Goal: Task Accomplishment & Management: Complete application form

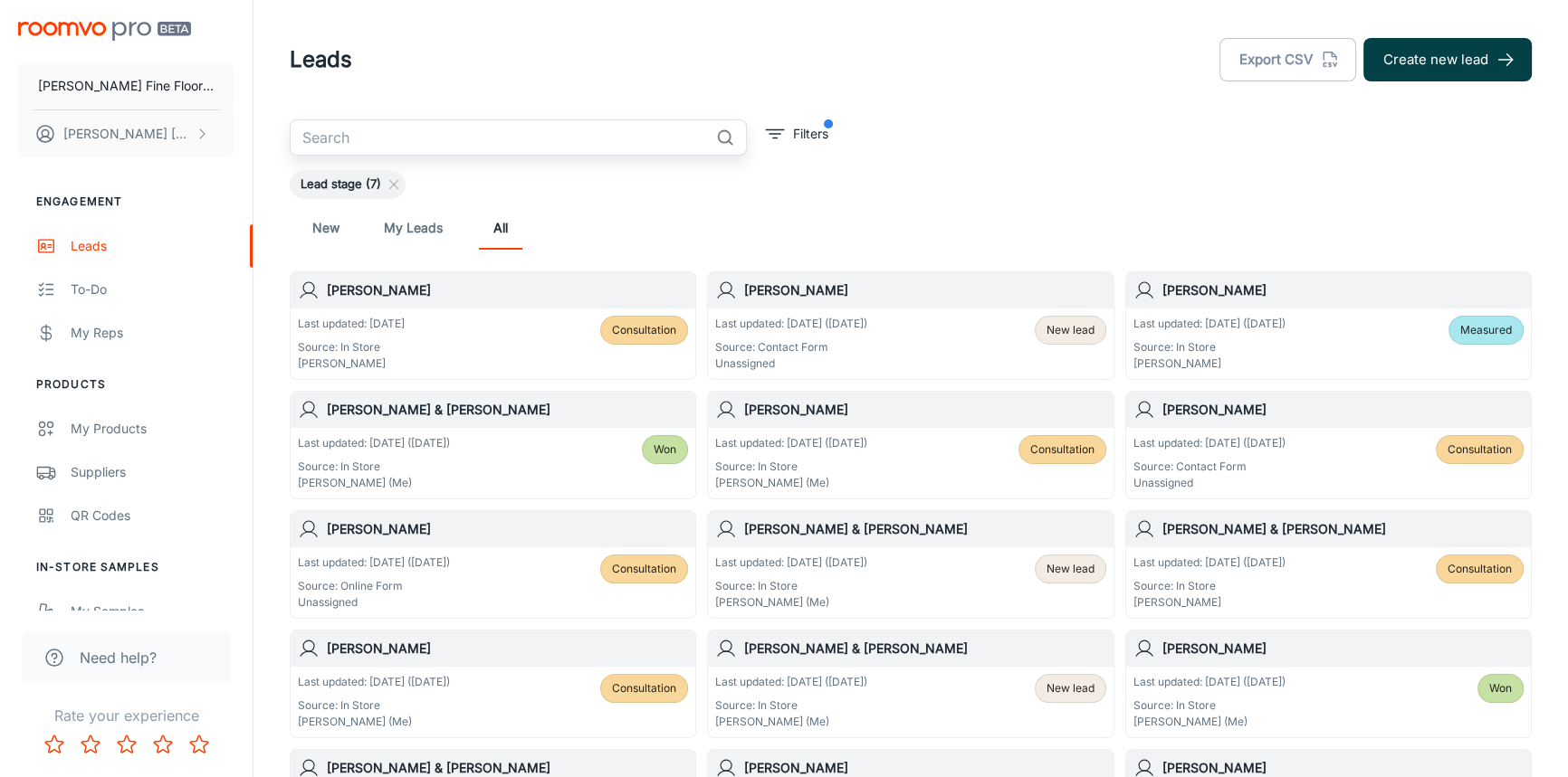
click at [1439, 67] on button "Create new lead" at bounding box center [1447, 59] width 168 height 44
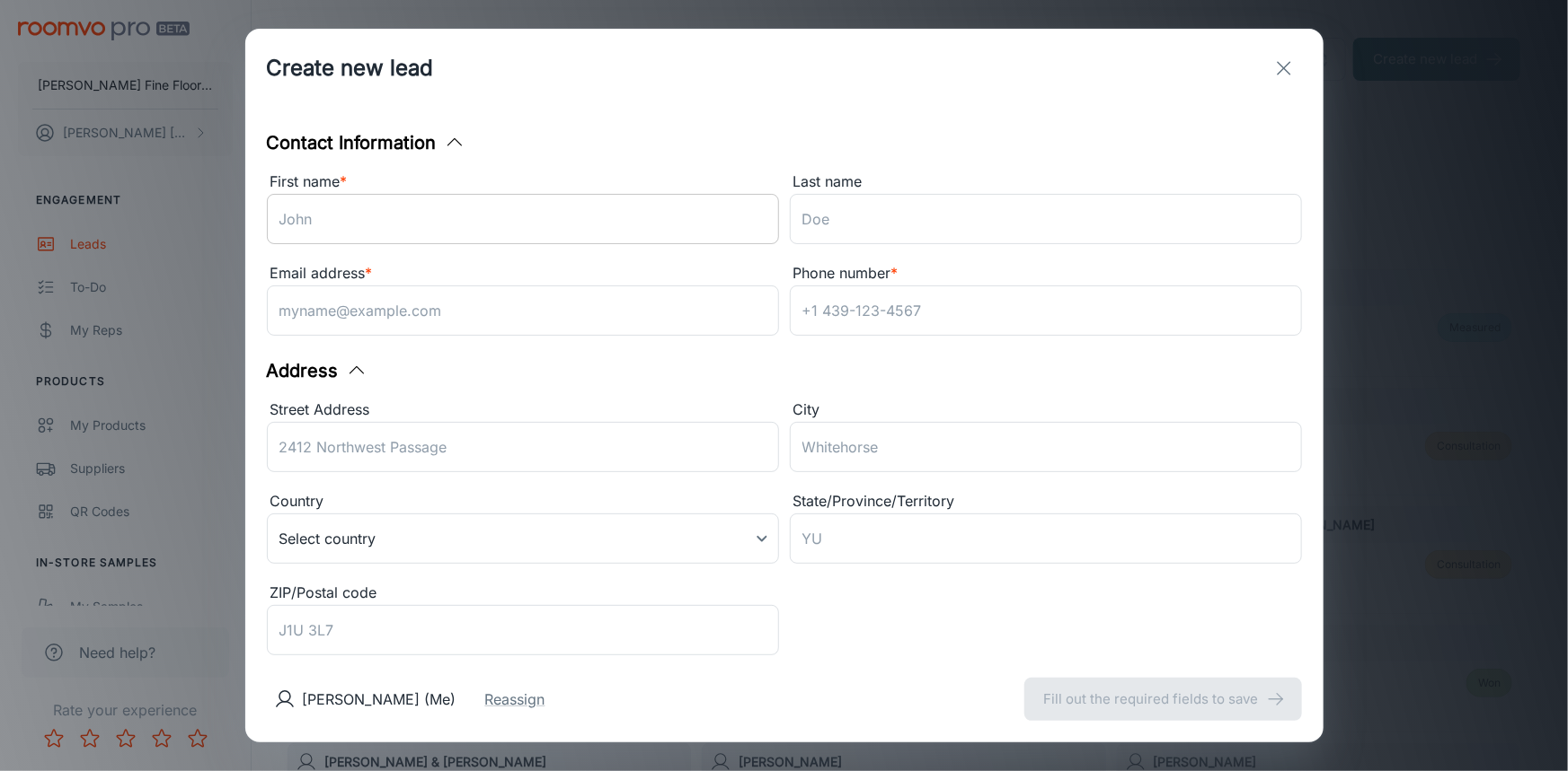
click at [489, 217] on input "First name *" at bounding box center [523, 219] width 512 height 50
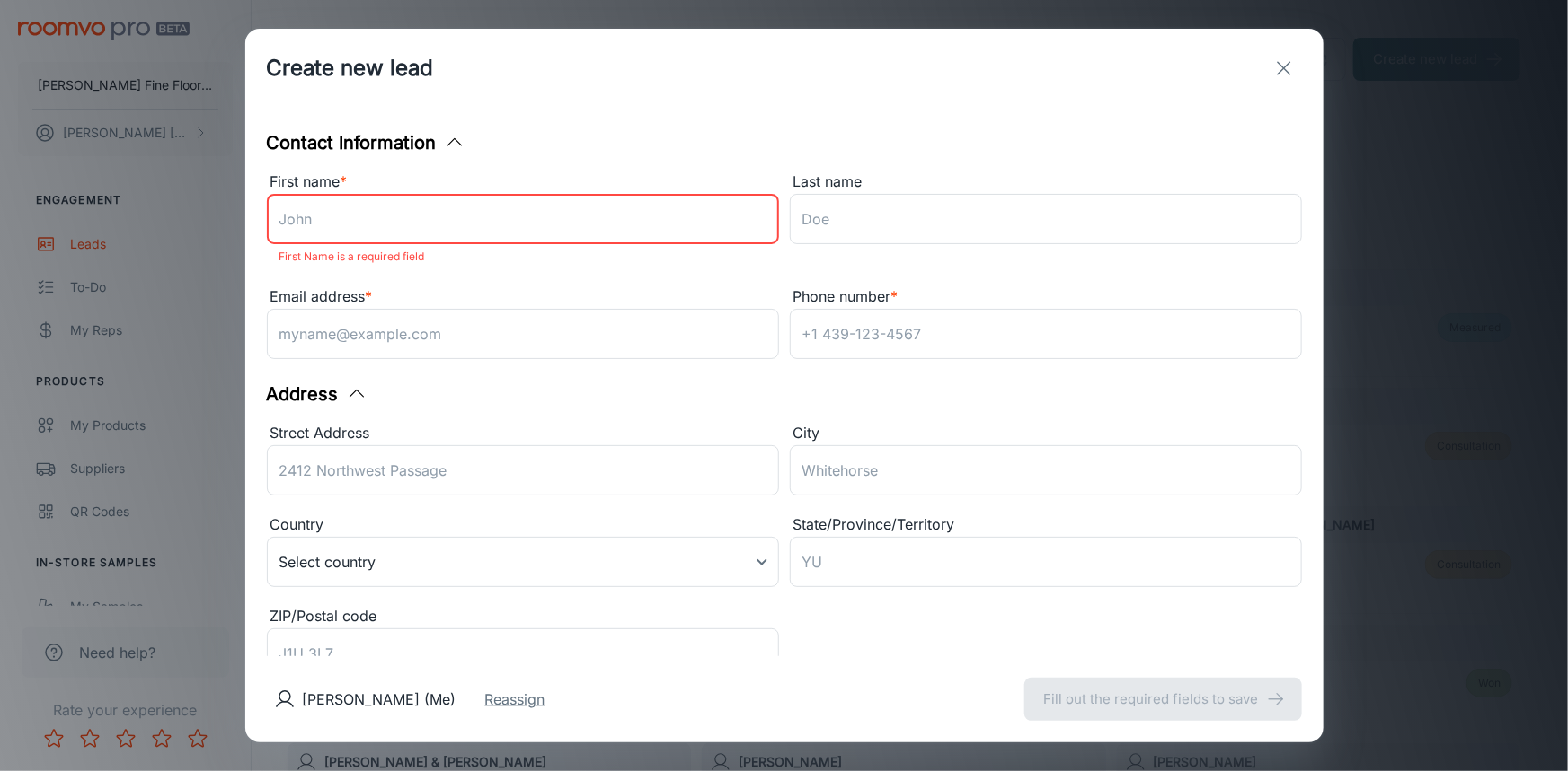
click at [335, 227] on input "First name *" at bounding box center [523, 219] width 512 height 50
type input "[PERSON_NAME]"
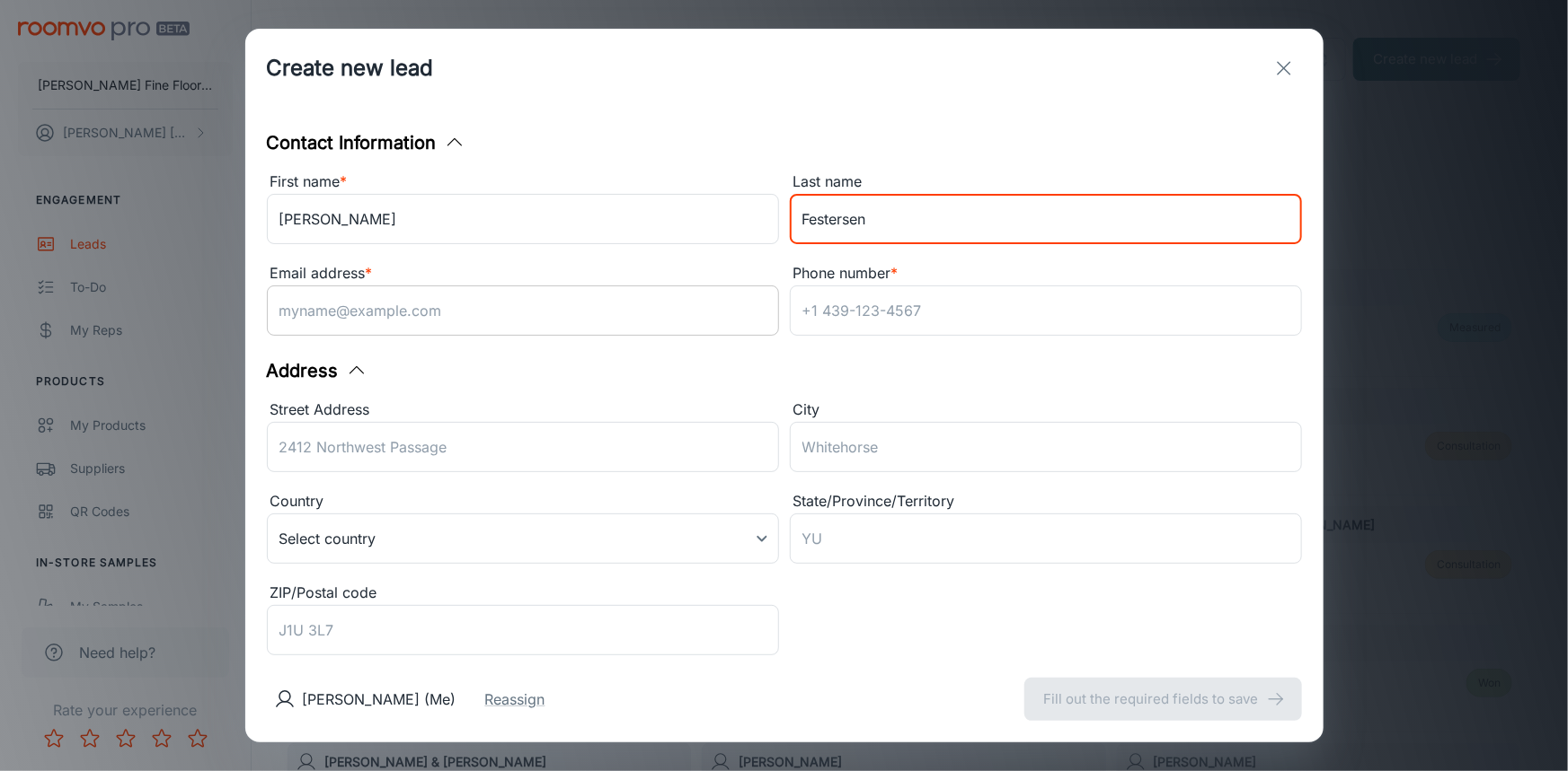
type input "Festersen"
click at [403, 325] on input "Email address *" at bounding box center [523, 311] width 512 height 50
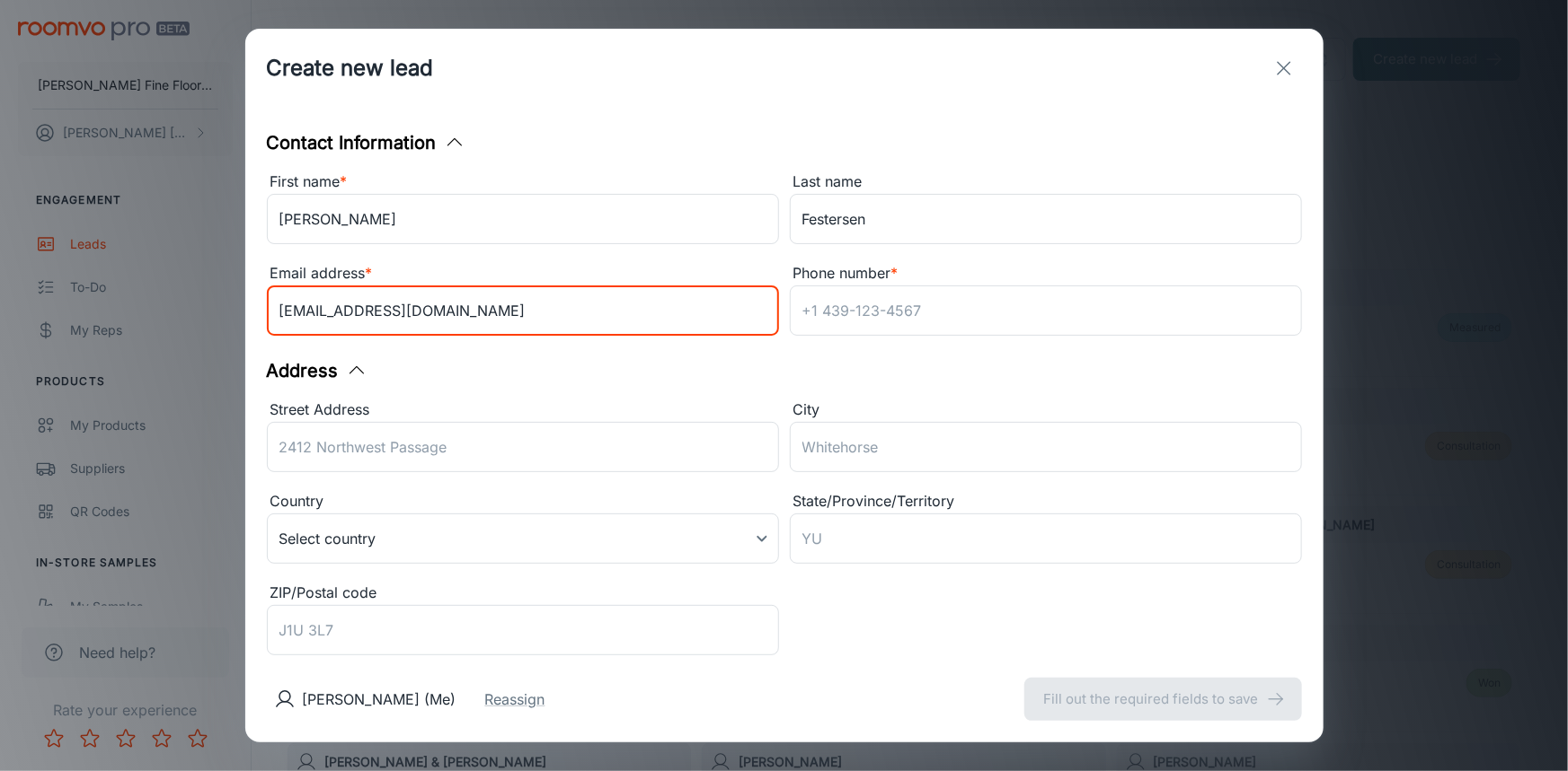
type input "[EMAIL_ADDRESS][DOMAIN_NAME]"
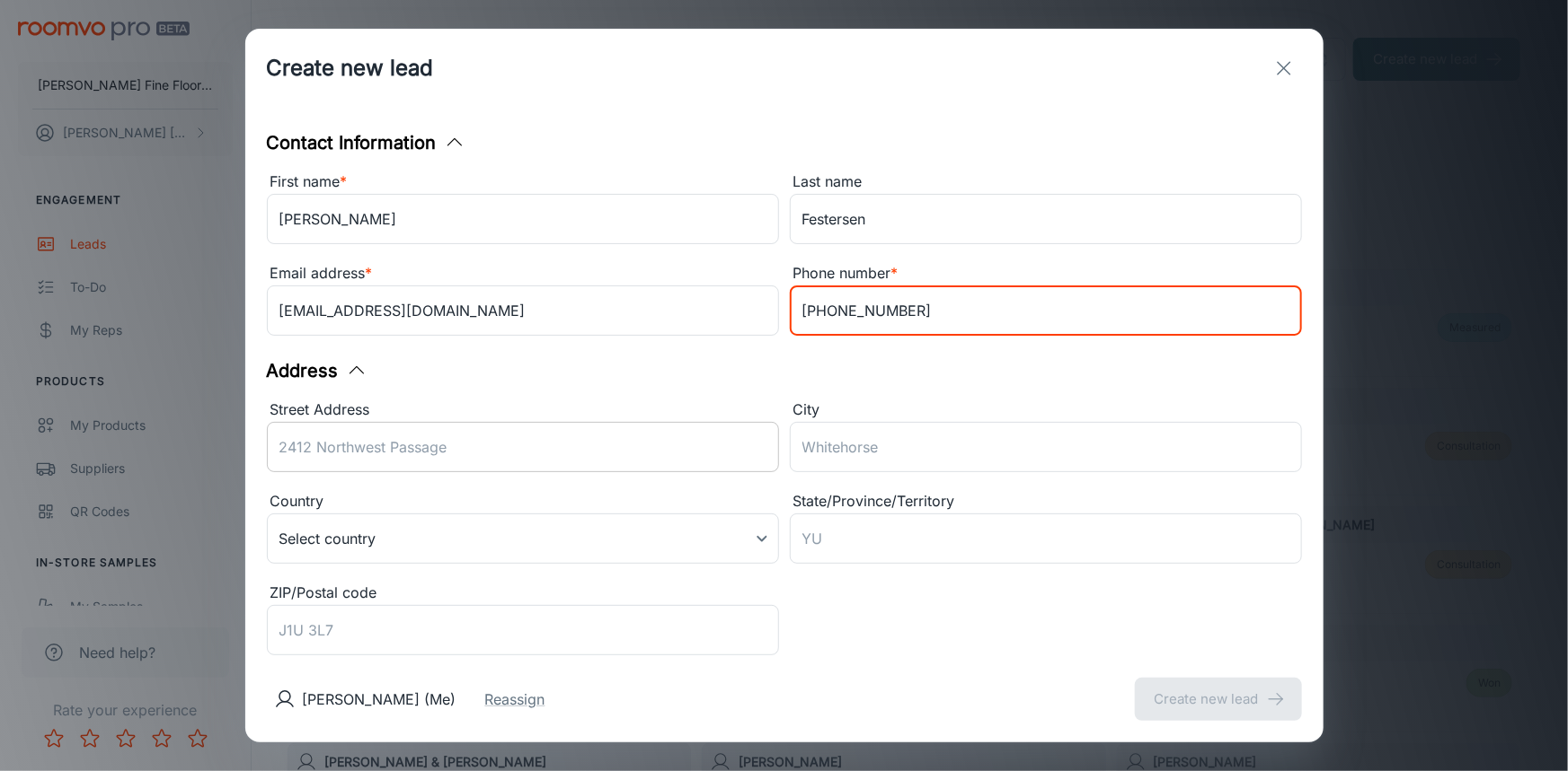
type input "[PHONE_NUMBER]"
click at [505, 458] on input "Street Address" at bounding box center [523, 447] width 512 height 50
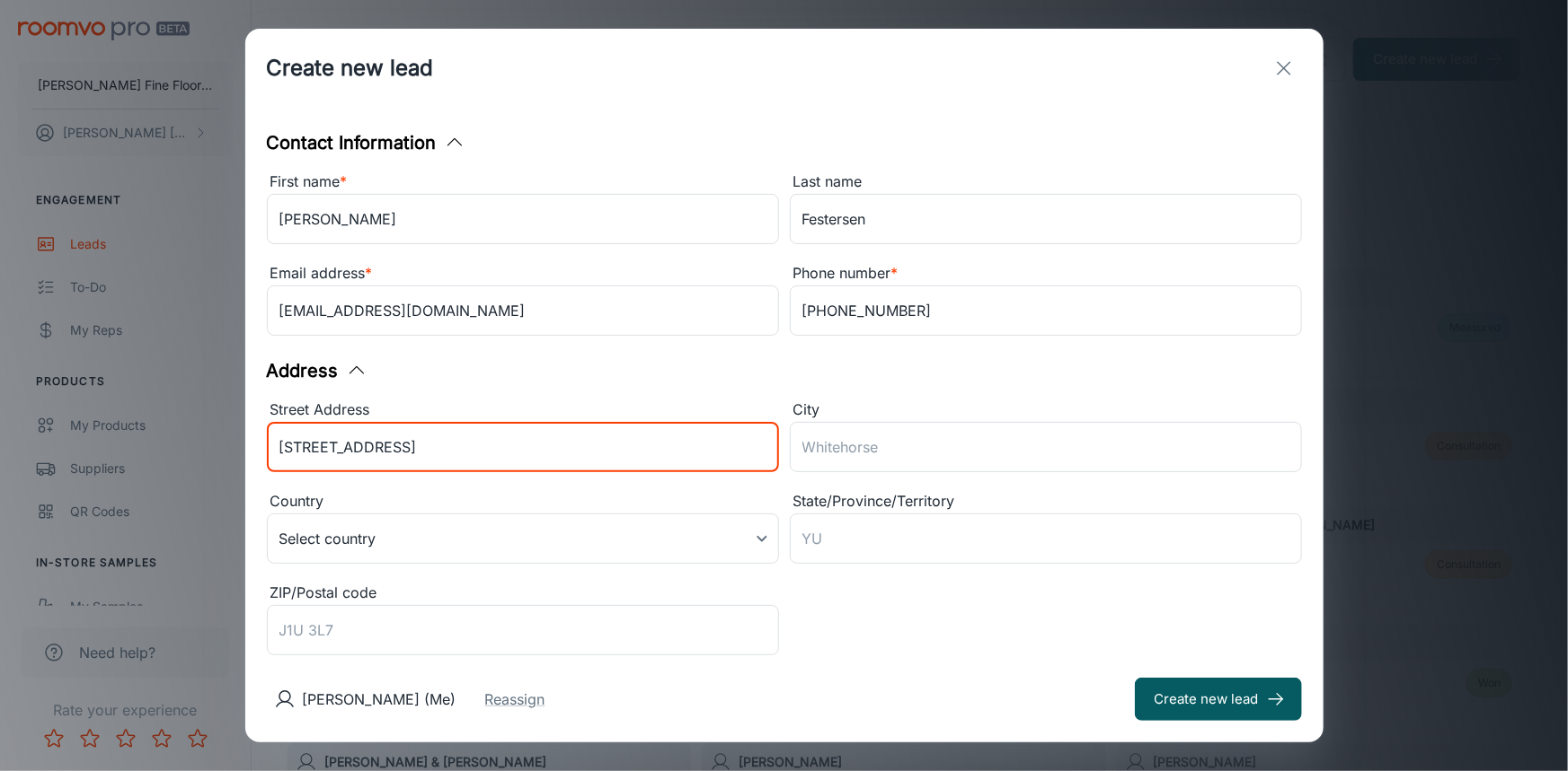
type input "[STREET_ADDRESS]"
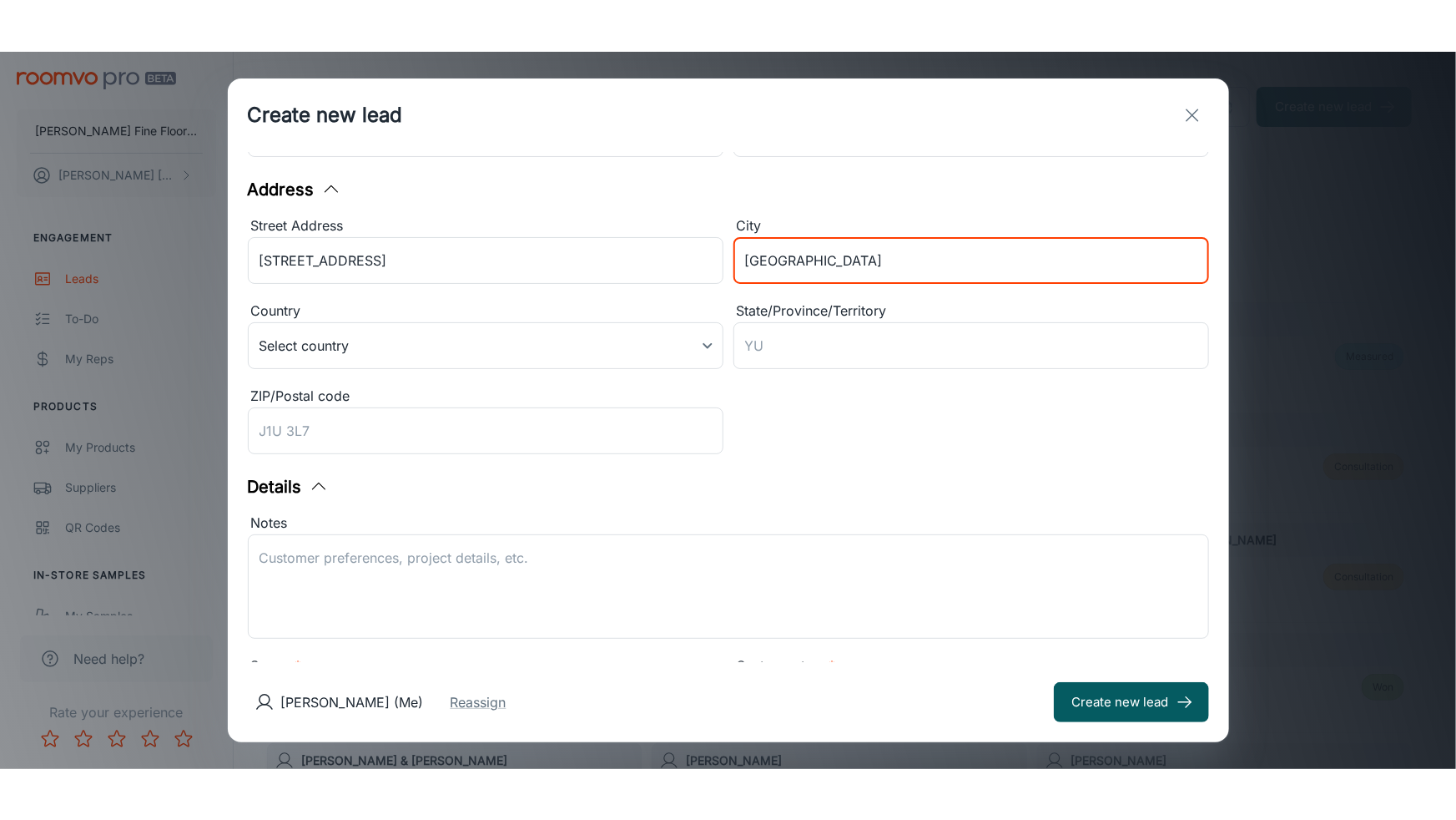
scroll to position [303, 0]
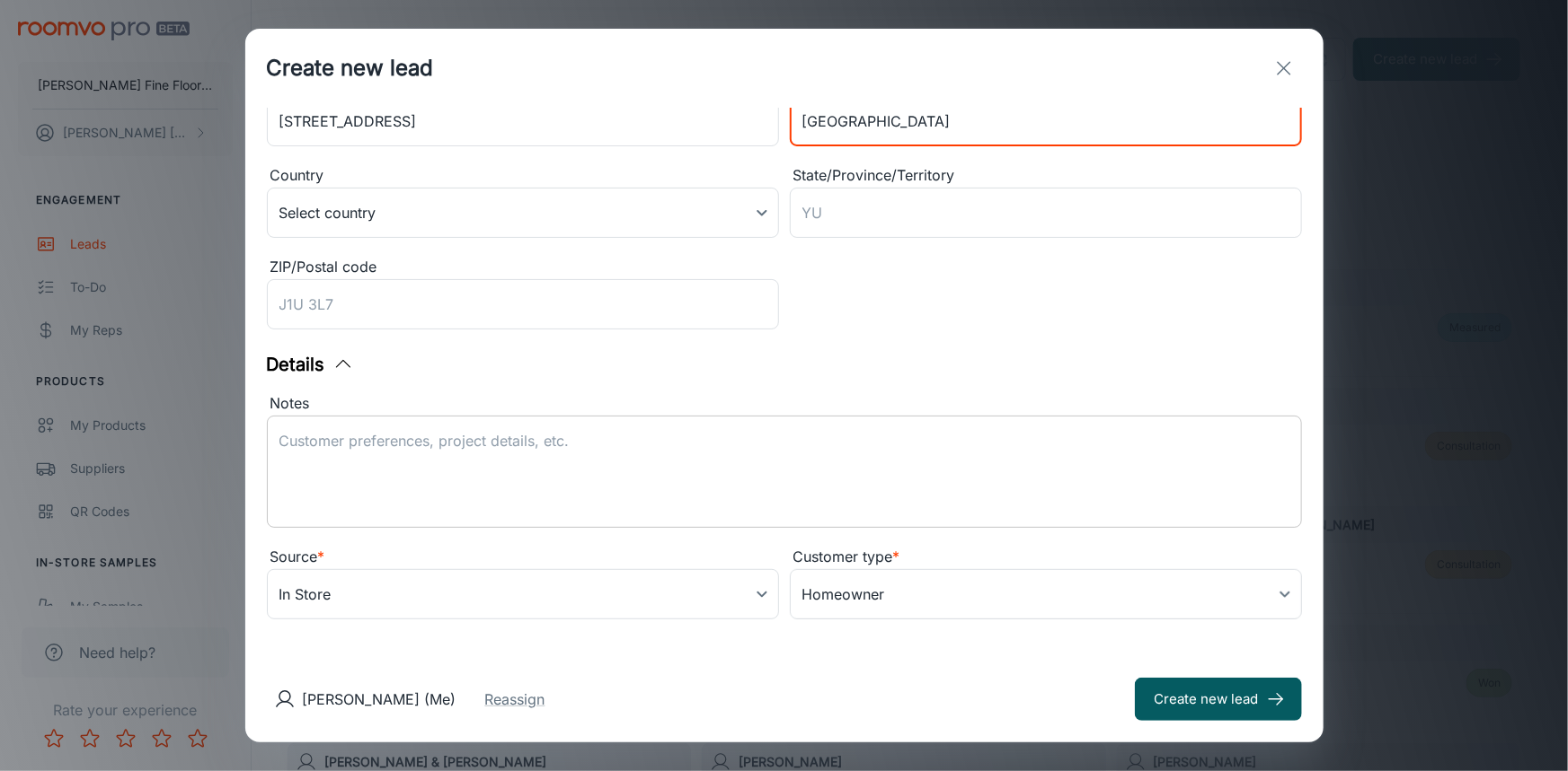
type input "[GEOGRAPHIC_DATA]"
click at [630, 446] on textarea "Notes" at bounding box center [784, 472] width 1010 height 83
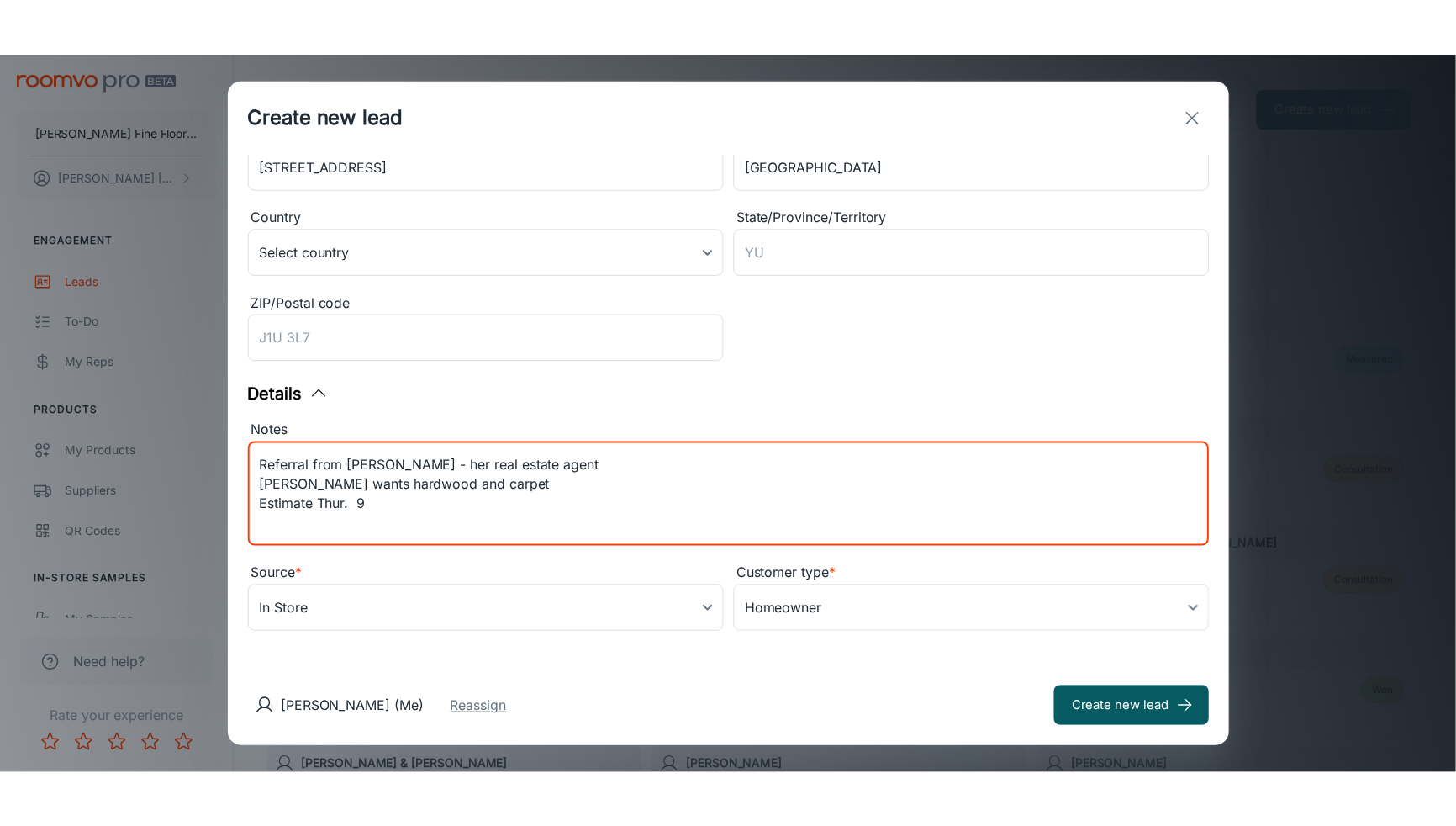
scroll to position [208, 0]
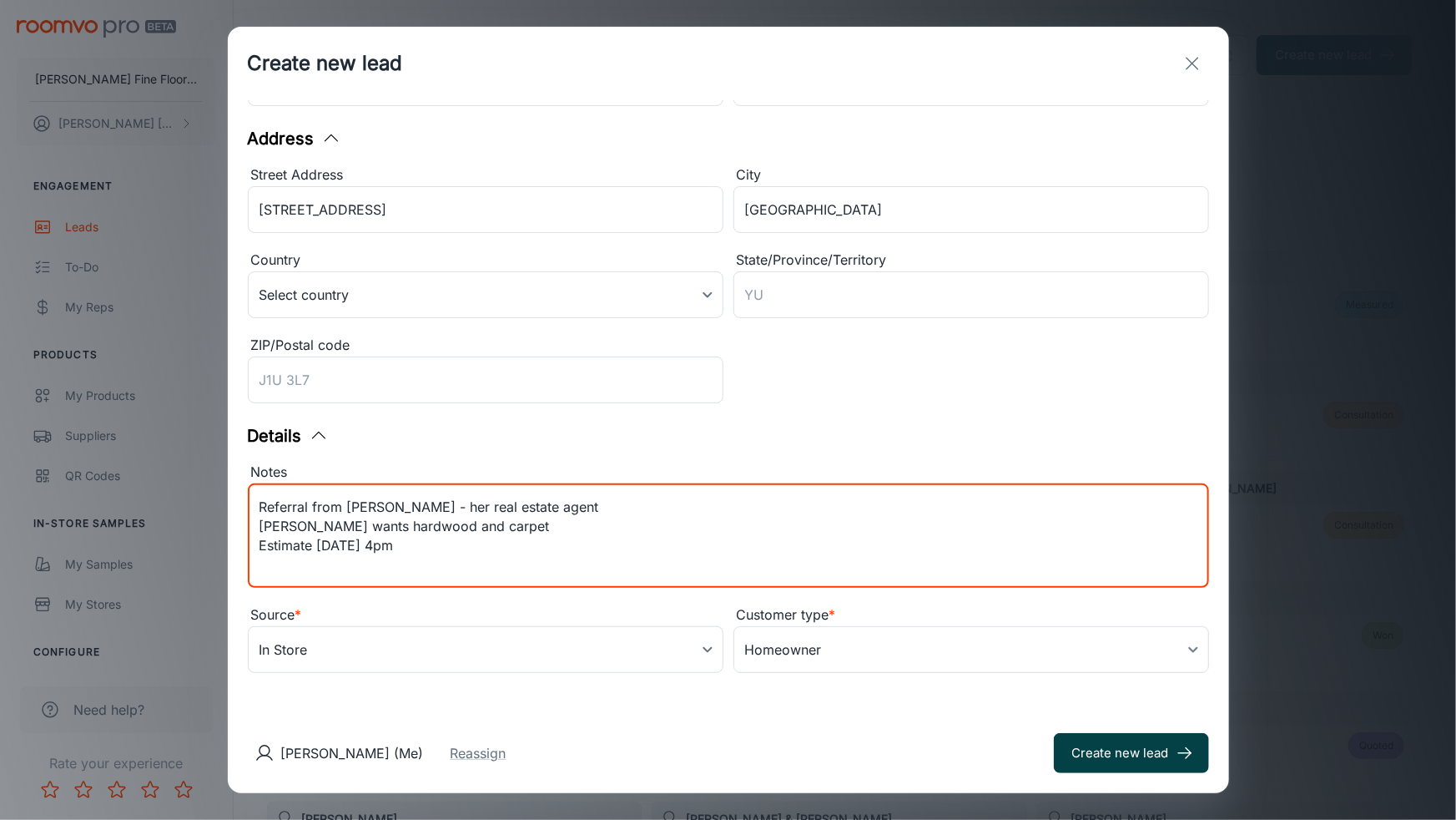
type textarea "Referral from [PERSON_NAME] - her real estate agent [PERSON_NAME] wants hardwoo…"
click at [1092, 716] on button "Create new lead" at bounding box center [1131, 753] width 155 height 40
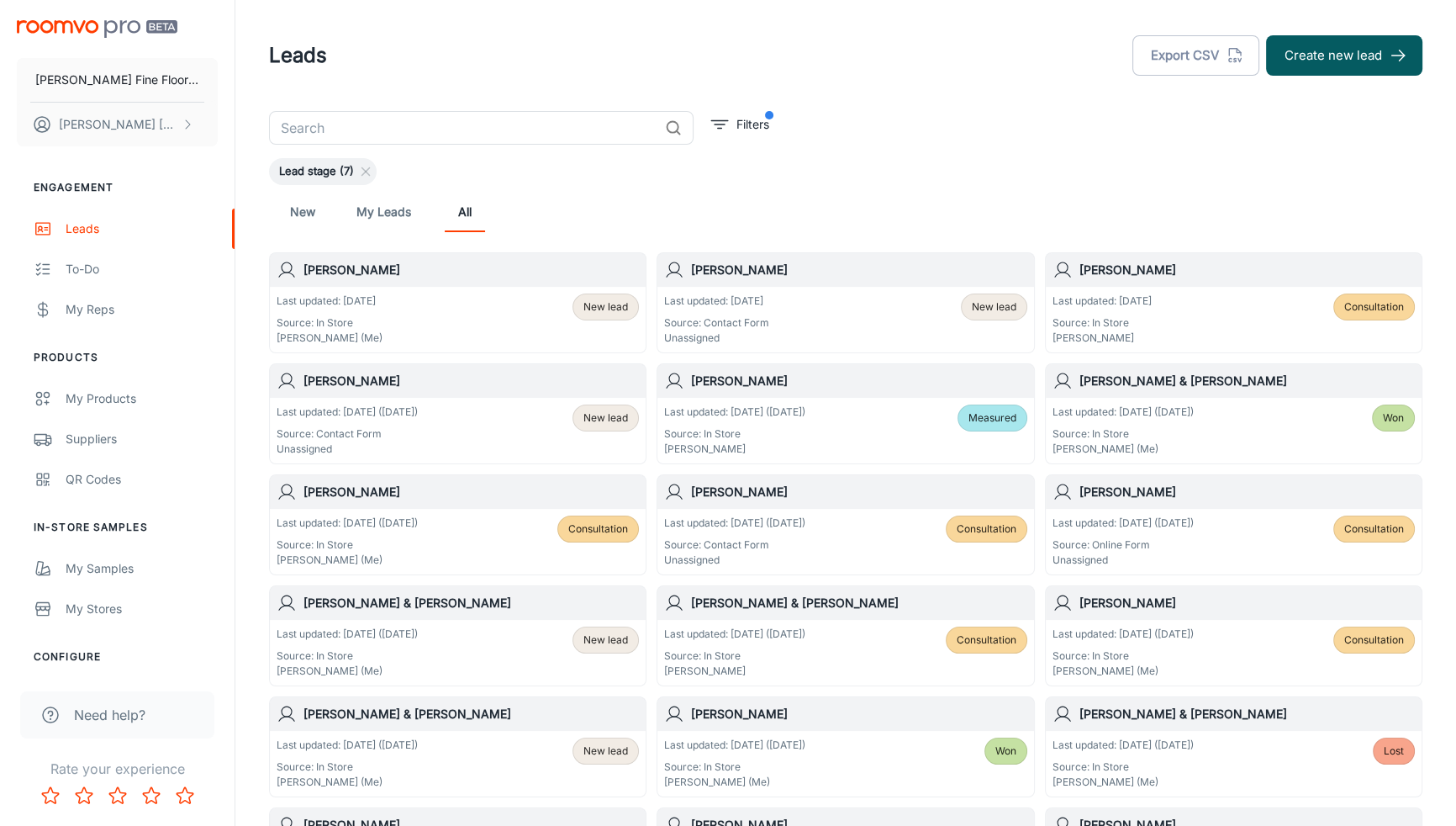
click at [459, 398] on div "Last updated: [DATE] ([DATE]) Source: Contact Form Unassigned New lead" at bounding box center [457, 431] width 375 height 65
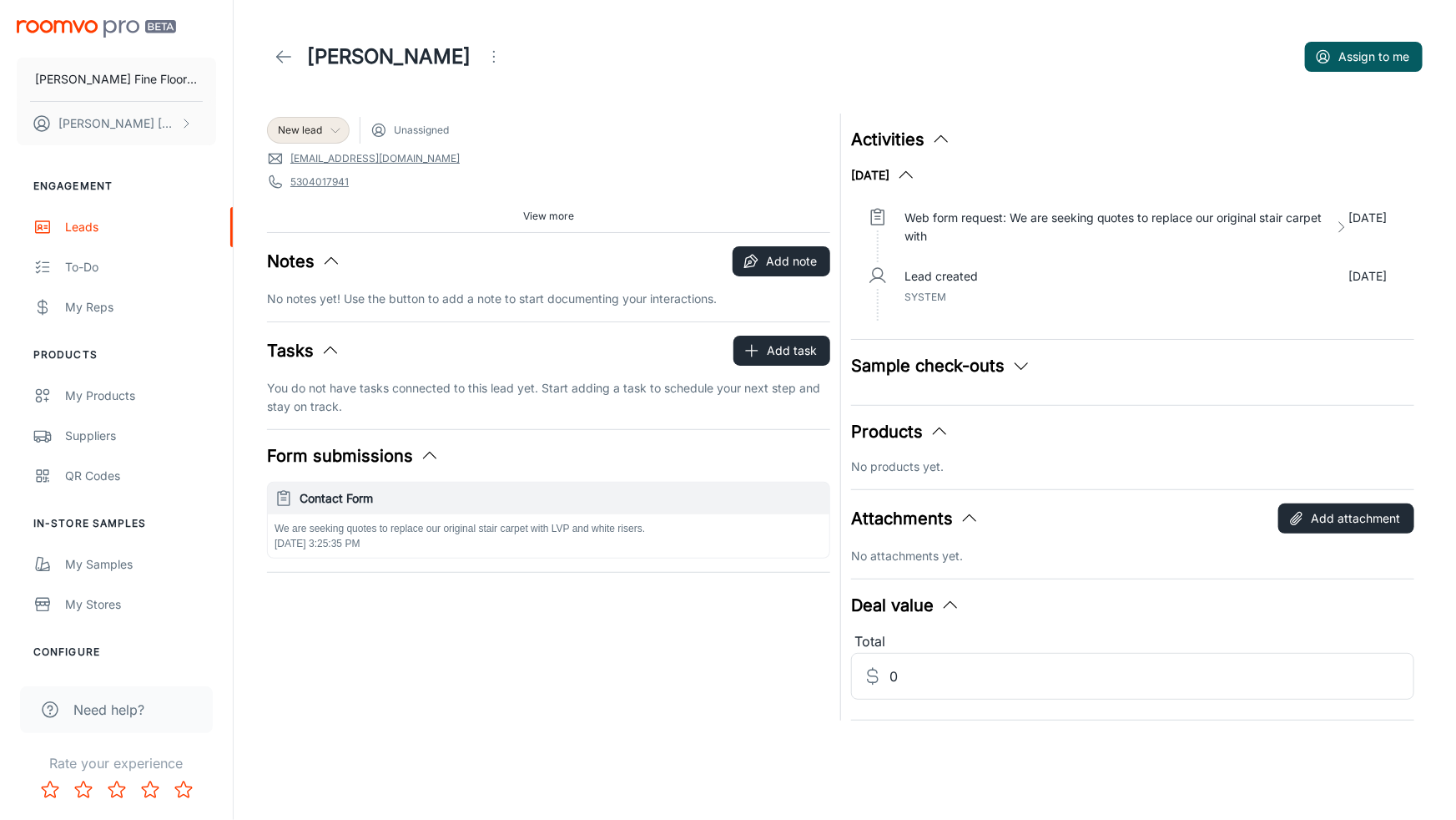
click at [334, 133] on icon at bounding box center [335, 130] width 13 height 13
click at [320, 227] on li "Consultation" at bounding box center [326, 225] width 118 height 30
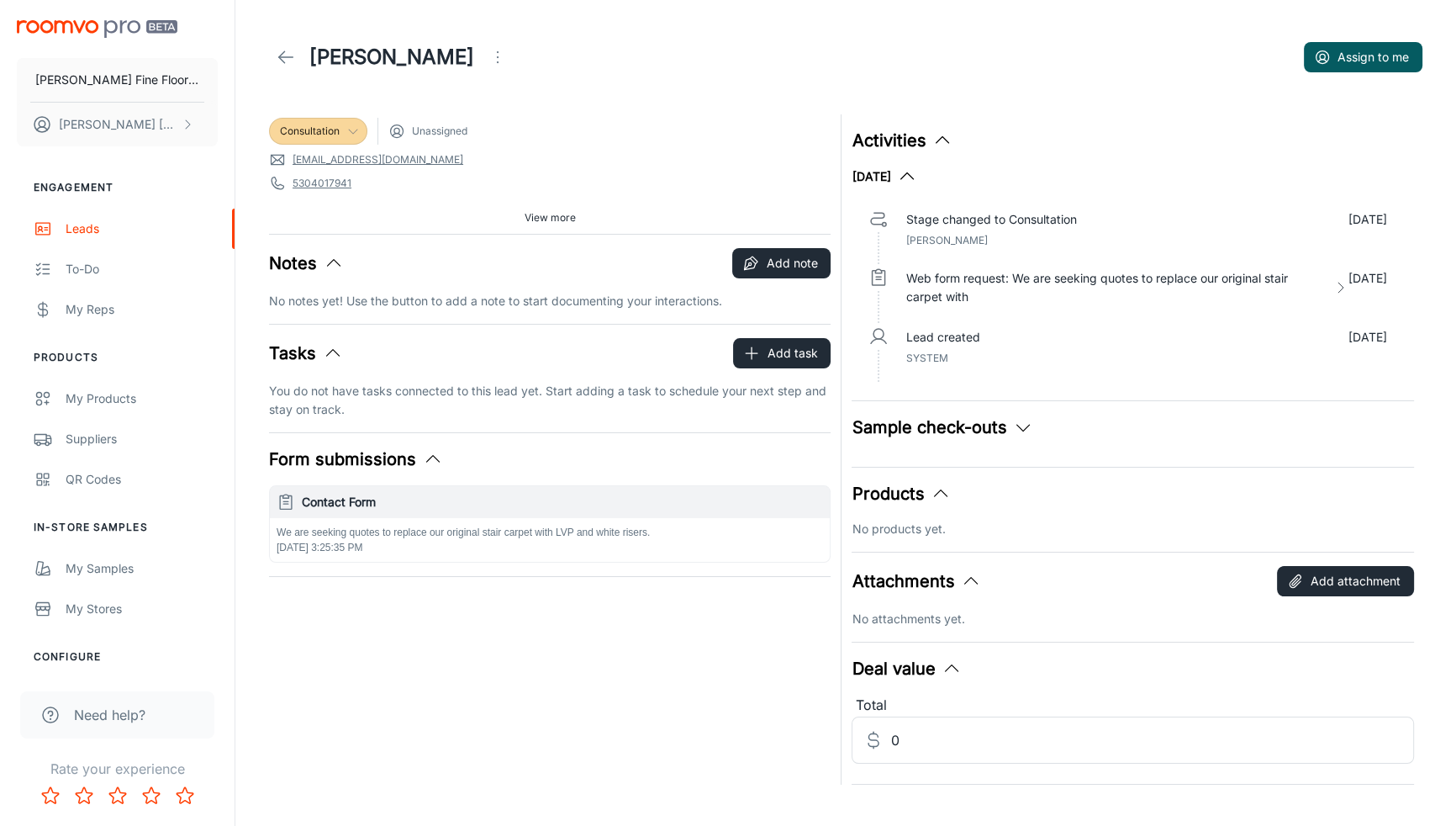
click at [357, 138] on span "Consultation" at bounding box center [317, 131] width 97 height 15
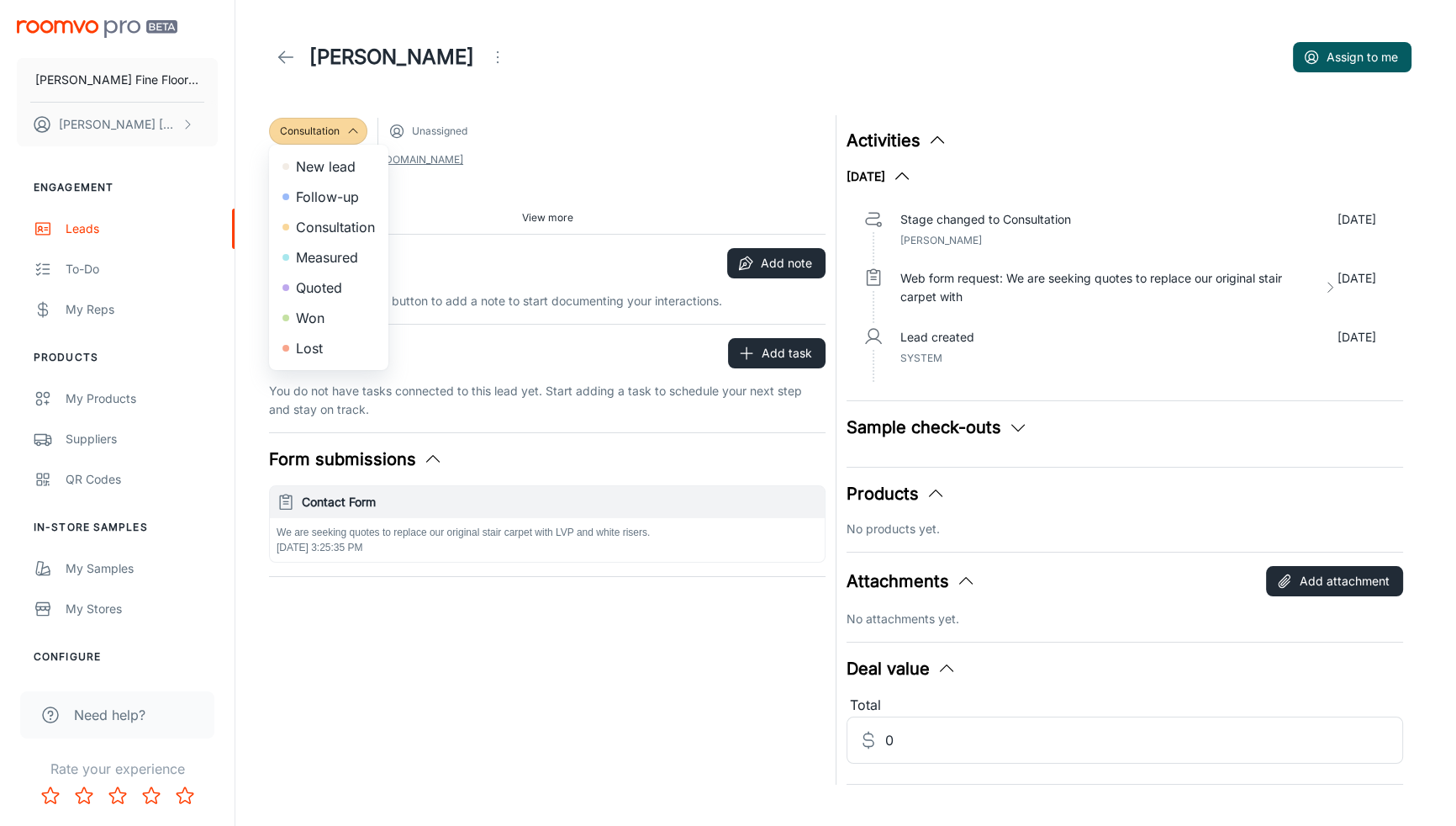
click at [350, 125] on div at bounding box center [728, 413] width 1456 height 826
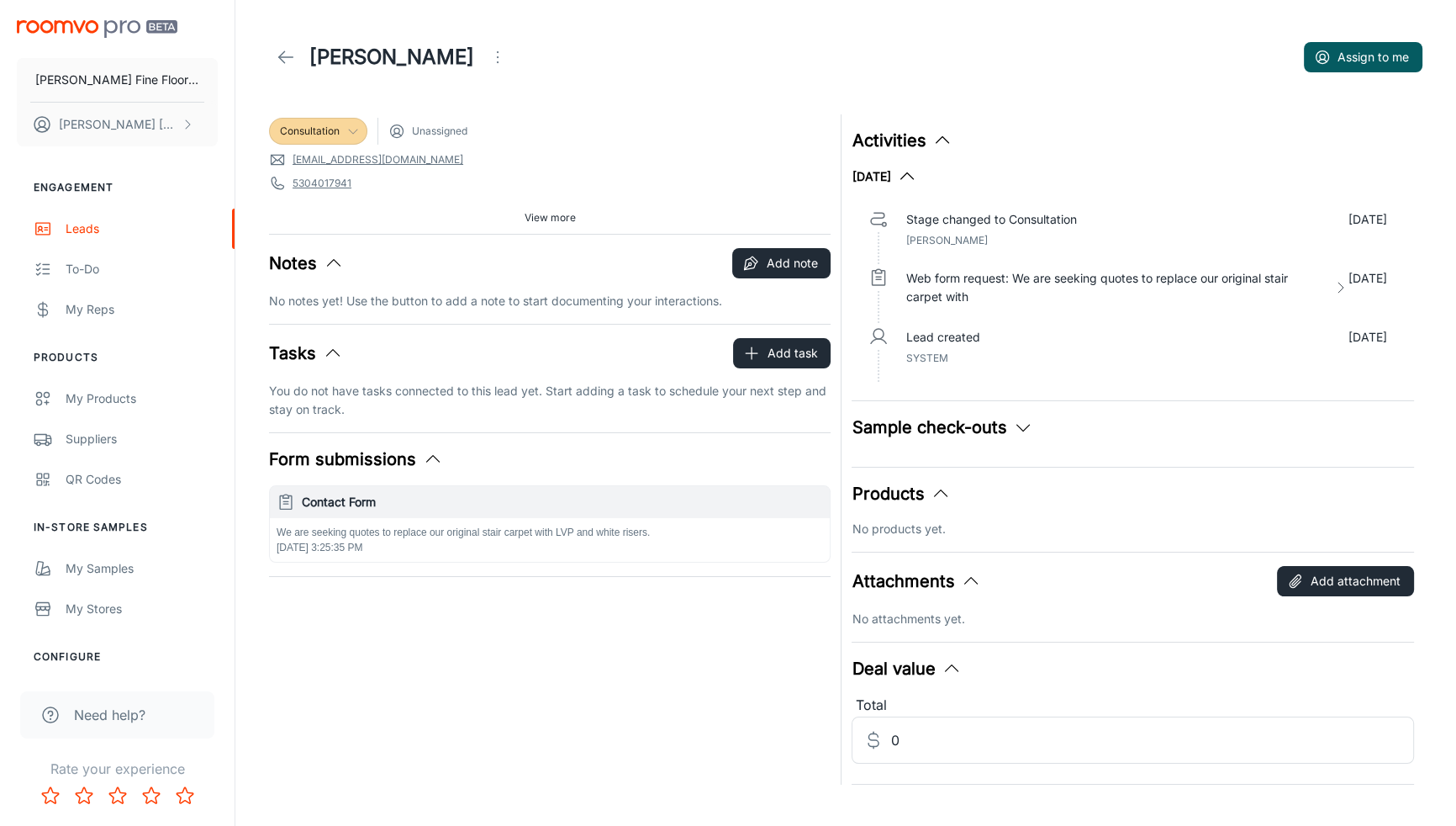
click at [351, 141] on div "Consultation" at bounding box center [317, 131] width 99 height 27
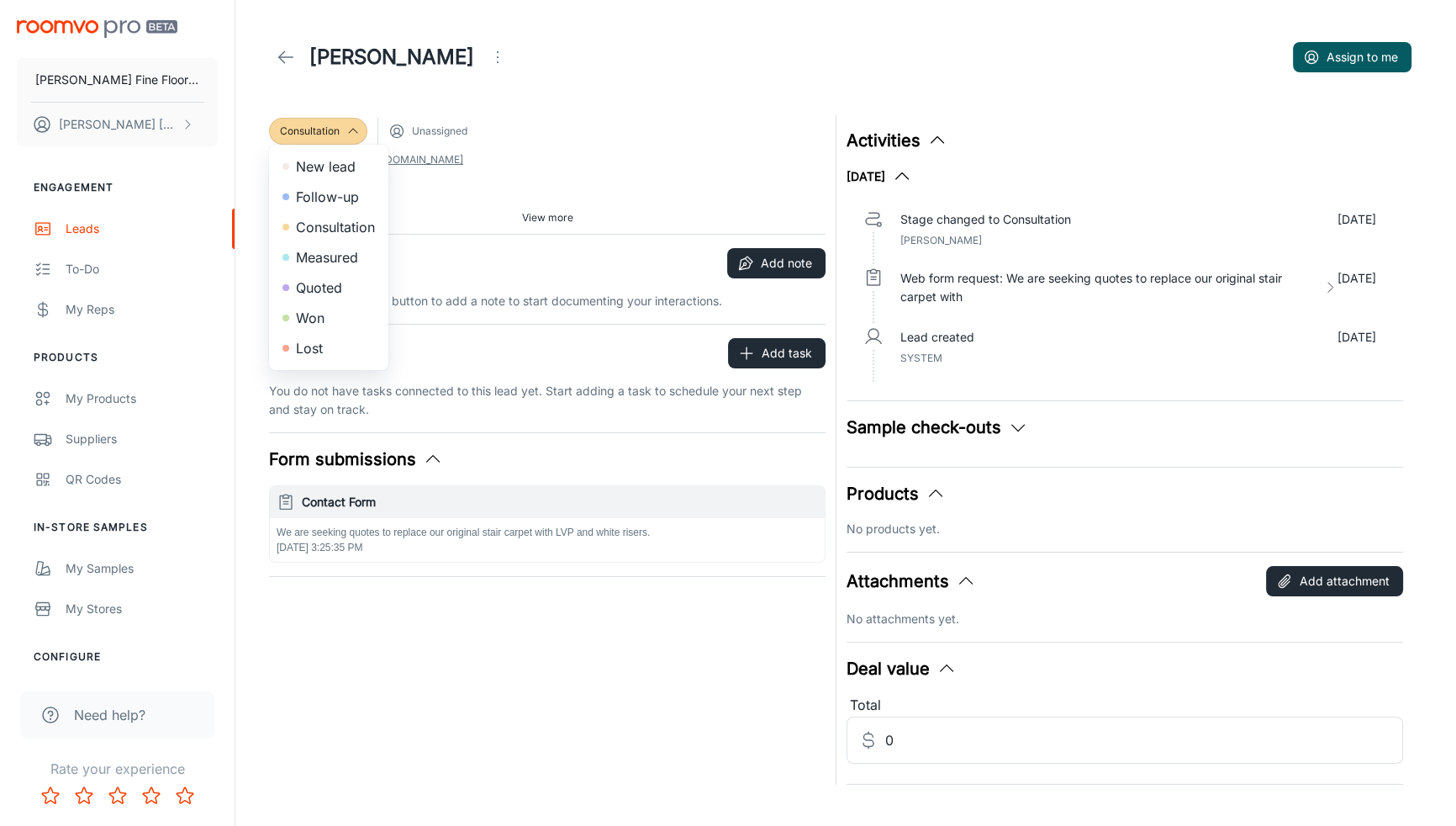
click at [352, 128] on div at bounding box center [728, 413] width 1456 height 826
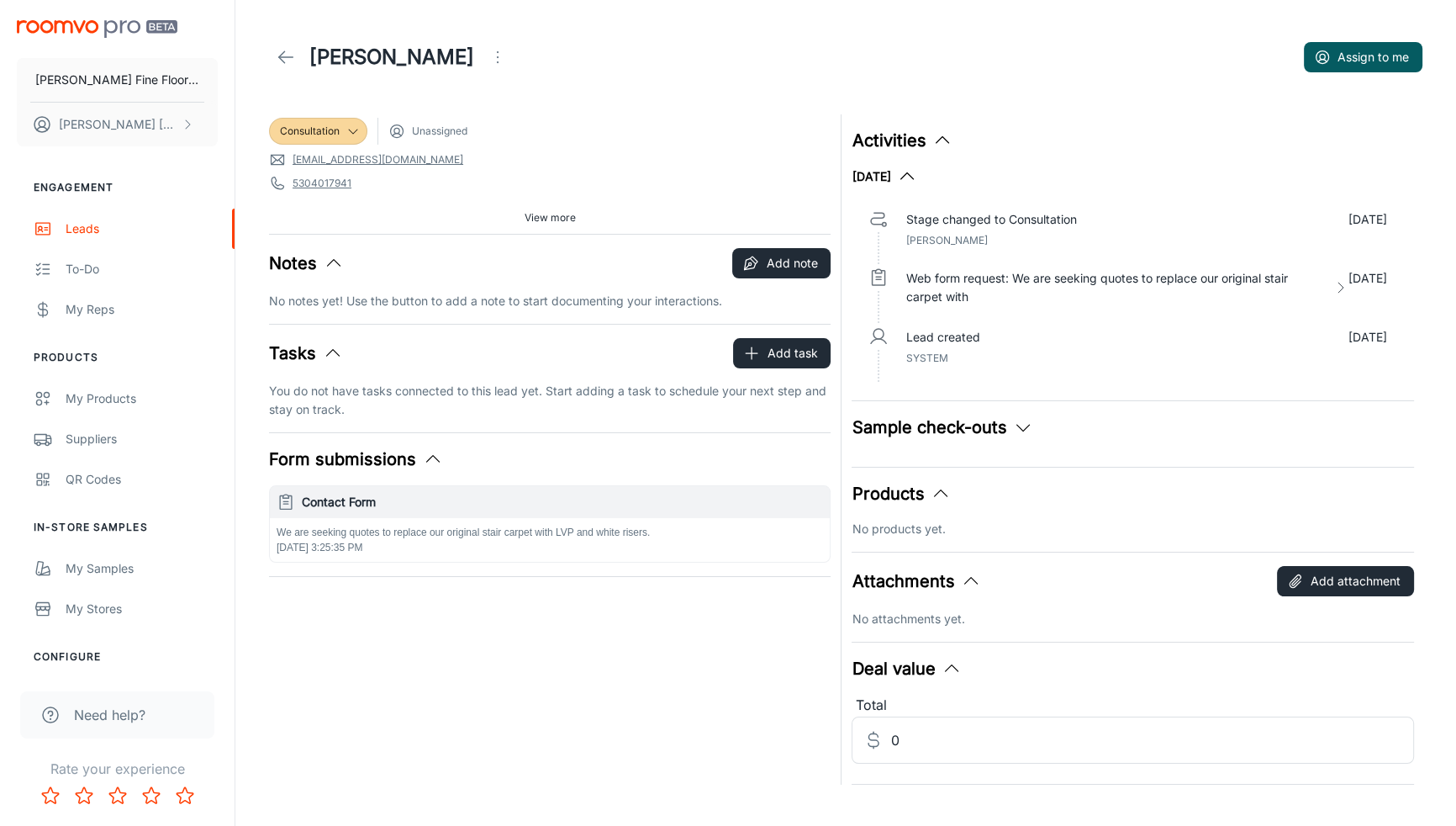
click at [448, 204] on div "Consultation Unassigned [EMAIL_ADDRESS][DOMAIN_NAME] 5304017941 95648 Source: C…" at bounding box center [549, 174] width 562 height 119
click at [353, 127] on icon at bounding box center [353, 131] width 14 height 14
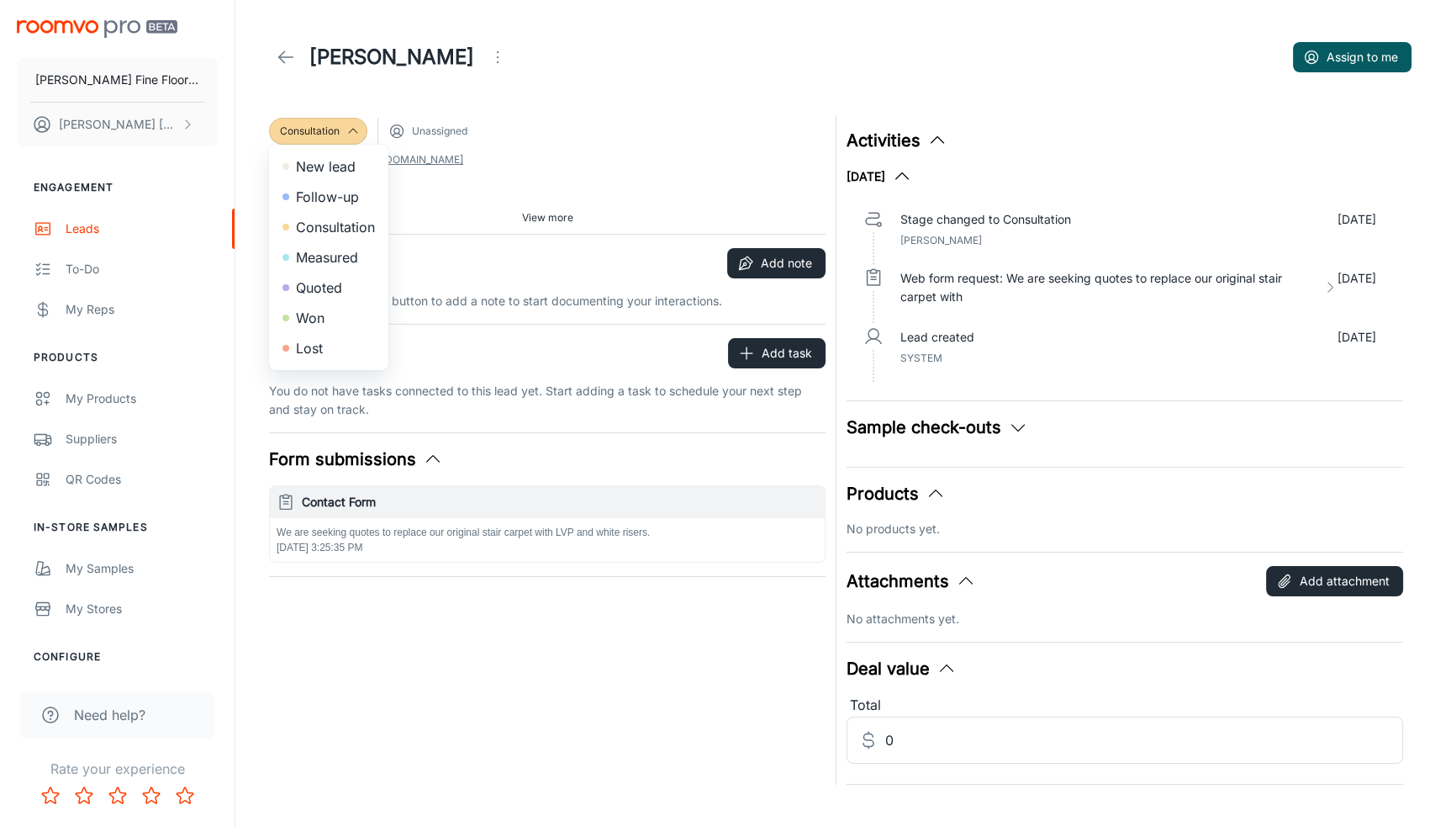
click at [352, 133] on div at bounding box center [728, 413] width 1456 height 826
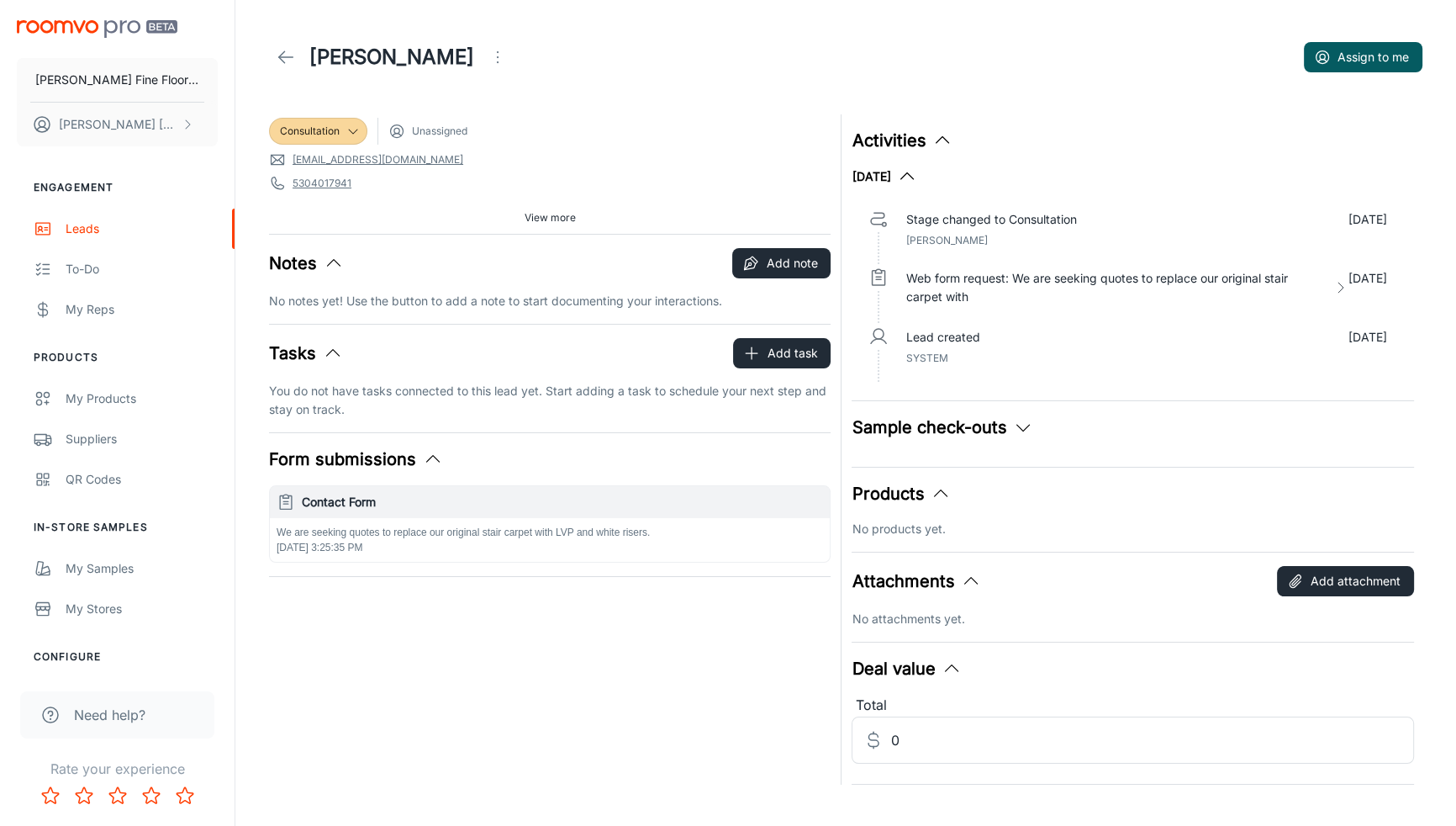
click at [352, 133] on div at bounding box center [728, 413] width 1456 height 826
click at [311, 133] on span "Consultation" at bounding box center [309, 131] width 60 height 15
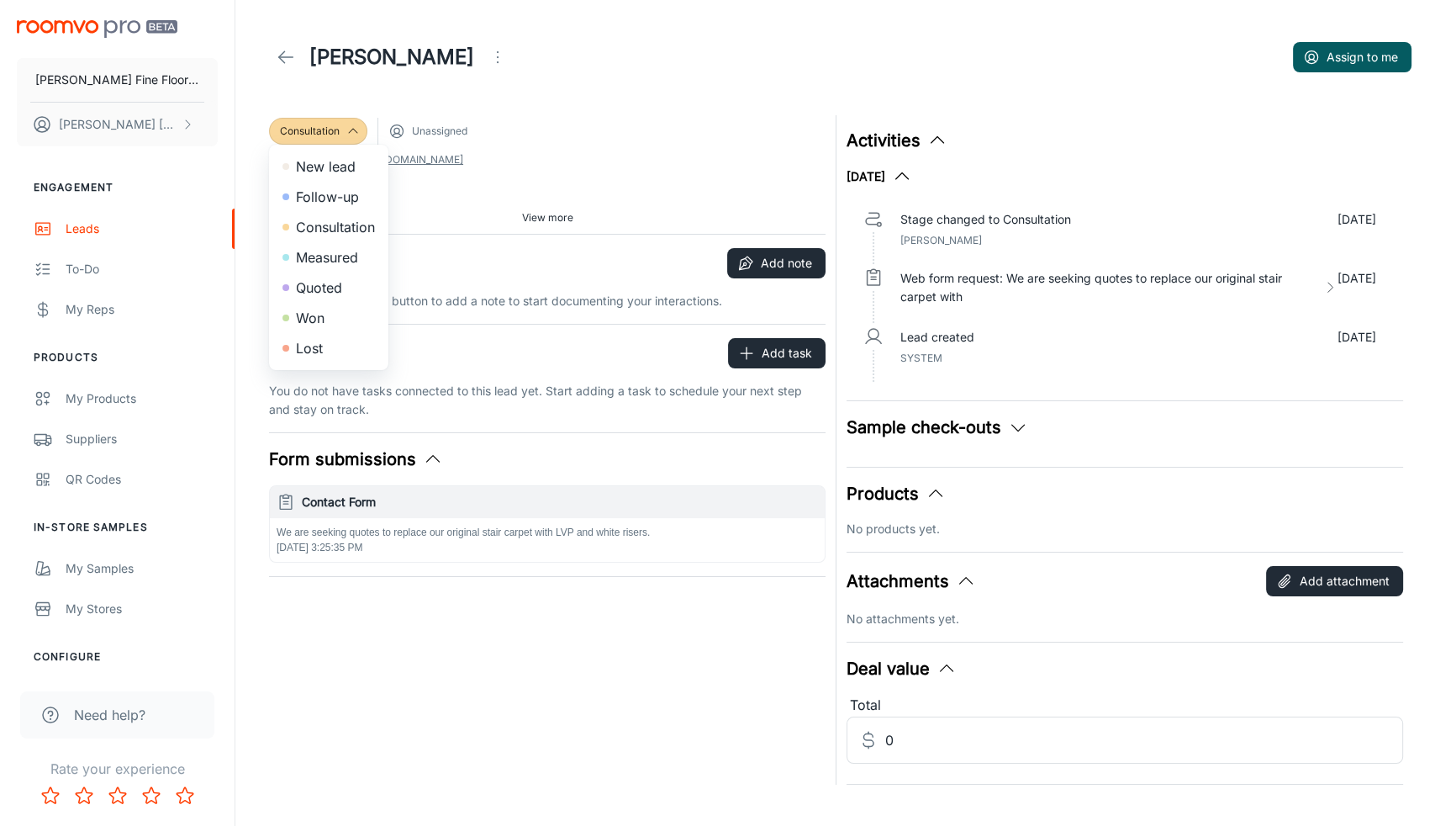
click at [589, 97] on div at bounding box center [728, 413] width 1456 height 826
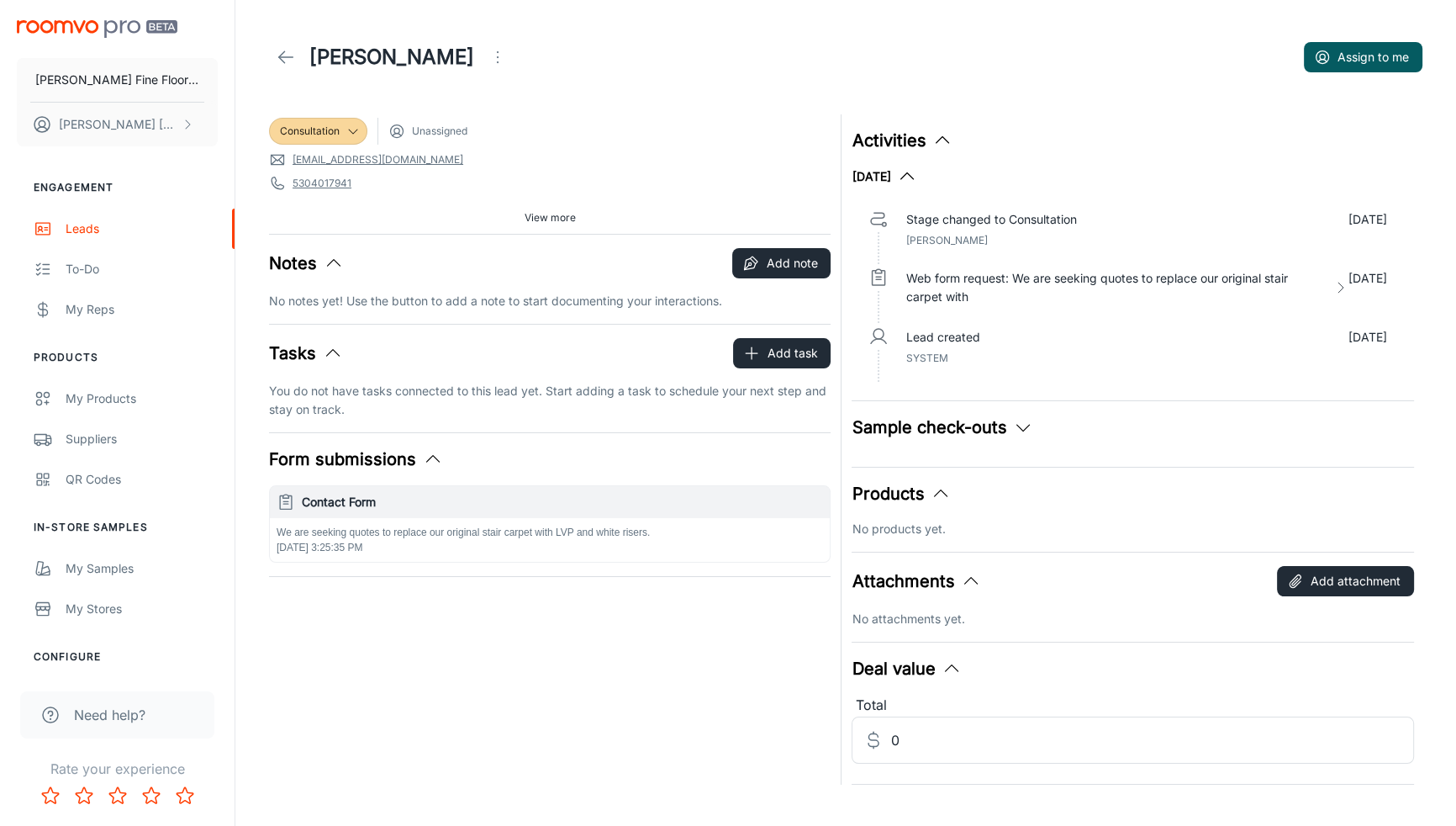
drag, startPoint x: 608, startPoint y: 109, endPoint x: 538, endPoint y: 133, distance: 74.0
click at [538, 133] on div "Consultation Unassigned" at bounding box center [549, 131] width 562 height 27
click at [286, 61] on icon at bounding box center [286, 57] width 20 height 20
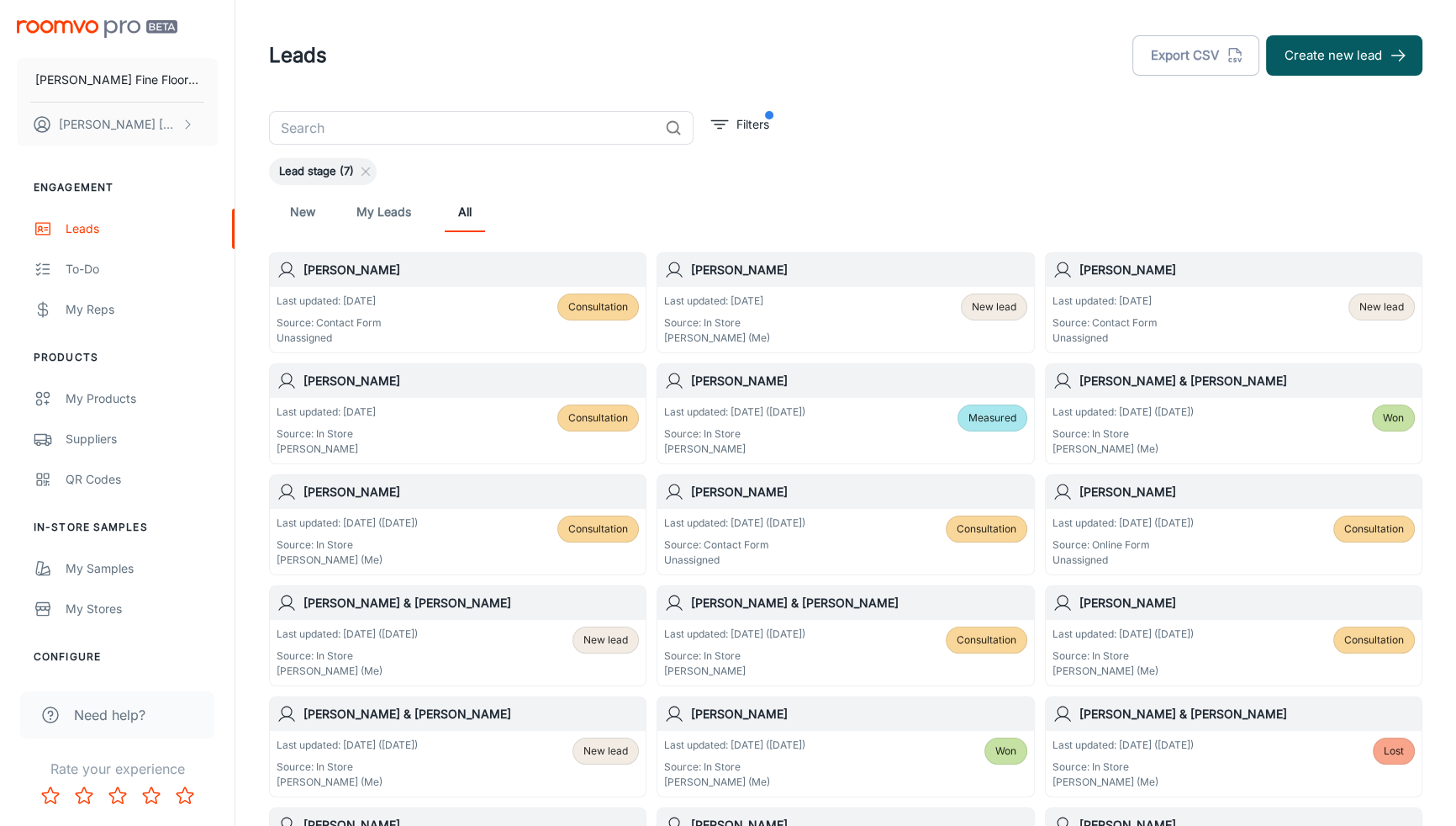
click at [434, 283] on div "[PERSON_NAME]" at bounding box center [457, 270] width 375 height 33
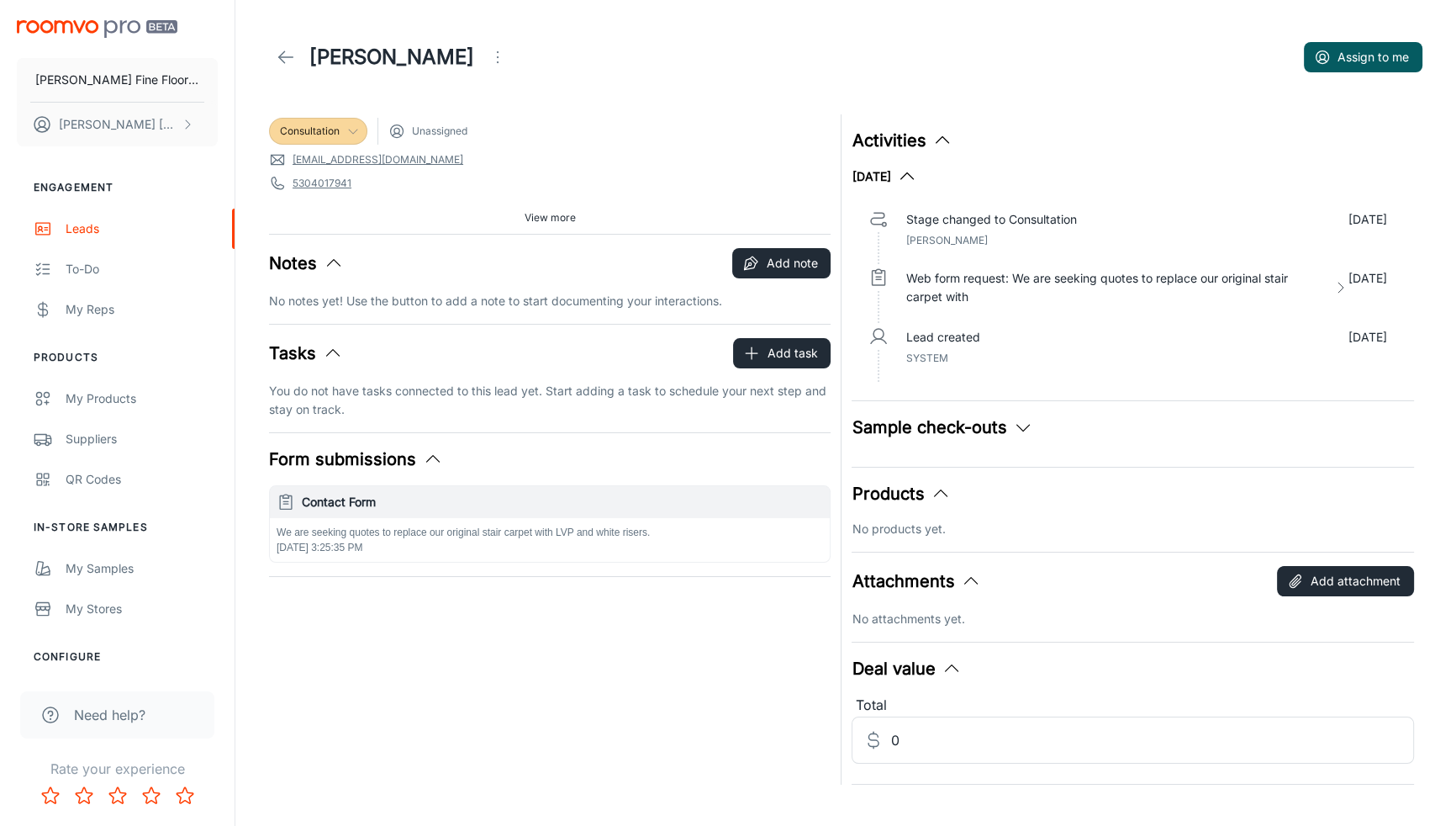
click at [346, 133] on icon at bounding box center [353, 131] width 14 height 14
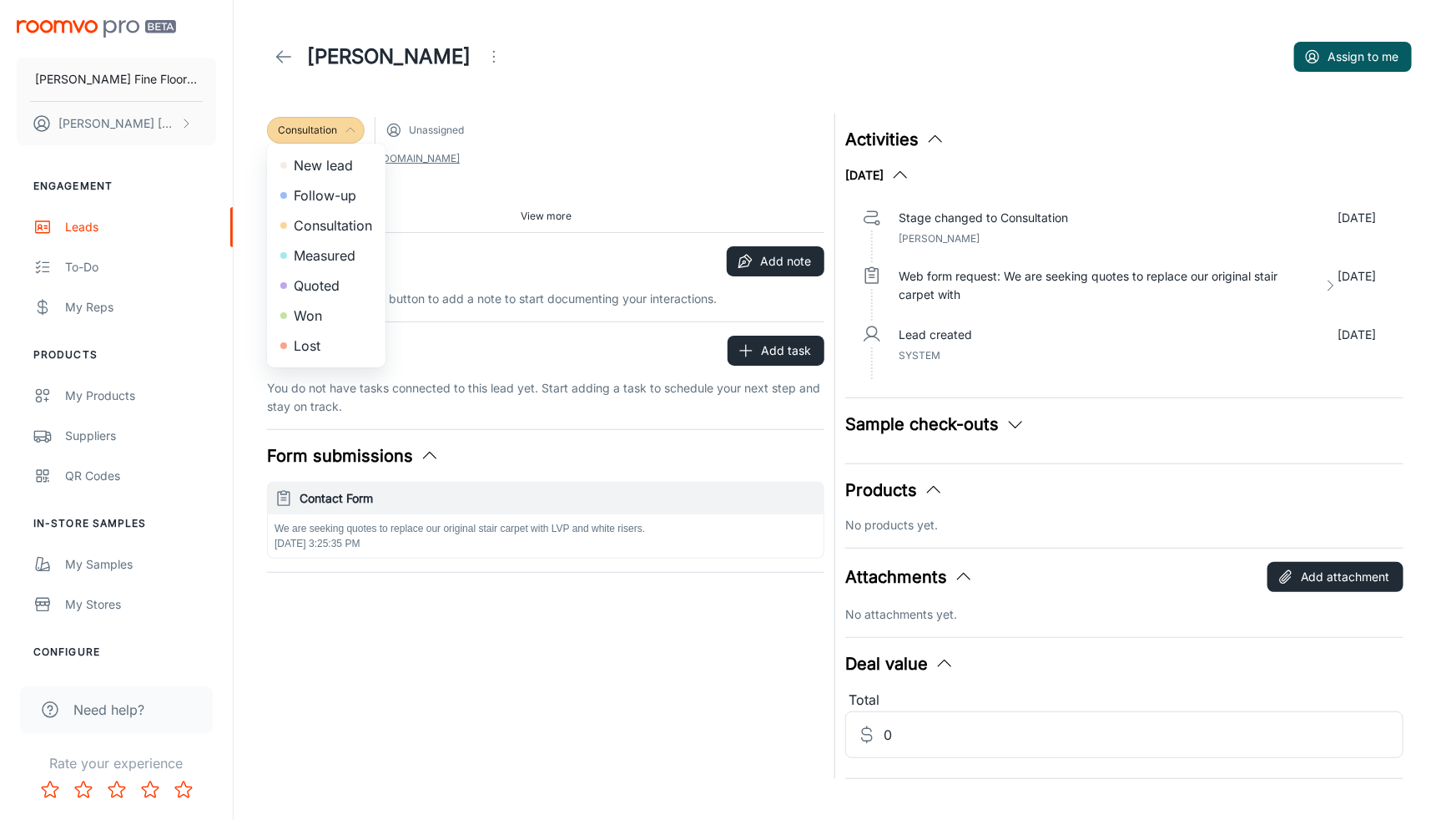
click at [325, 244] on li "Measured" at bounding box center [326, 255] width 118 height 30
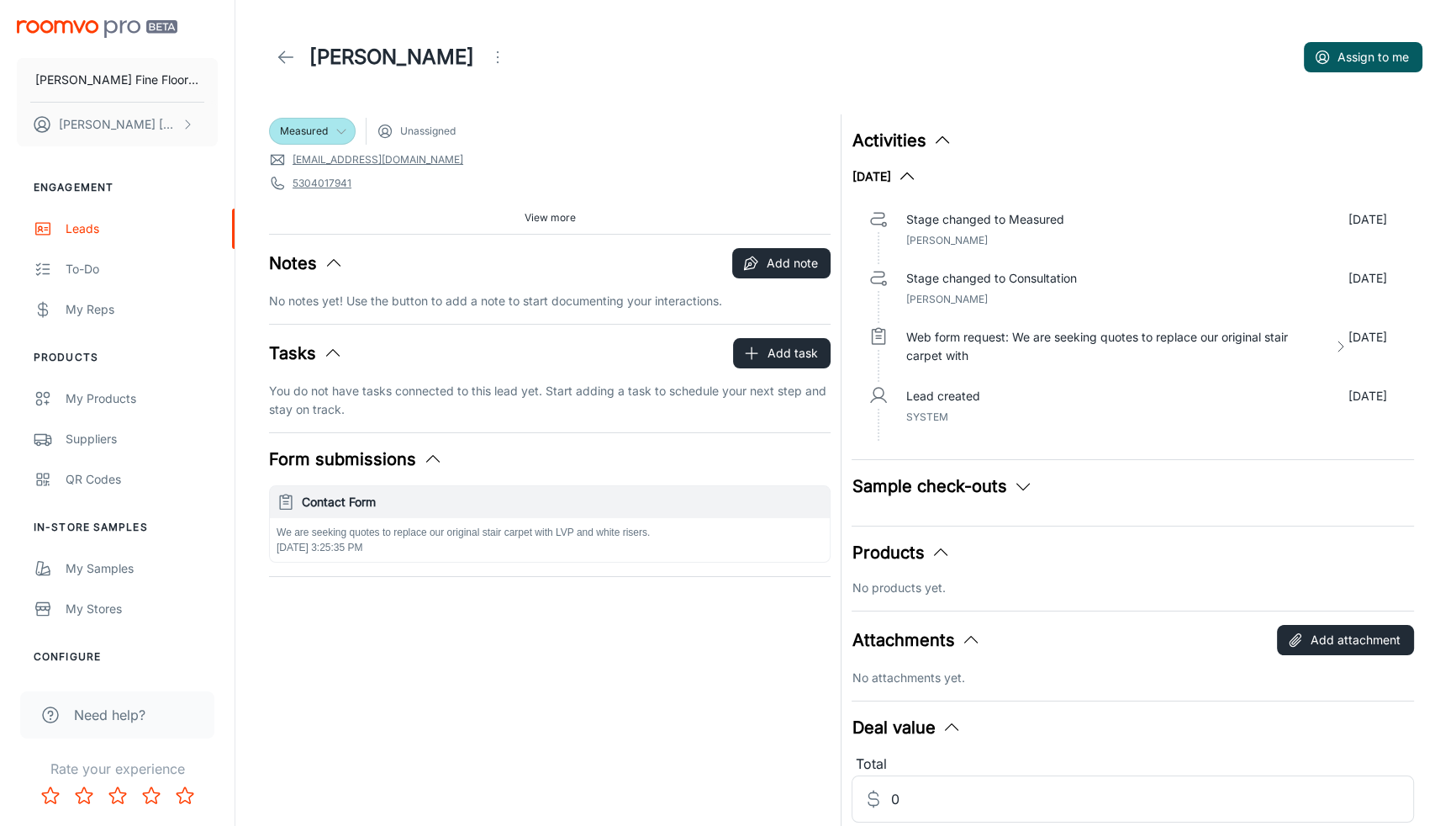
click at [286, 52] on icon at bounding box center [286, 57] width 20 height 20
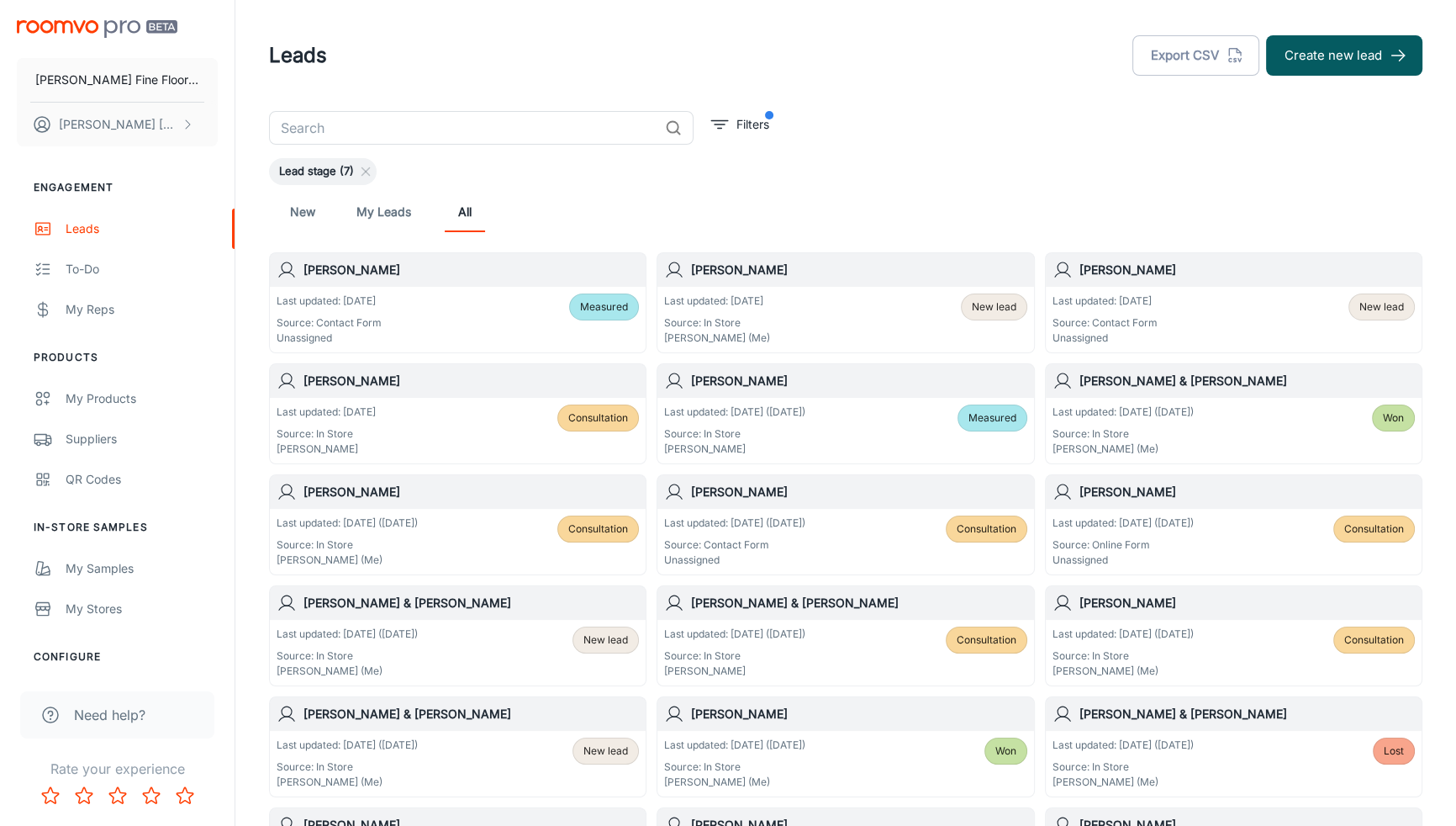
click at [803, 278] on h6 "[PERSON_NAME]" at bounding box center [858, 270] width 336 height 18
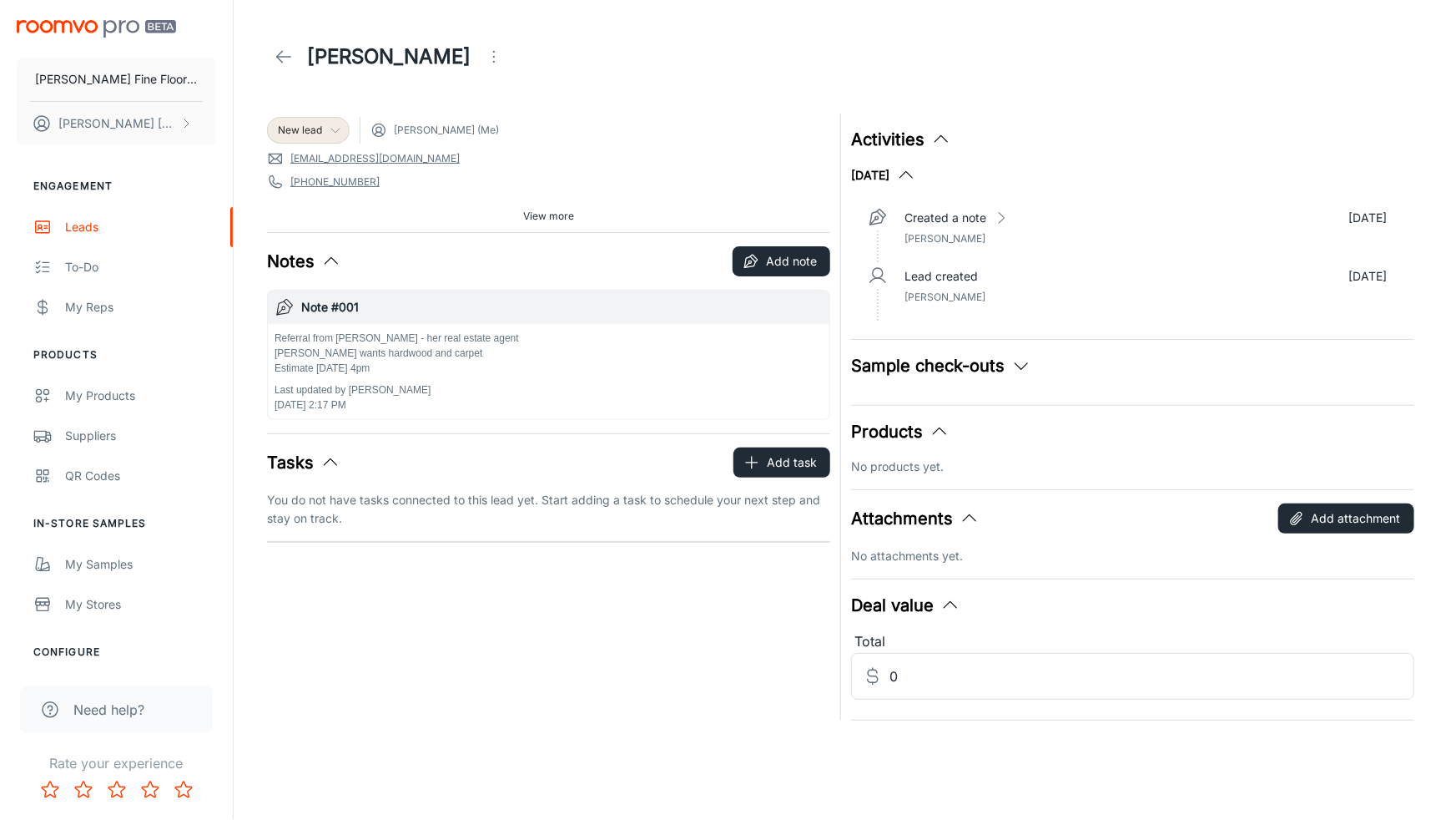
click at [341, 136] on icon at bounding box center [335, 130] width 13 height 13
click at [326, 231] on li "Consultation" at bounding box center [326, 225] width 118 height 30
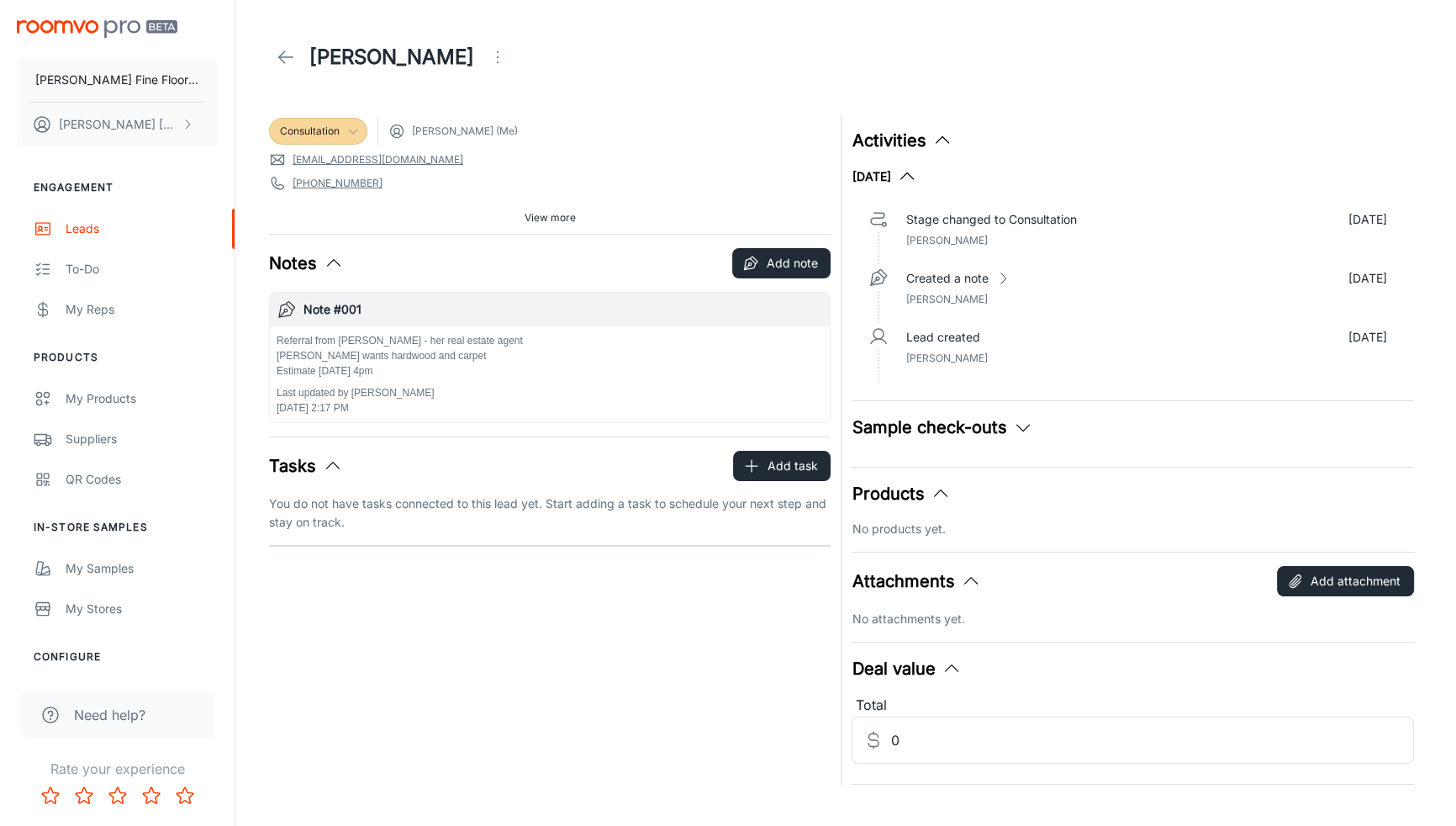
click at [547, 217] on span "View more" at bounding box center [550, 217] width 52 height 15
click at [289, 53] on icon at bounding box center [286, 57] width 20 height 20
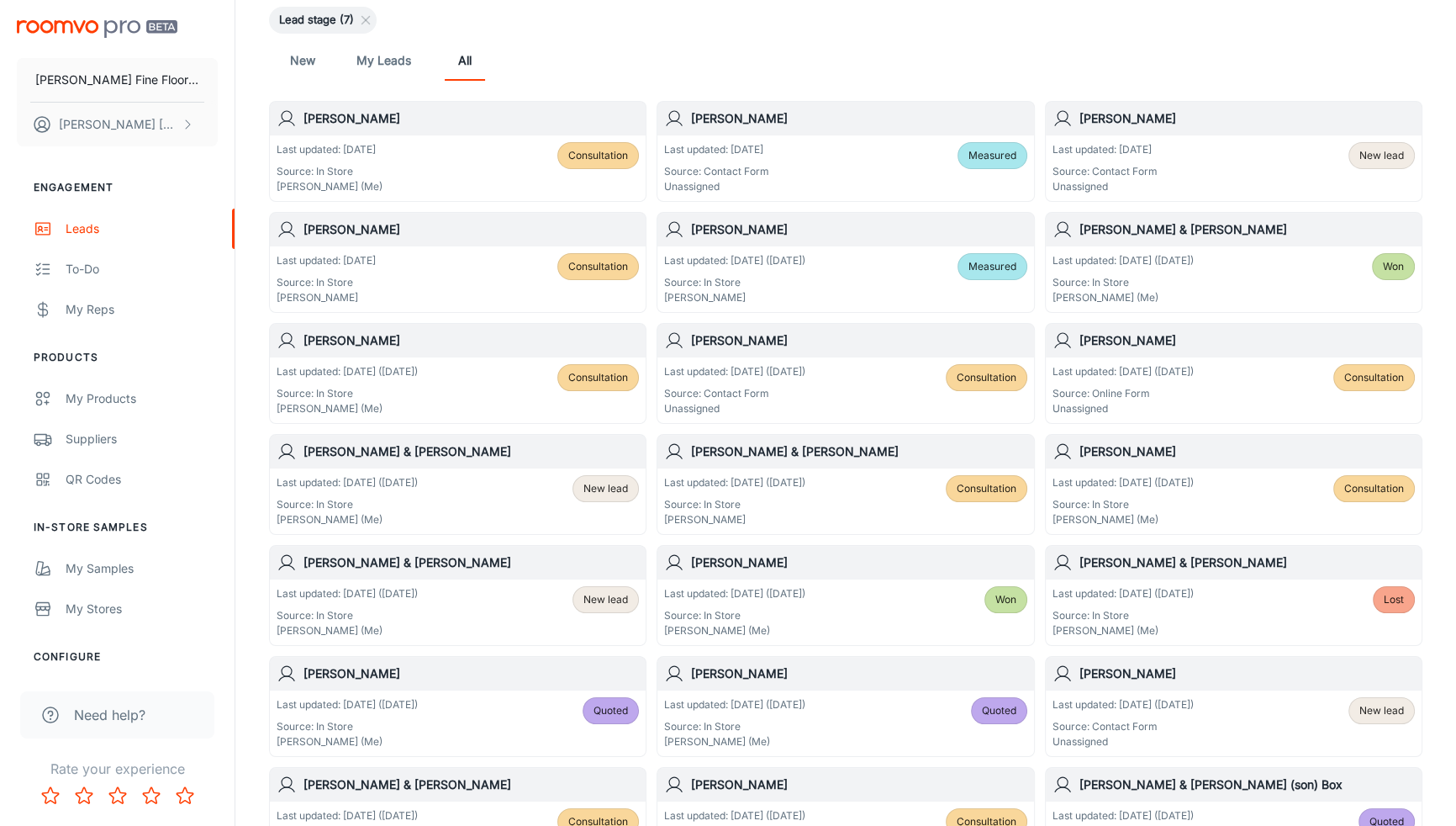
scroll to position [152, 0]
click at [449, 569] on div "[PERSON_NAME] & [PERSON_NAME]" at bounding box center [457, 561] width 375 height 33
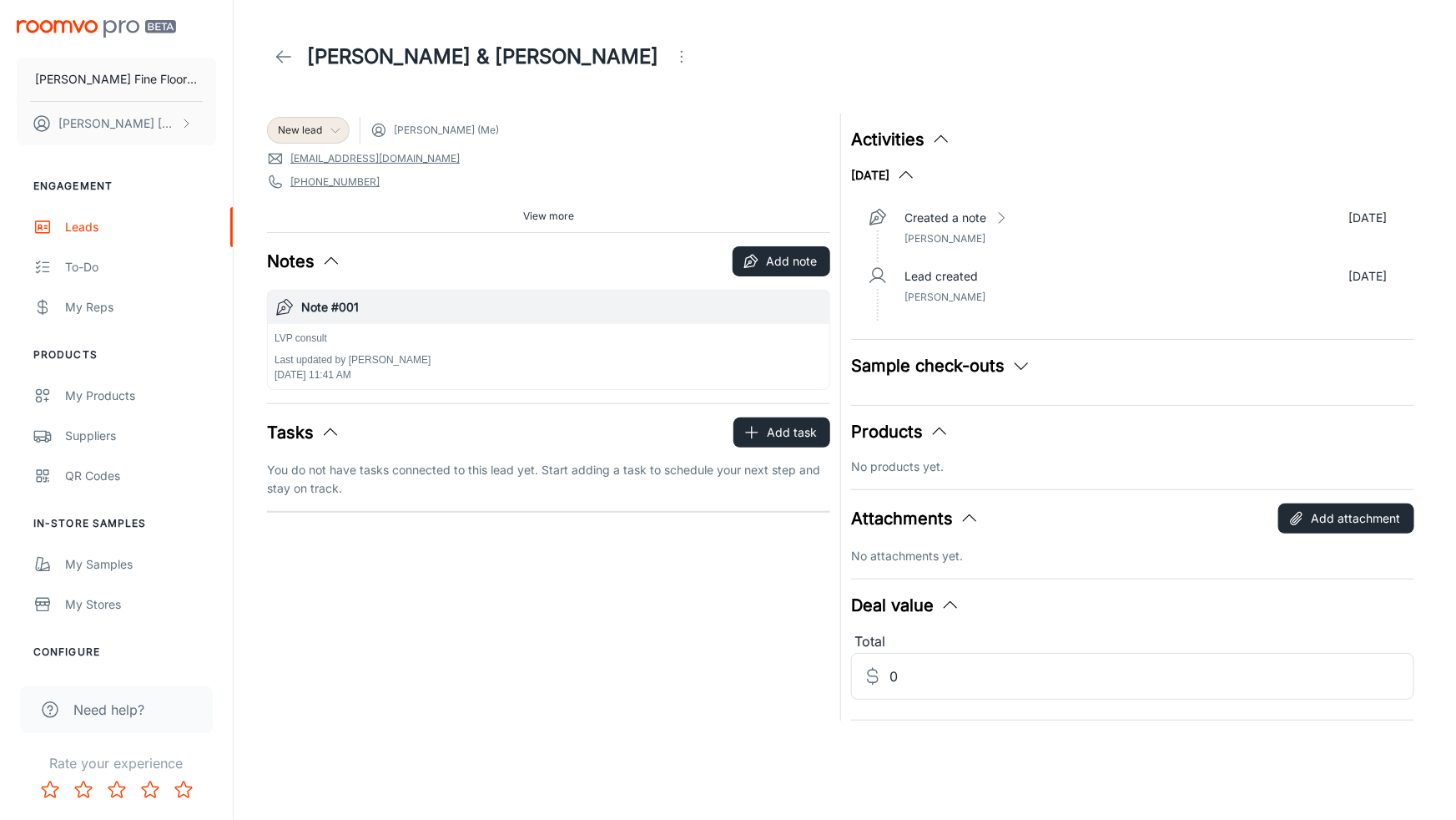
click at [336, 124] on icon at bounding box center [335, 130] width 13 height 13
click at [321, 278] on li "Quoted" at bounding box center [326, 285] width 118 height 30
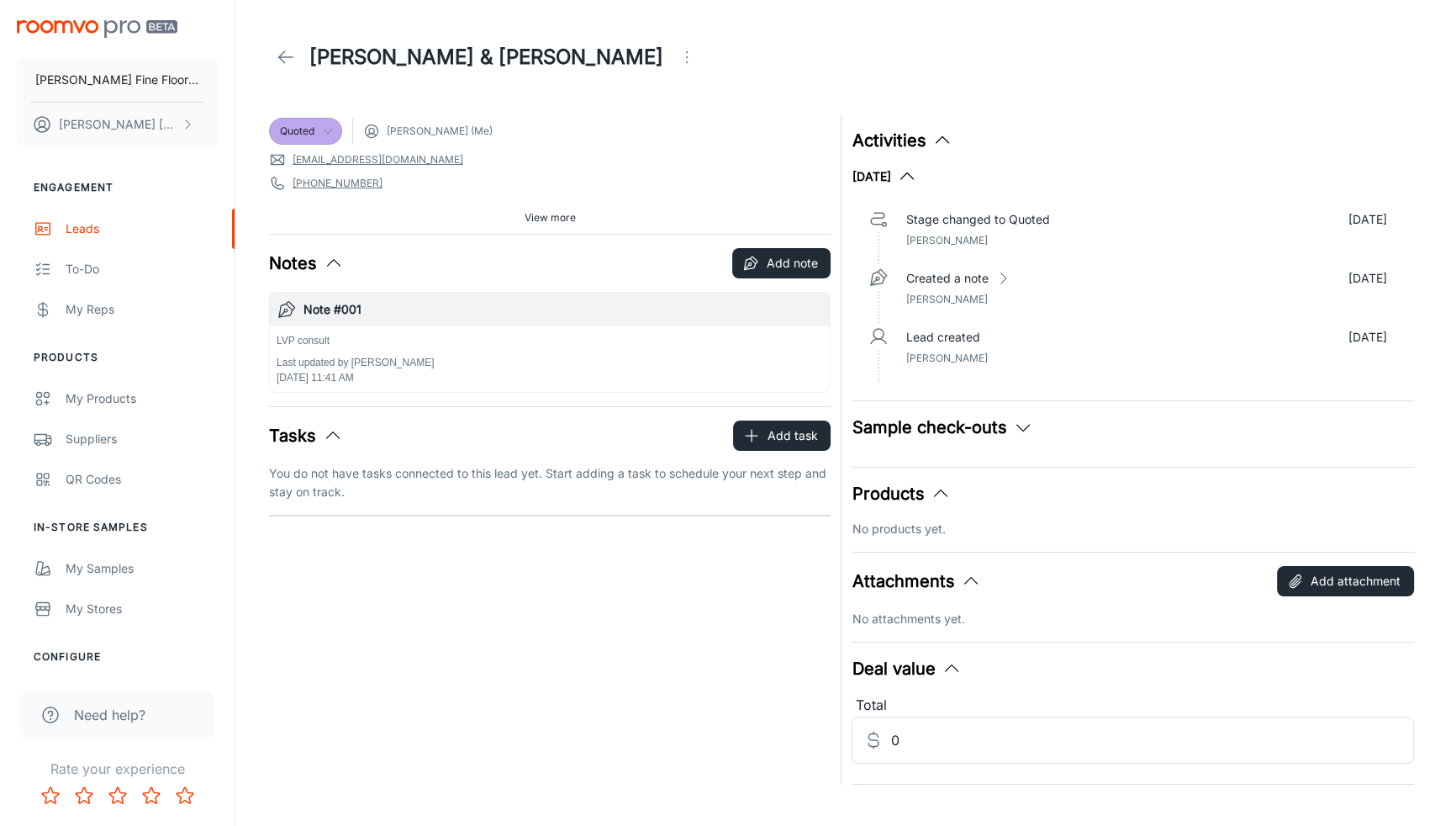
click at [282, 53] on polyline at bounding box center [282, 57] width 6 height 12
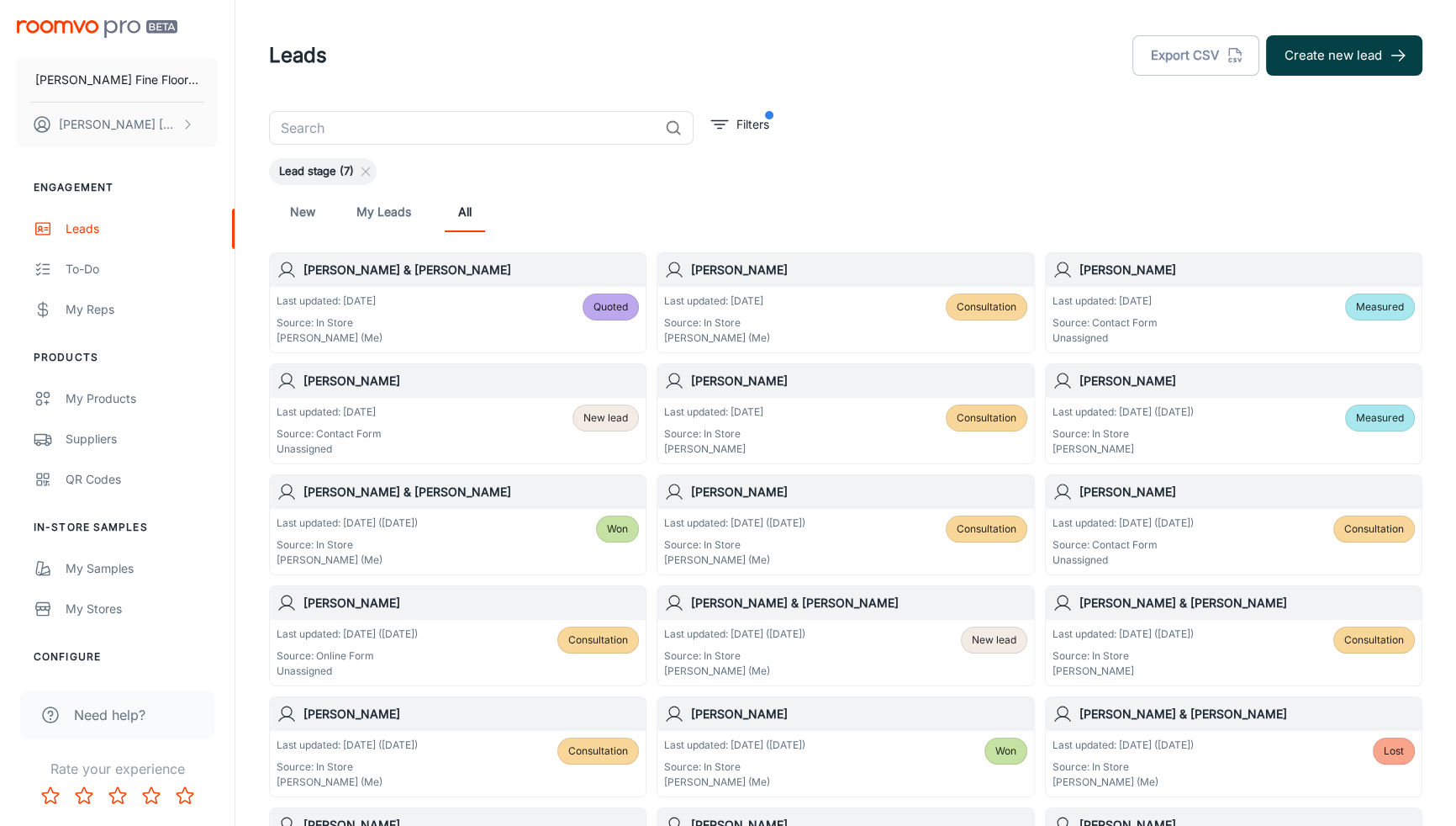
click at [1319, 65] on button "Create new lead" at bounding box center [1344, 55] width 156 height 41
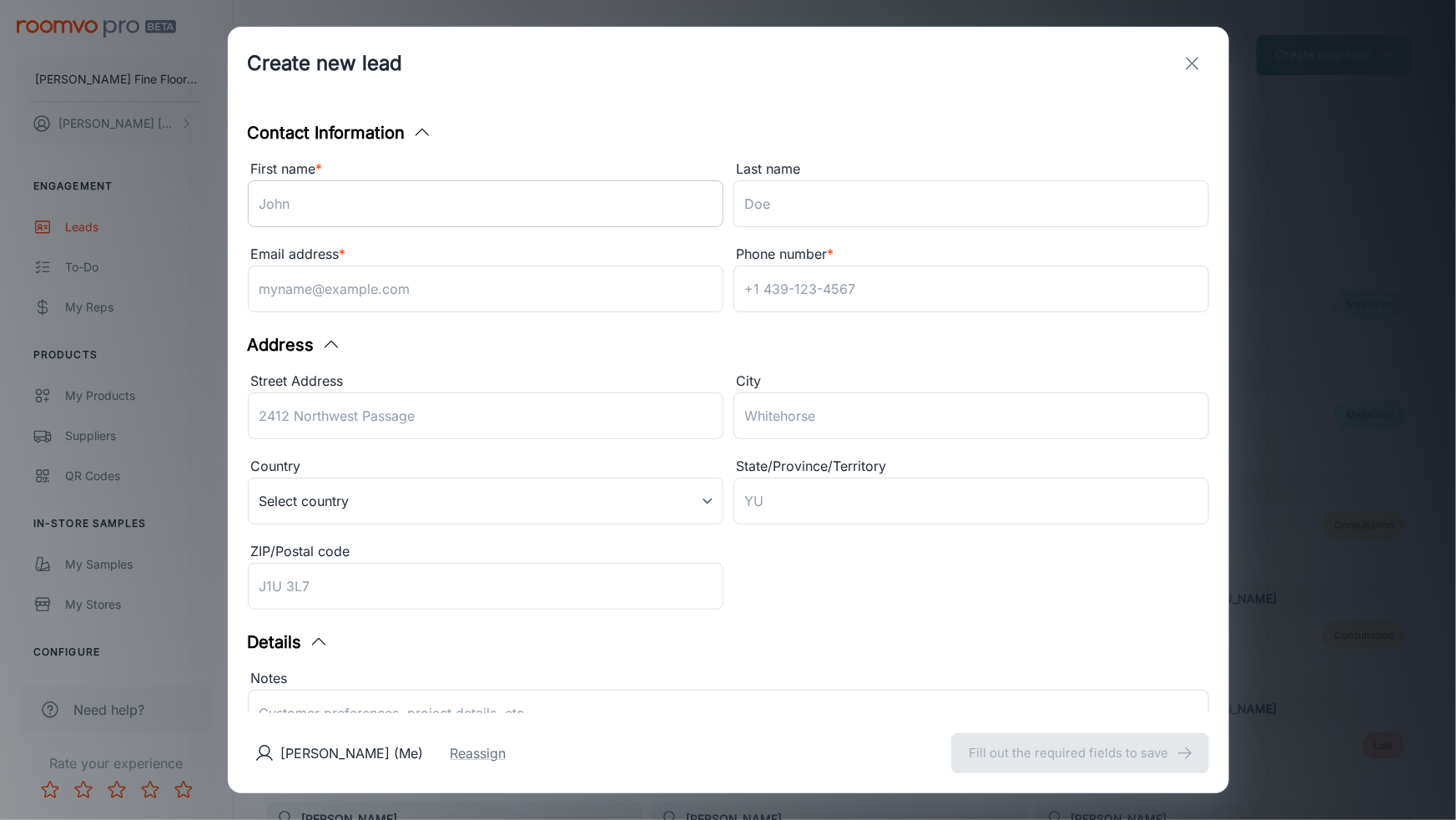
click at [384, 212] on input "First name *" at bounding box center [486, 204] width 476 height 47
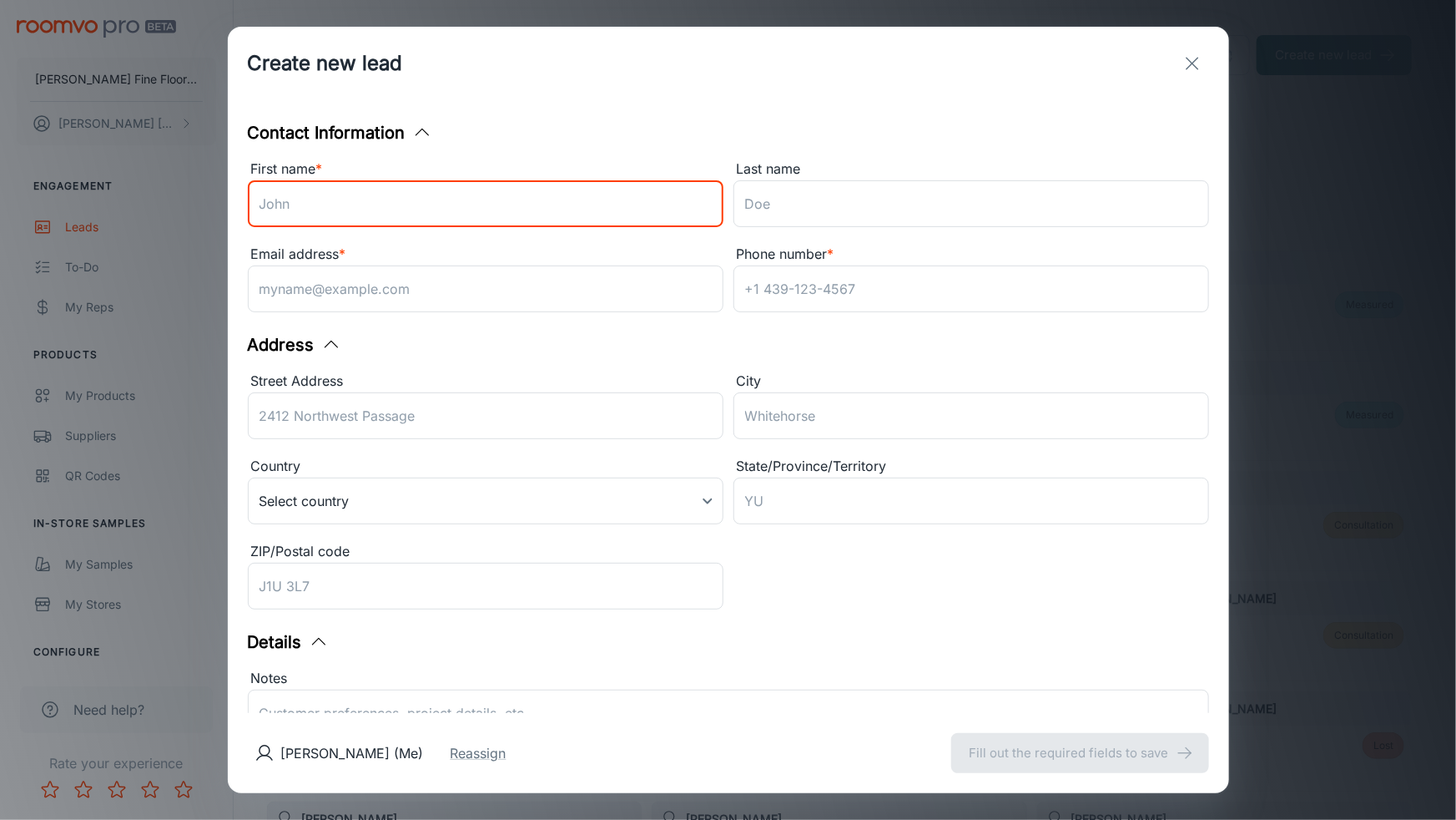
click at [608, 242] on div "First name * ​ Last name ​ Email address * ​ Phone number * ​" at bounding box center [724, 234] width 971 height 171
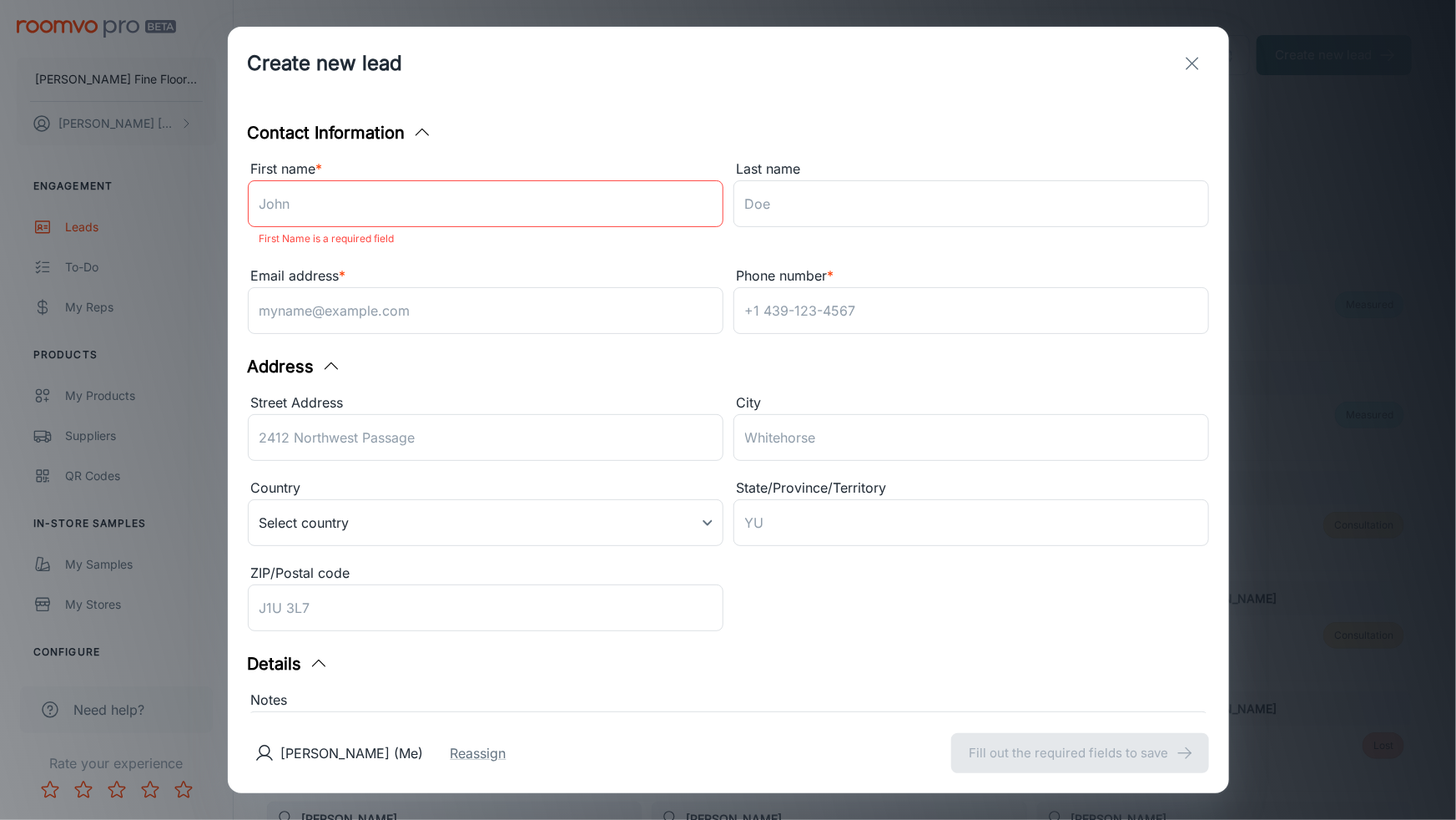
click at [419, 206] on input "First name *" at bounding box center [486, 204] width 476 height 47
click at [571, 258] on div "Email address * ​" at bounding box center [480, 297] width 486 height 85
click at [403, 193] on input "First name *" at bounding box center [486, 204] width 476 height 47
type input "[PERSON_NAME]"
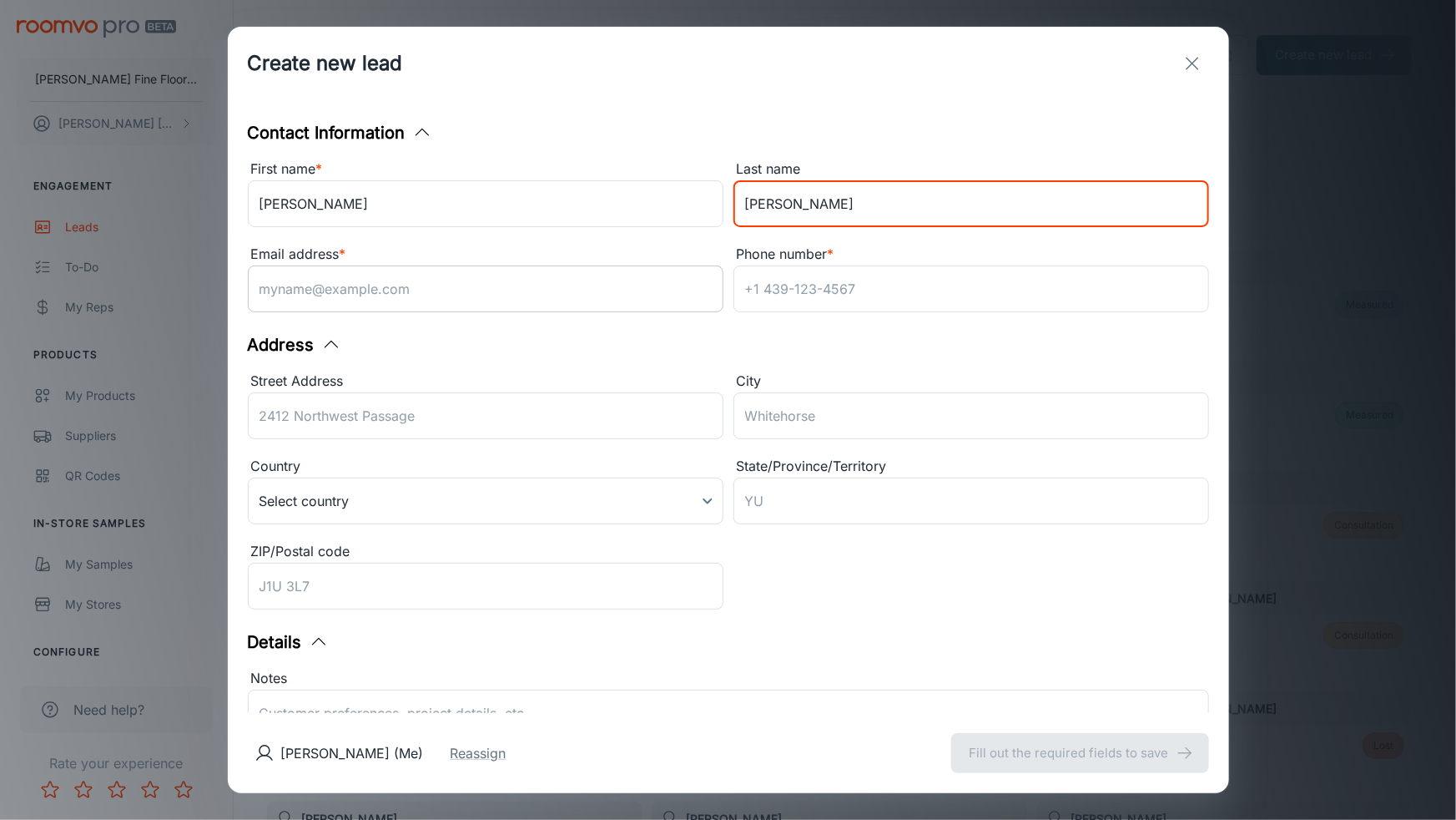
type input "[PERSON_NAME]"
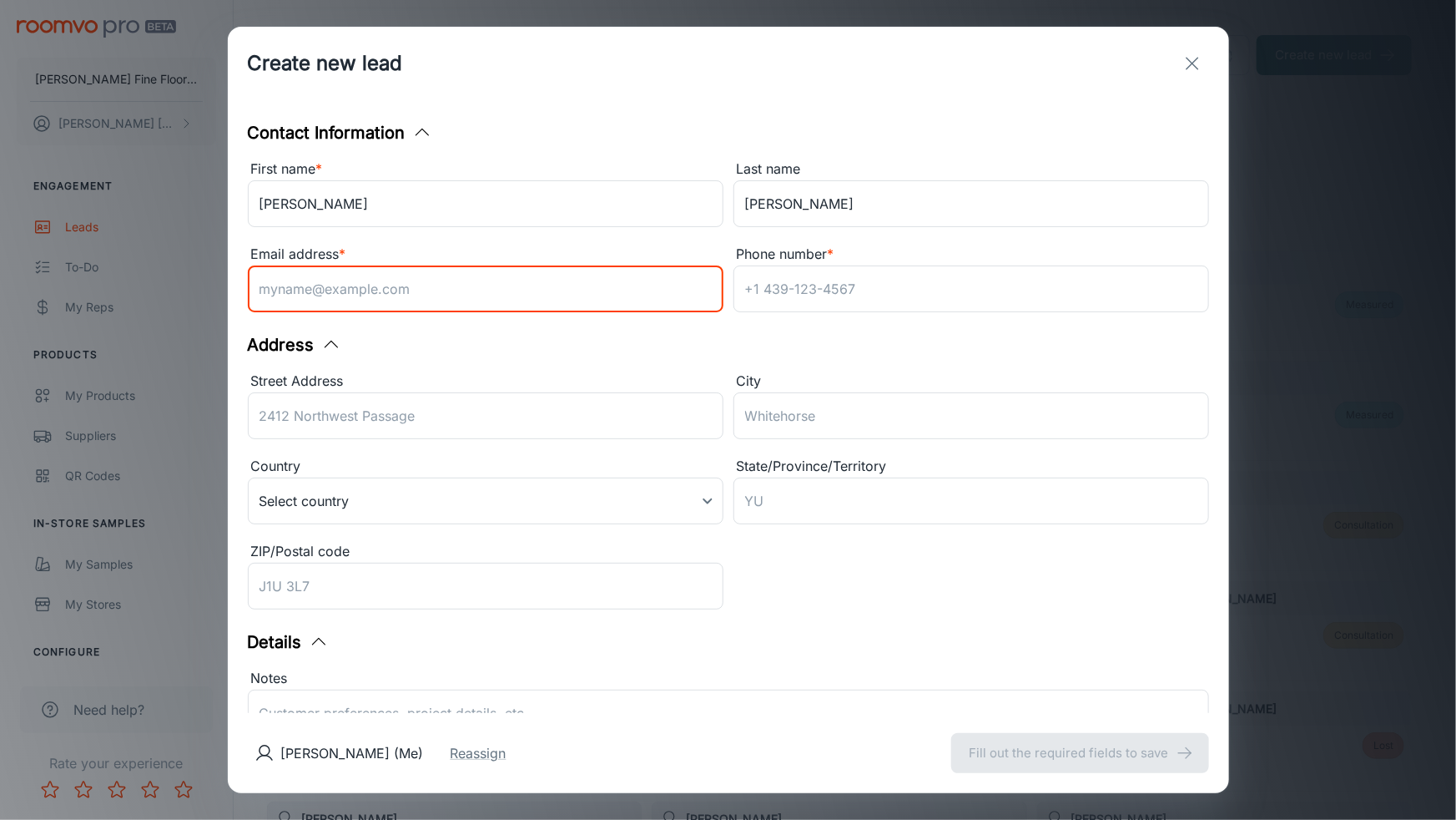
click at [425, 279] on input "Email address *" at bounding box center [486, 289] width 476 height 47
type input "[EMAIL_ADDRESS][DOMAIN_NAME]"
click at [821, 298] on input "Phone number *" at bounding box center [971, 289] width 476 height 47
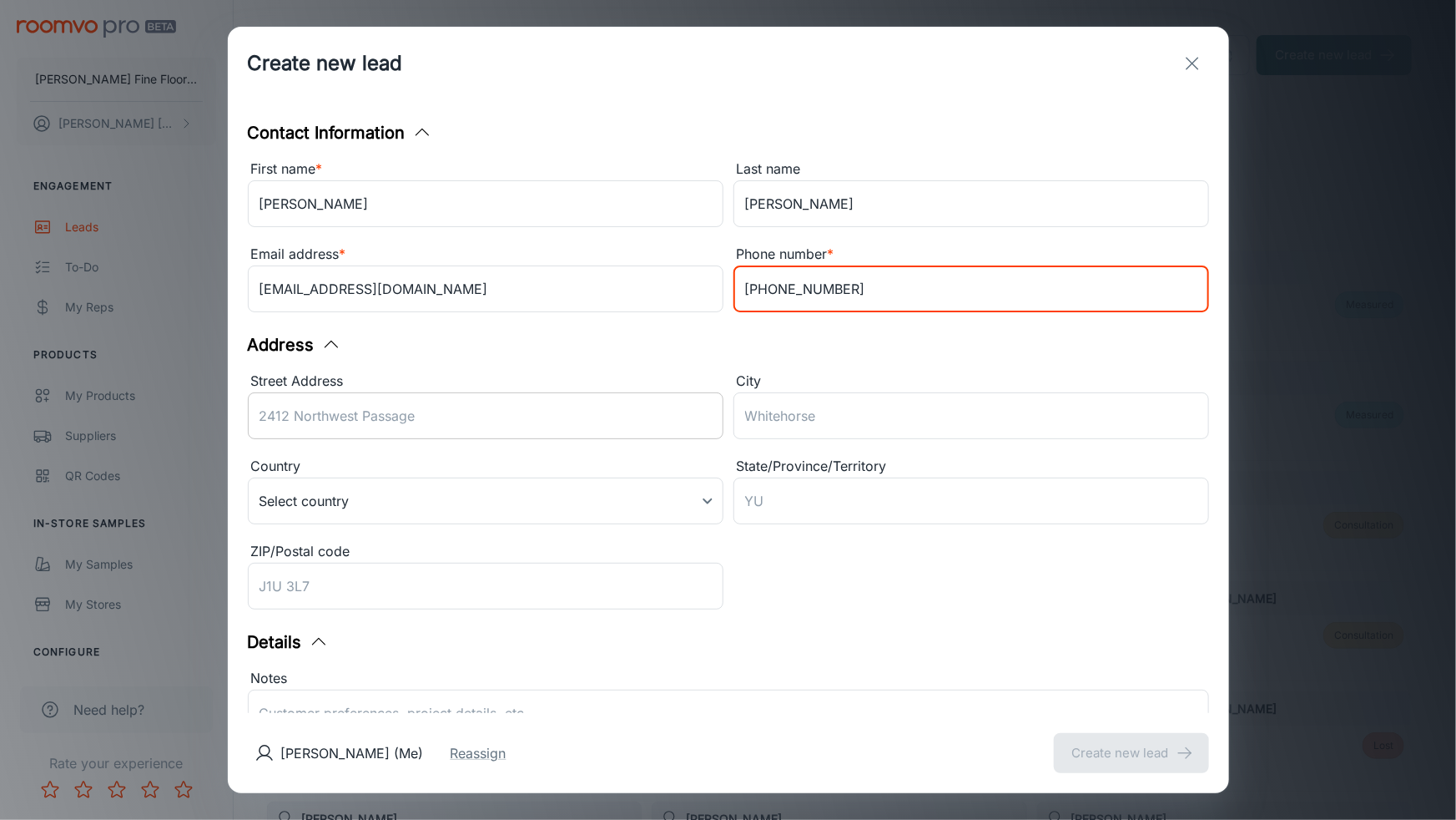
type input "[PHONE_NUMBER]"
click at [386, 430] on input "Street Address" at bounding box center [486, 416] width 476 height 47
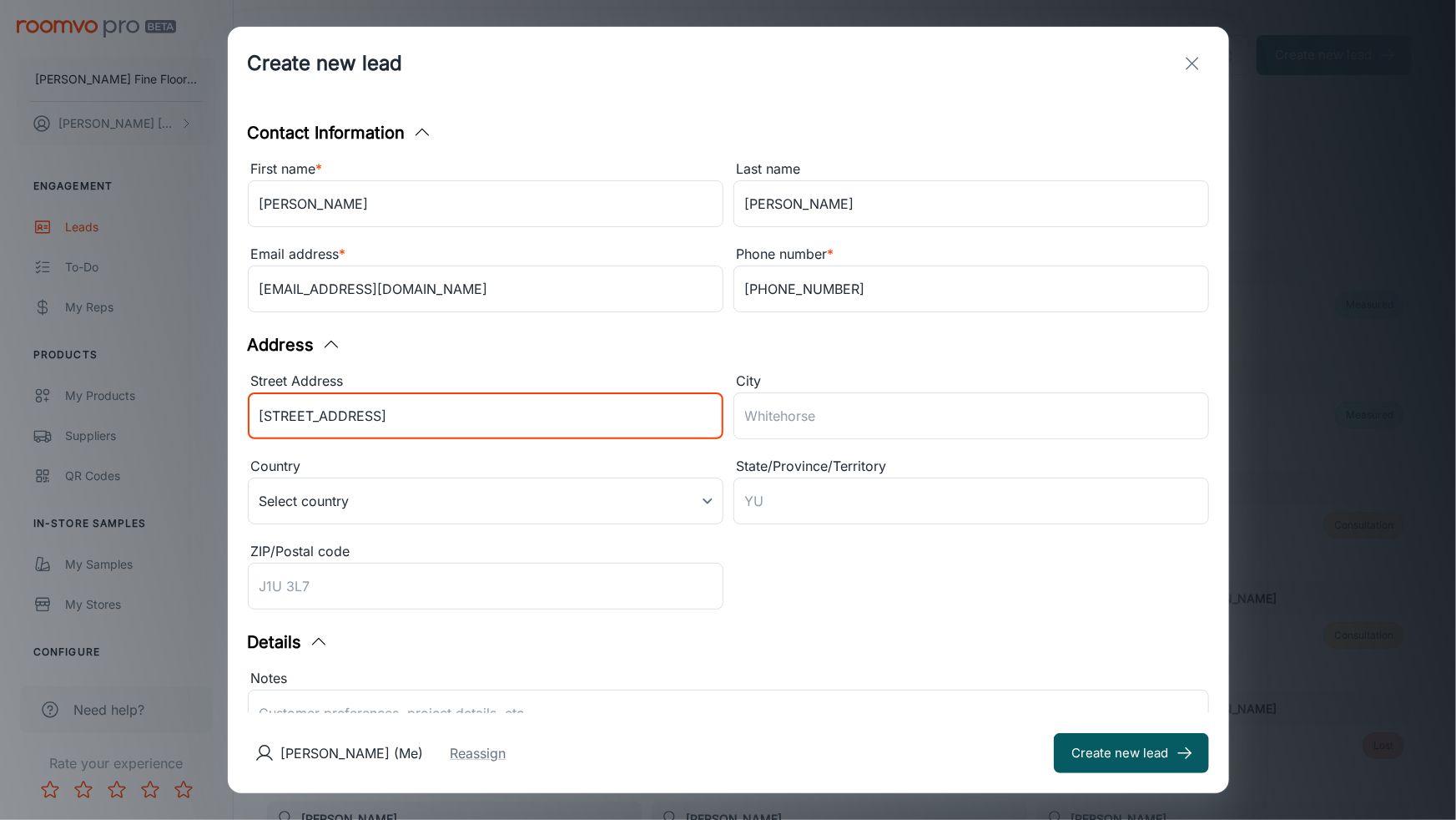
type input "[STREET_ADDRESS]"
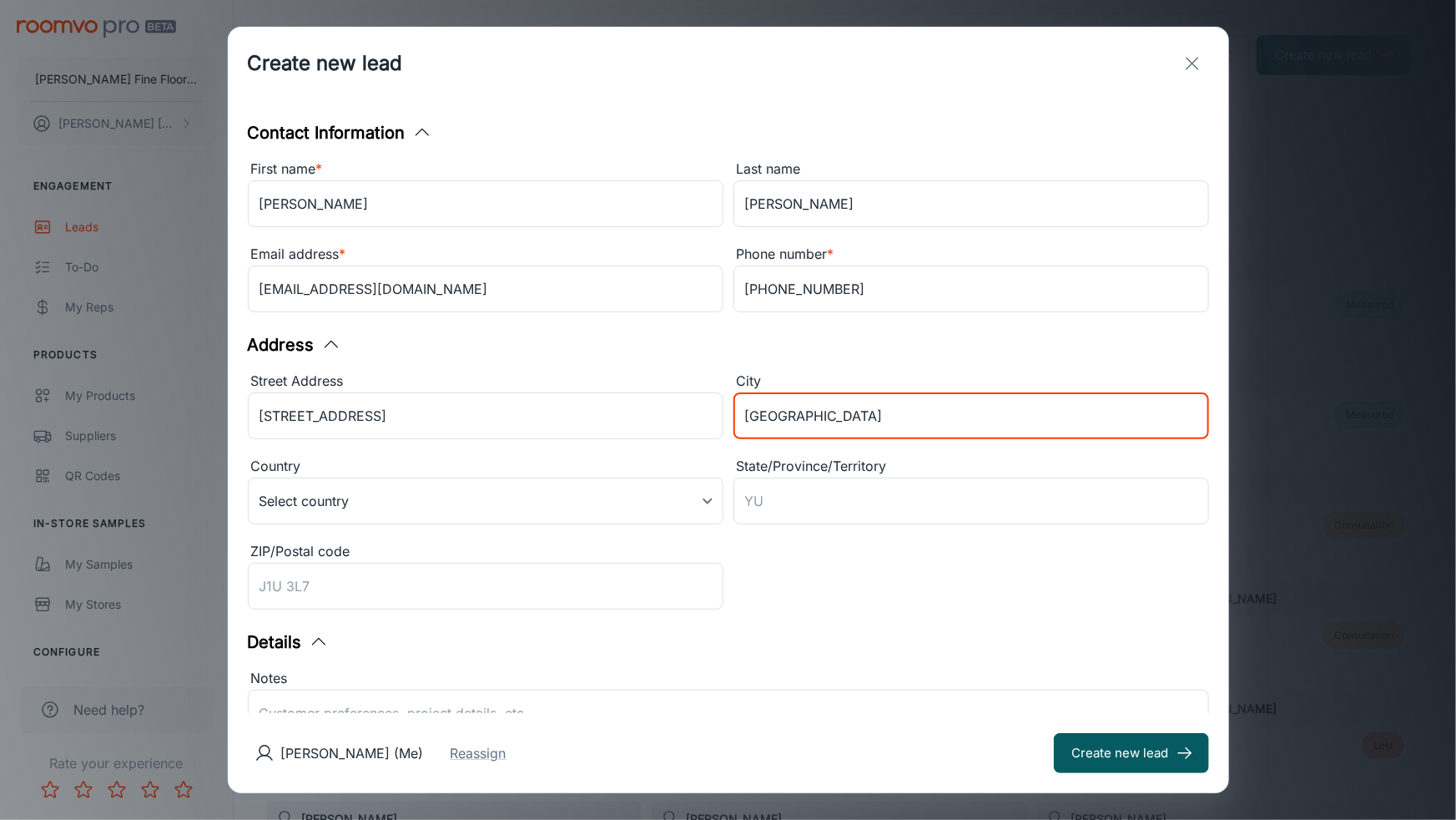
type input "[GEOGRAPHIC_DATA]"
click at [905, 588] on div "Street Address [STREET_ADDRESS] ​ Country Select country ​ State/Province/Terri…" at bounding box center [724, 488] width 971 height 255
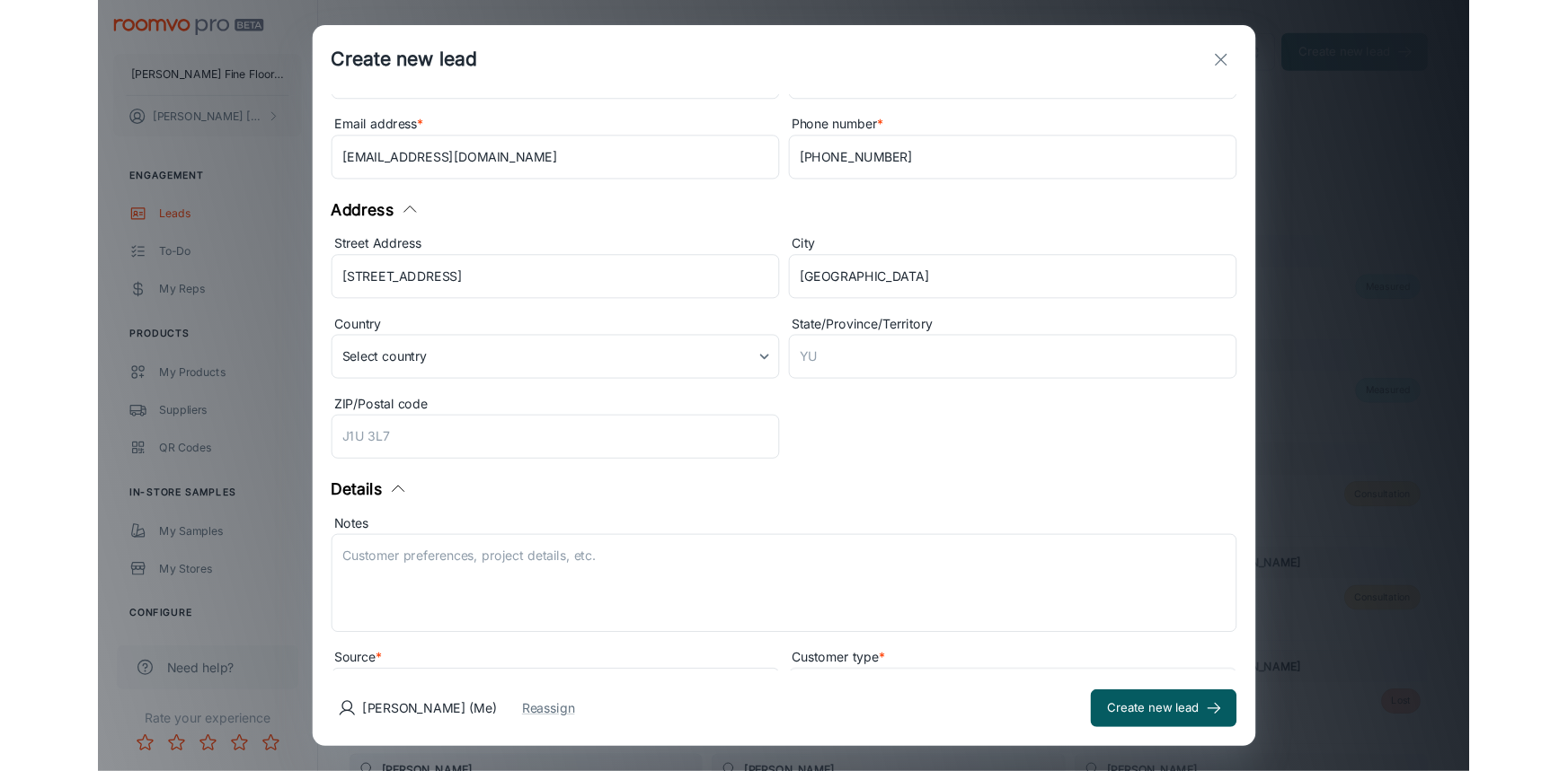
scroll to position [222, 0]
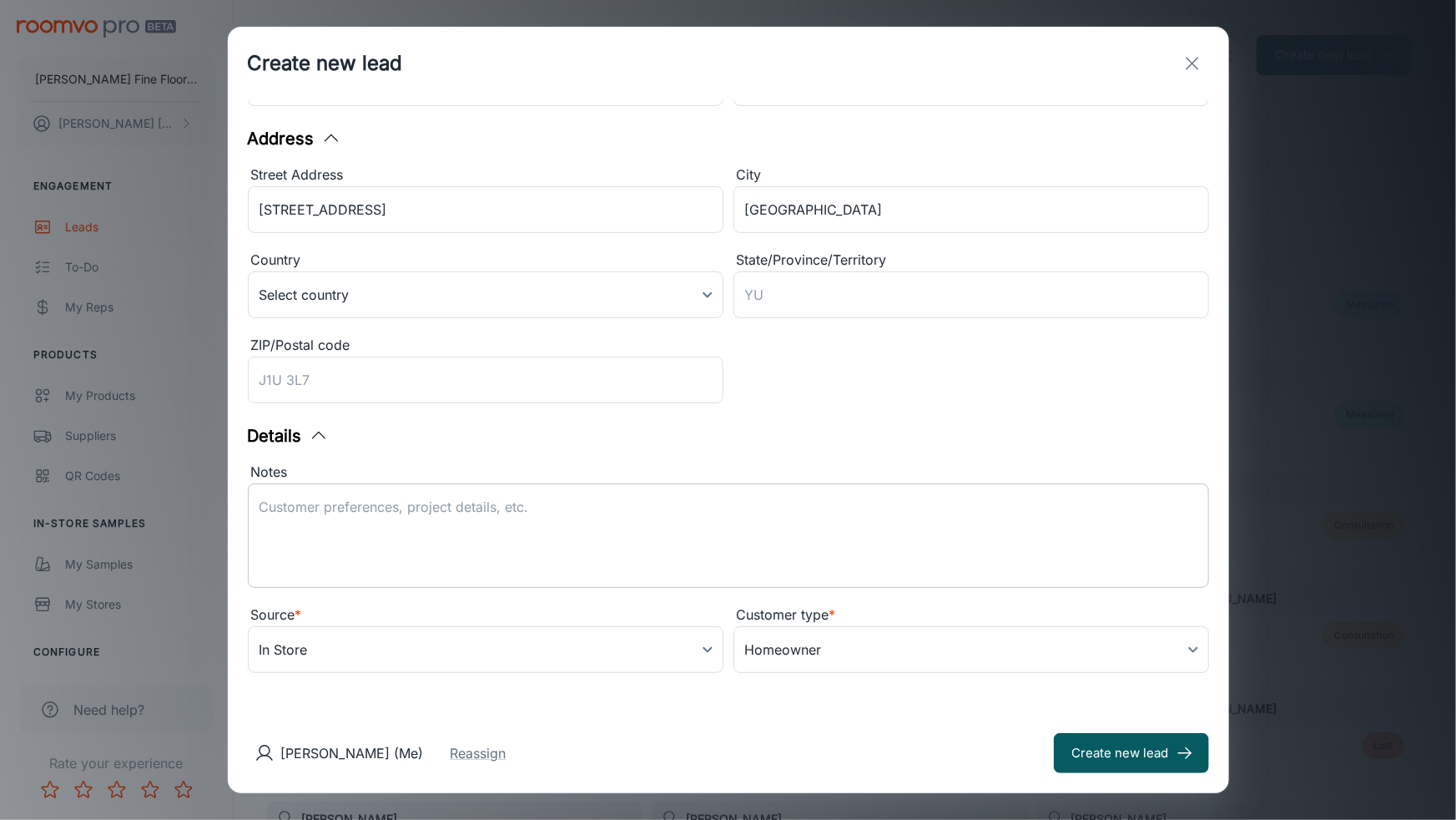
click at [496, 508] on textarea "Notes" at bounding box center [728, 536] width 938 height 77
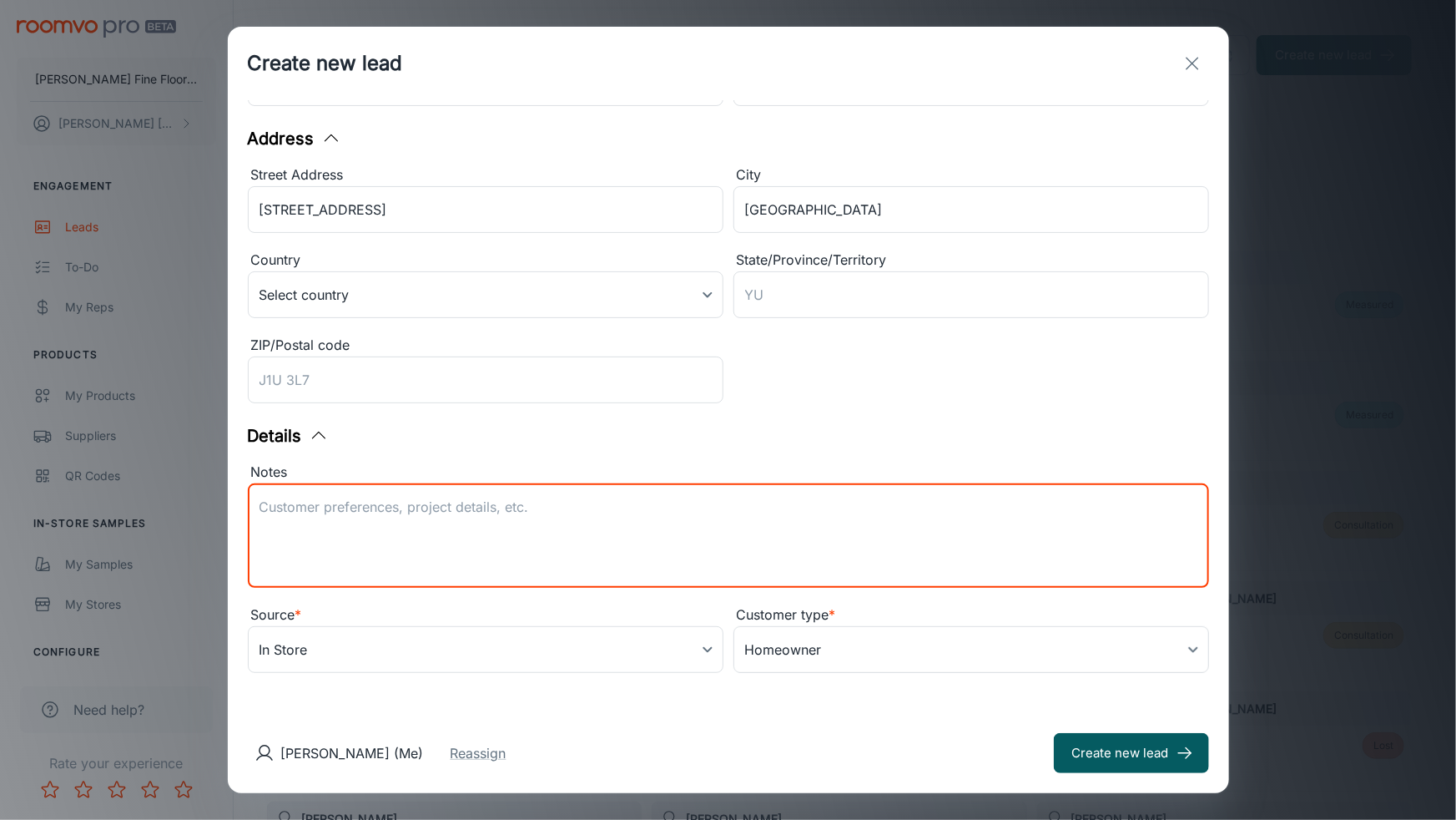
click at [1301, 124] on div "Create new lead Contact Information First name * [PERSON_NAME] ​ Last name [PER…" at bounding box center [728, 410] width 1456 height 820
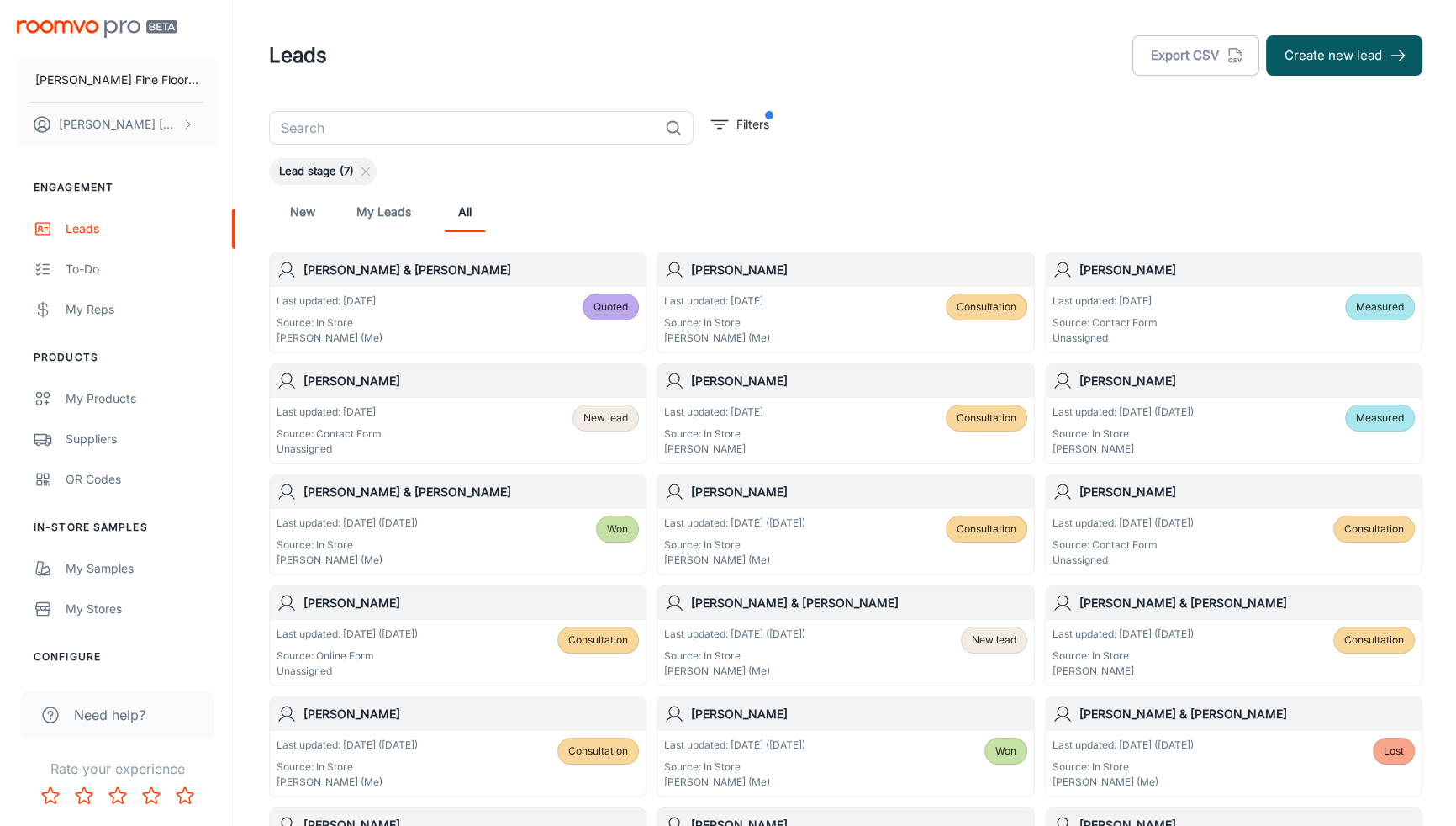
click at [981, 179] on div "Lead stage (7)" at bounding box center [845, 172] width 1153 height 27
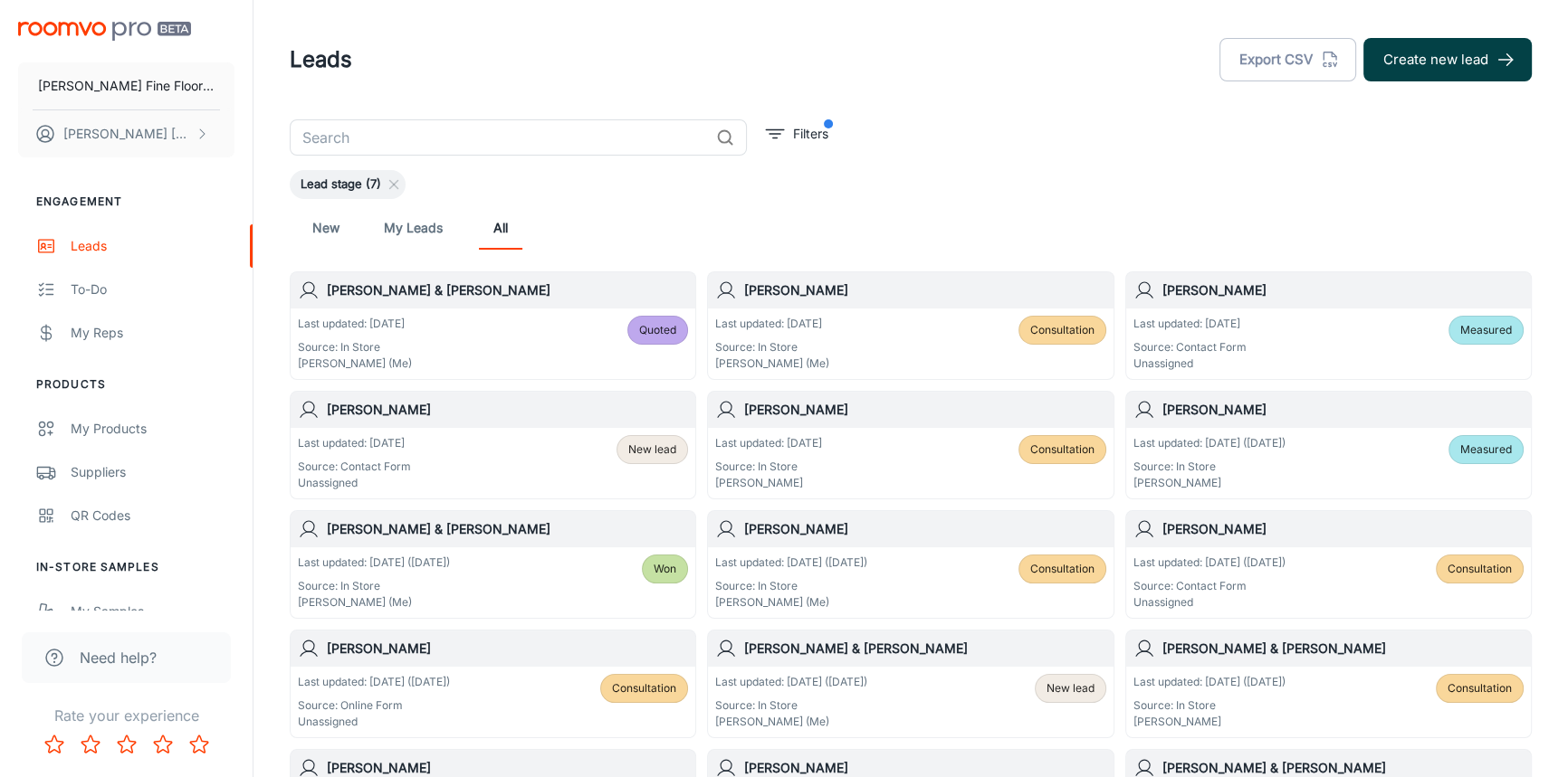
click at [1455, 72] on button "Create new lead" at bounding box center [1447, 59] width 168 height 44
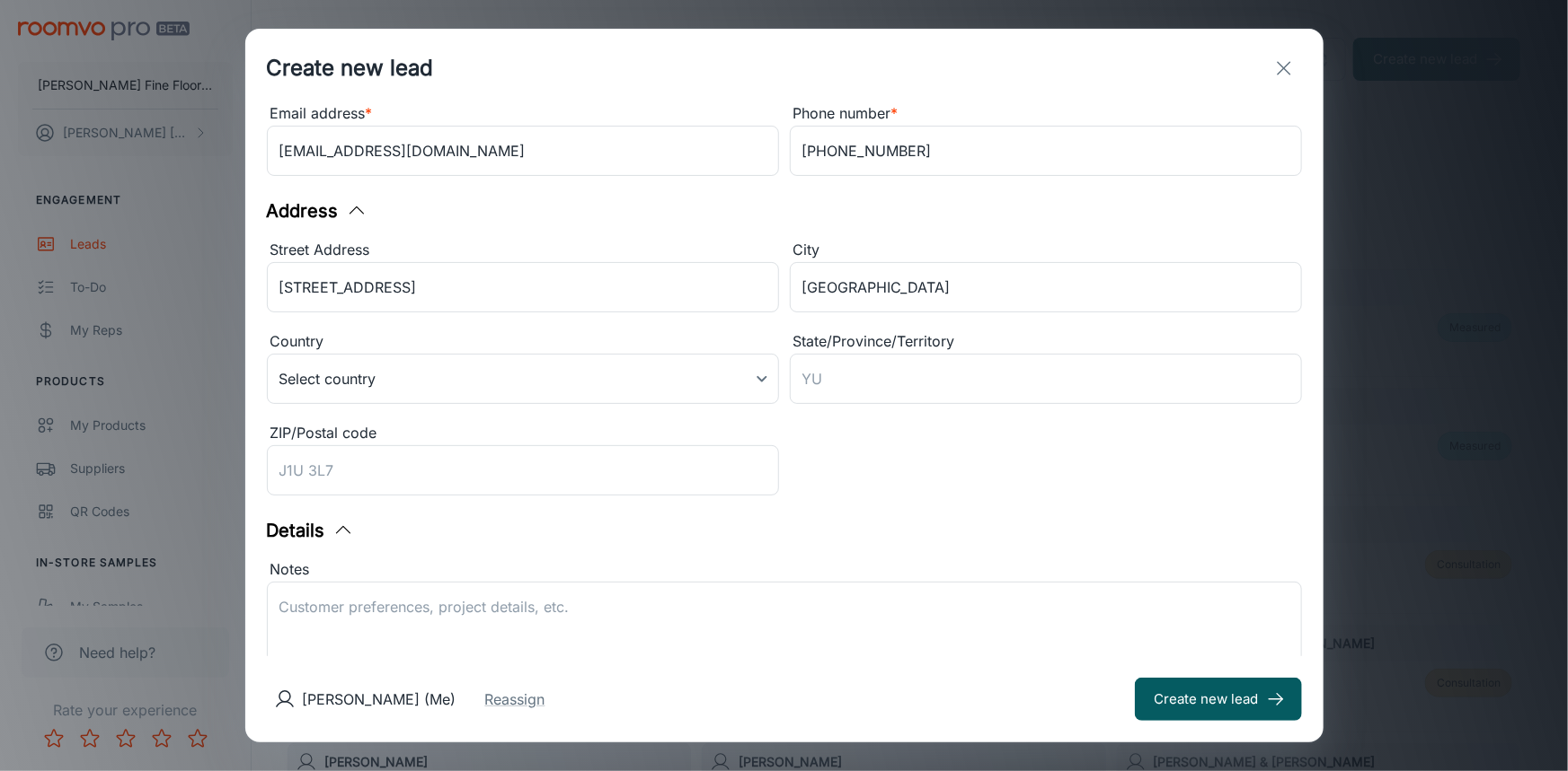
scroll to position [332, 0]
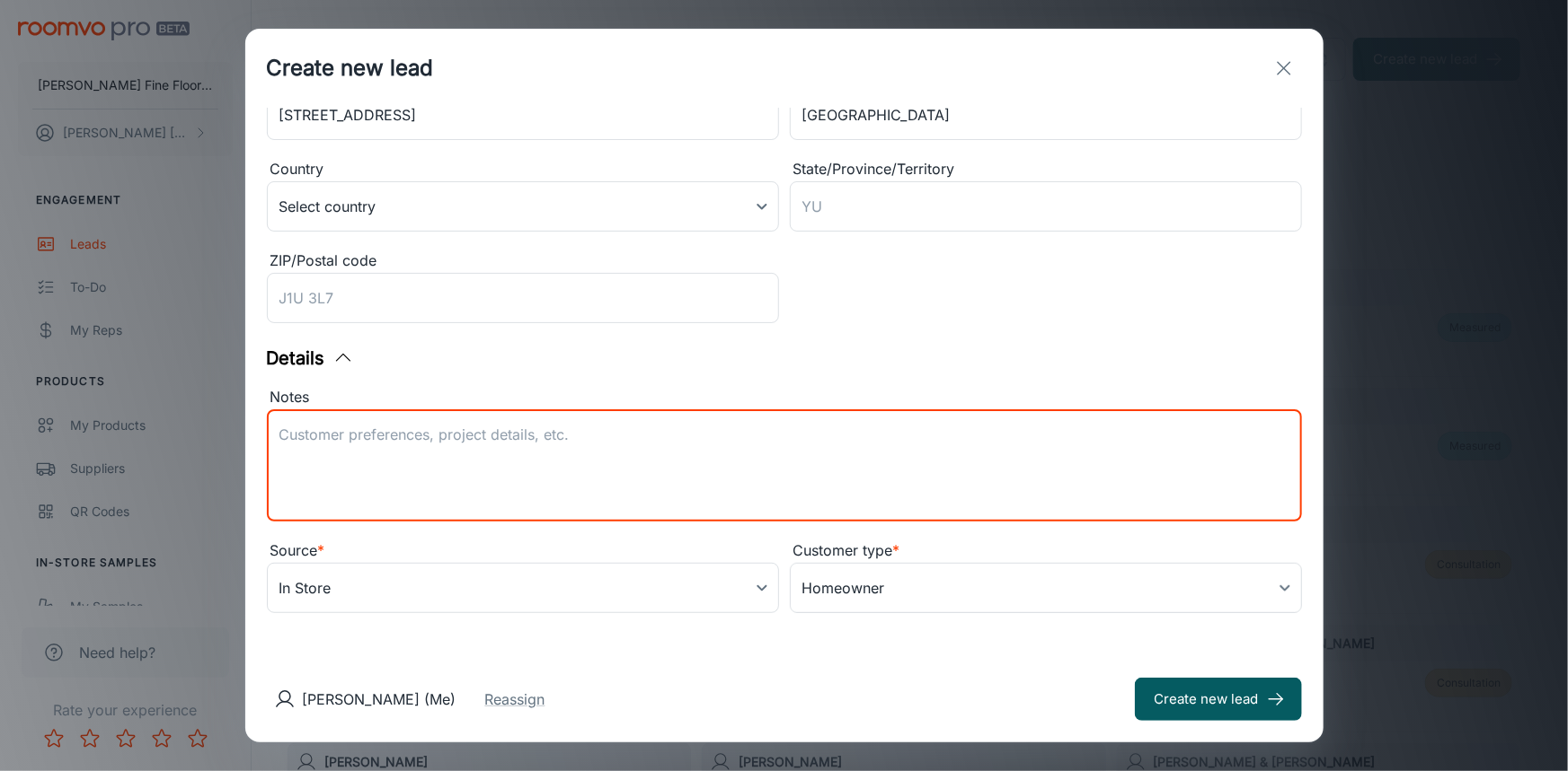
click at [528, 436] on textarea "Notes" at bounding box center [784, 467] width 1010 height 83
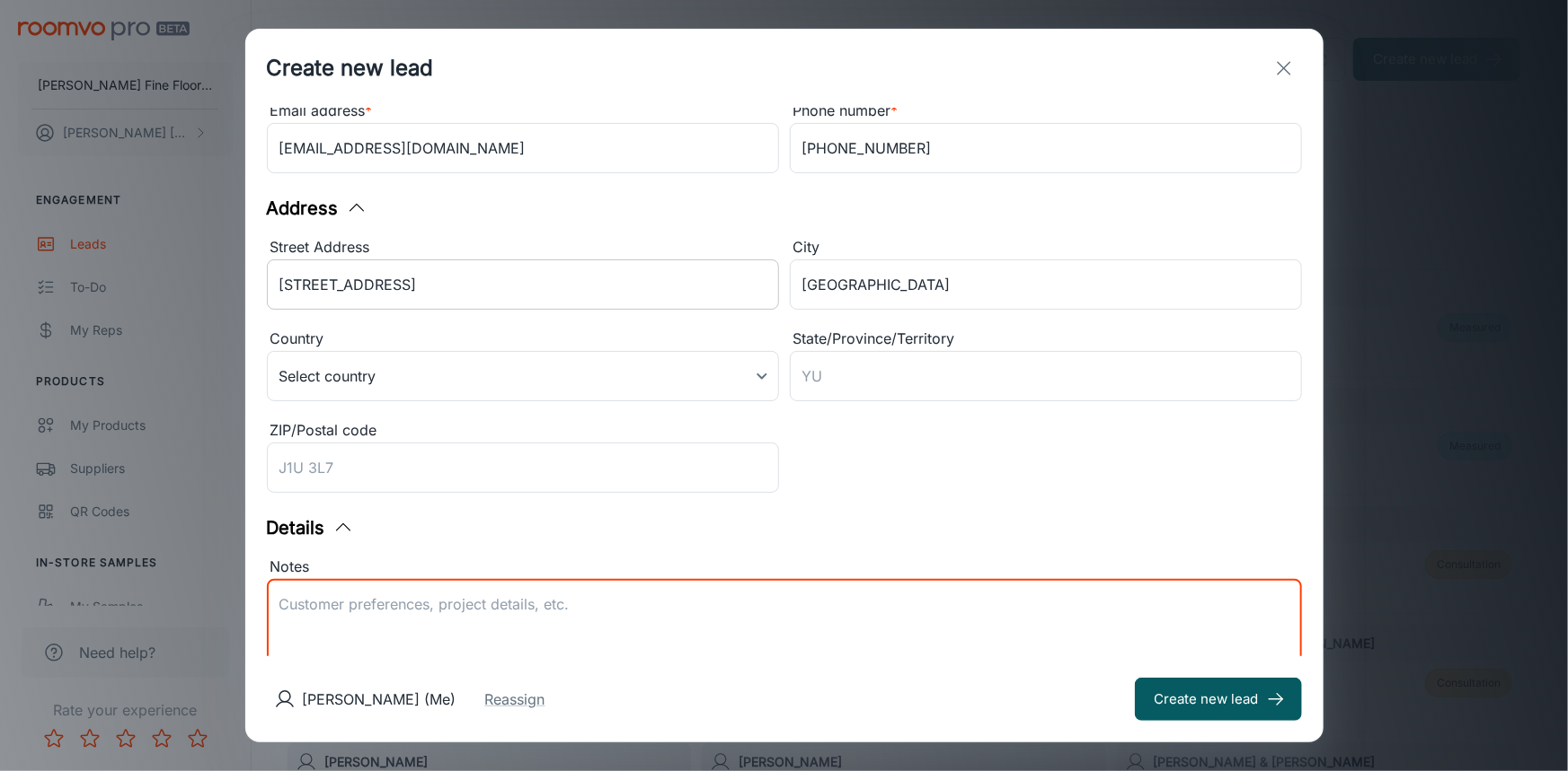
scroll to position [0, 0]
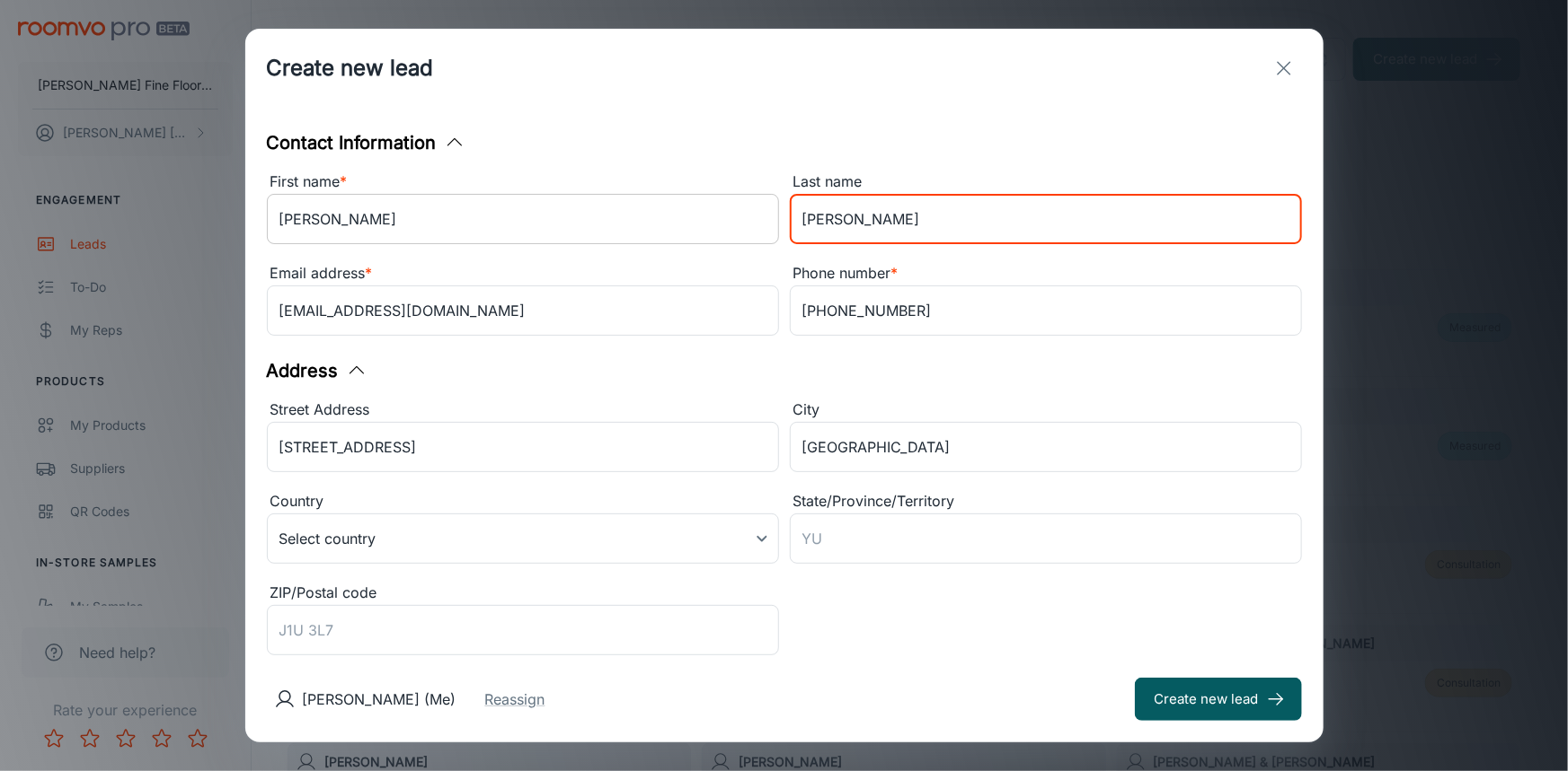
drag, startPoint x: 851, startPoint y: 224, endPoint x: 703, endPoint y: 225, distance: 148.0
click at [703, 225] on div "First name * [PERSON_NAME] ​ Last name [PERSON_NAME] ​ Email address * [EMAIL_A…" at bounding box center [779, 251] width 1046 height 184
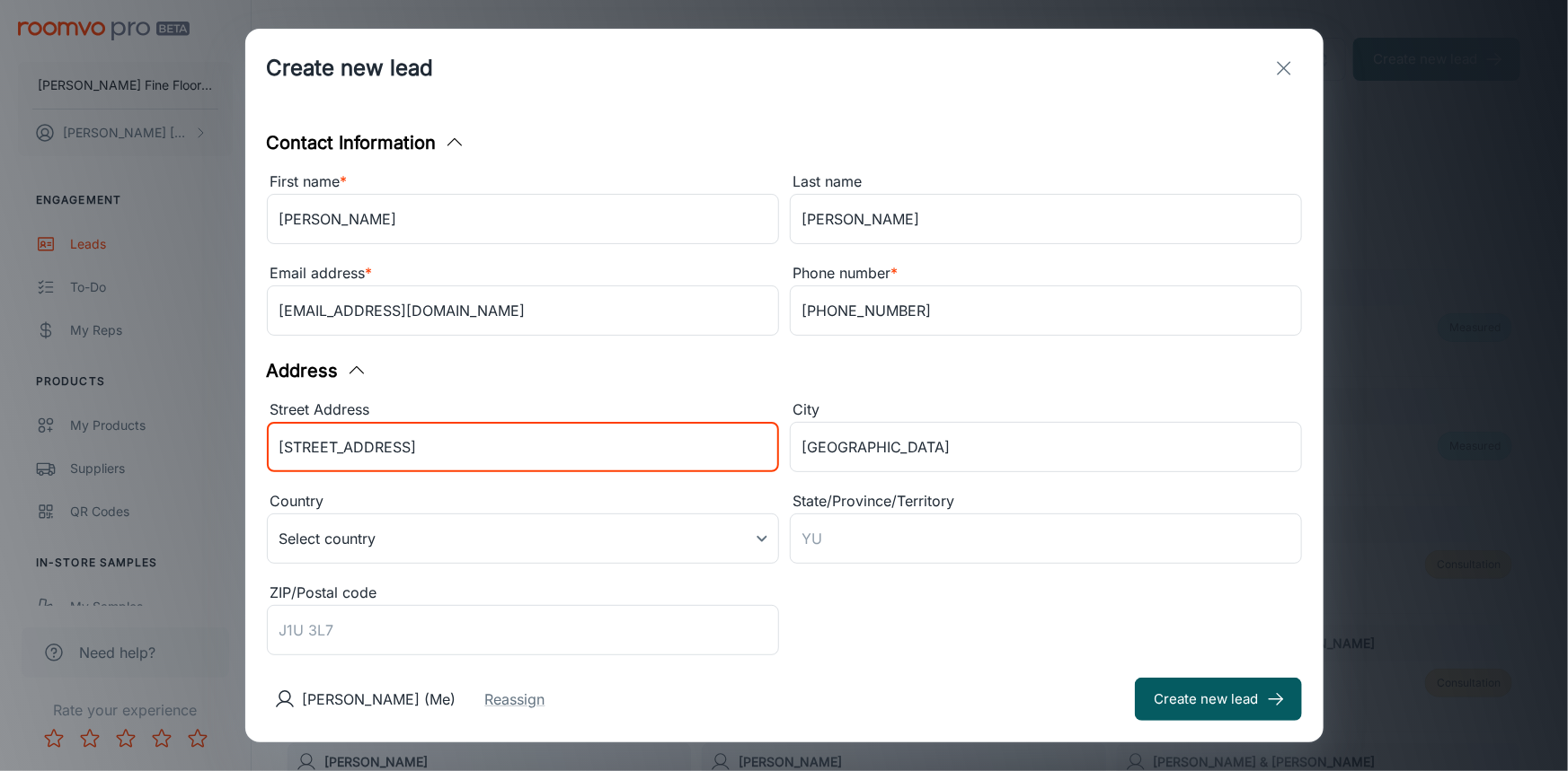
drag, startPoint x: 365, startPoint y: 453, endPoint x: 262, endPoint y: 457, distance: 103.1
click at [263, 457] on div "Street Address [STREET_ADDRESS] ​" at bounding box center [517, 433] width 523 height 92
drag, startPoint x: 457, startPoint y: 452, endPoint x: 213, endPoint y: 457, distance: 244.1
click at [218, 457] on div "Create new lead Contact Information First name * [PERSON_NAME] ​ Last name [PER…" at bounding box center [784, 386] width 1568 height 771
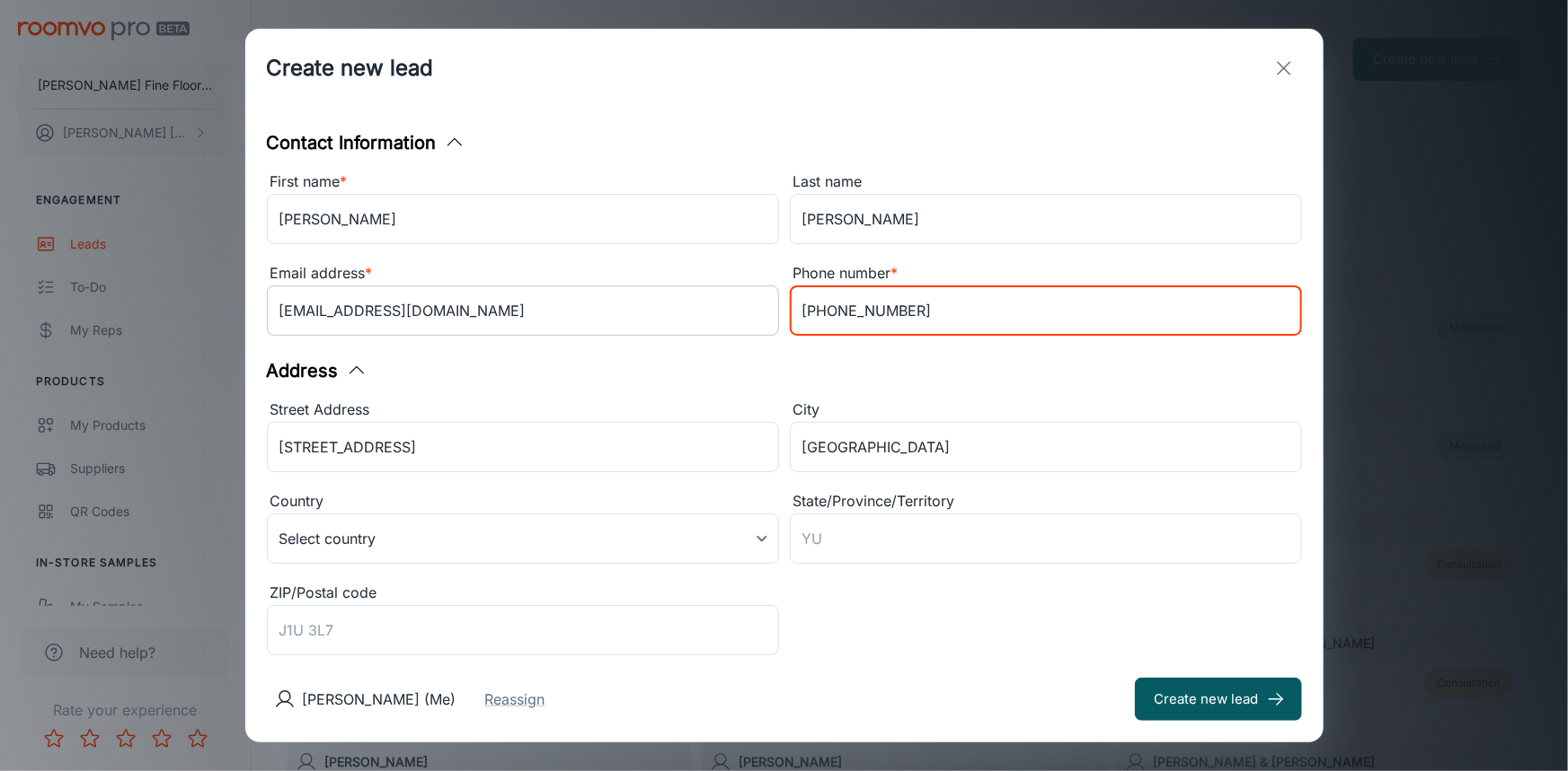
drag, startPoint x: 891, startPoint y: 314, endPoint x: 711, endPoint y: 325, distance: 180.3
click at [711, 325] on div "First name * [PERSON_NAME] ​ Last name [PERSON_NAME] ​ Email address * [EMAIL_A…" at bounding box center [779, 251] width 1046 height 184
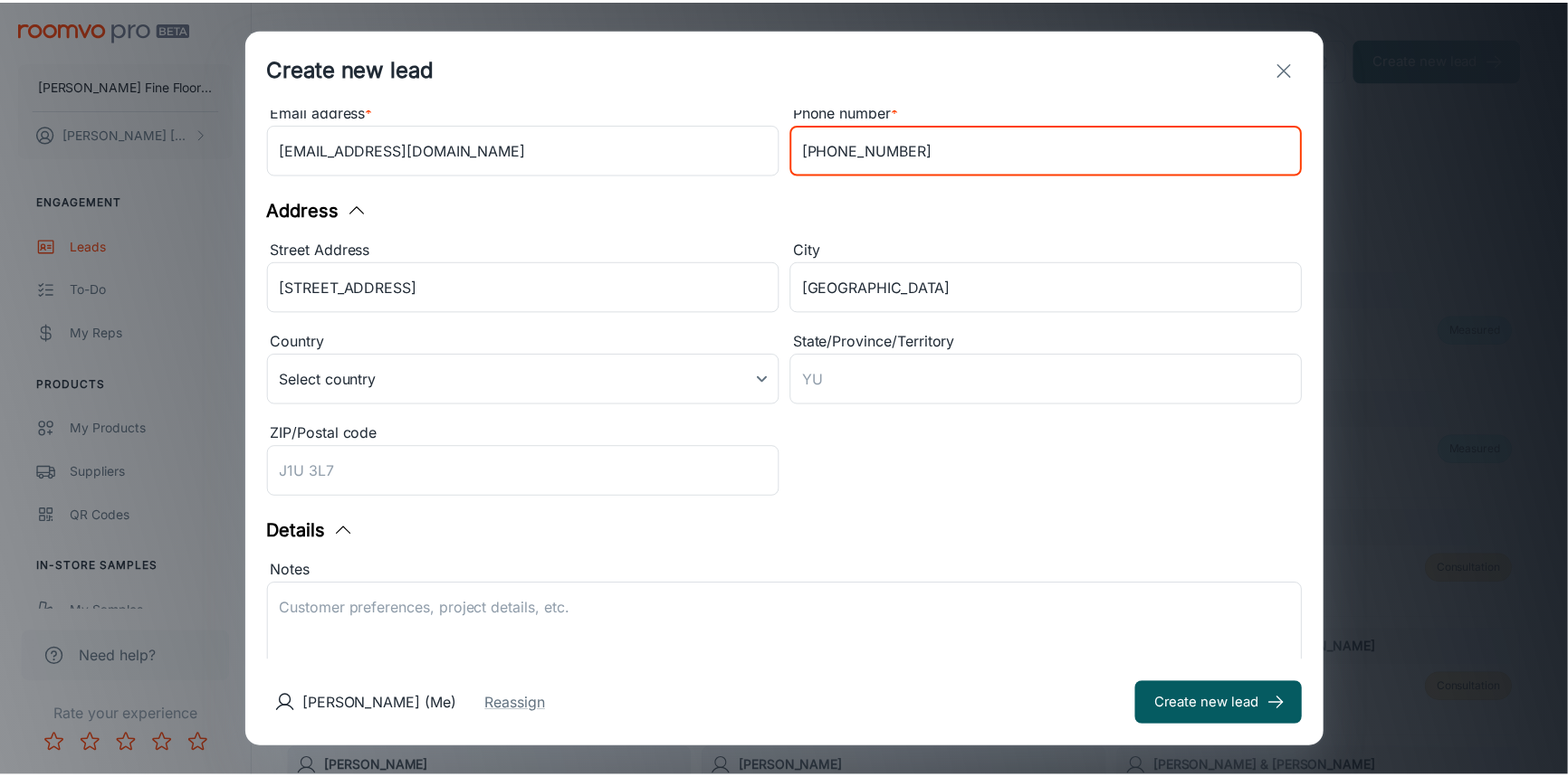
scroll to position [335, 0]
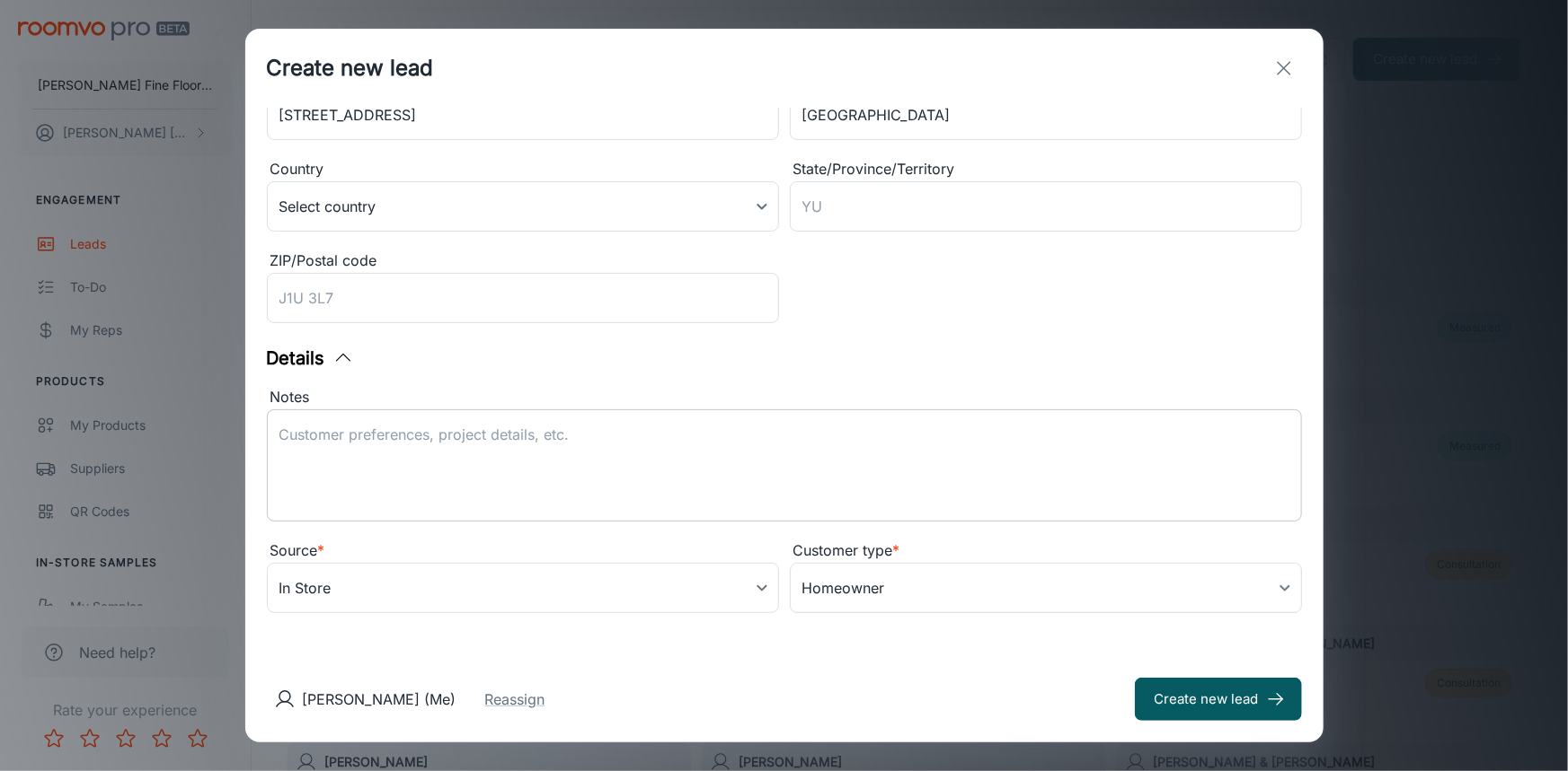
click at [467, 436] on textarea "Notes" at bounding box center [784, 467] width 1010 height 83
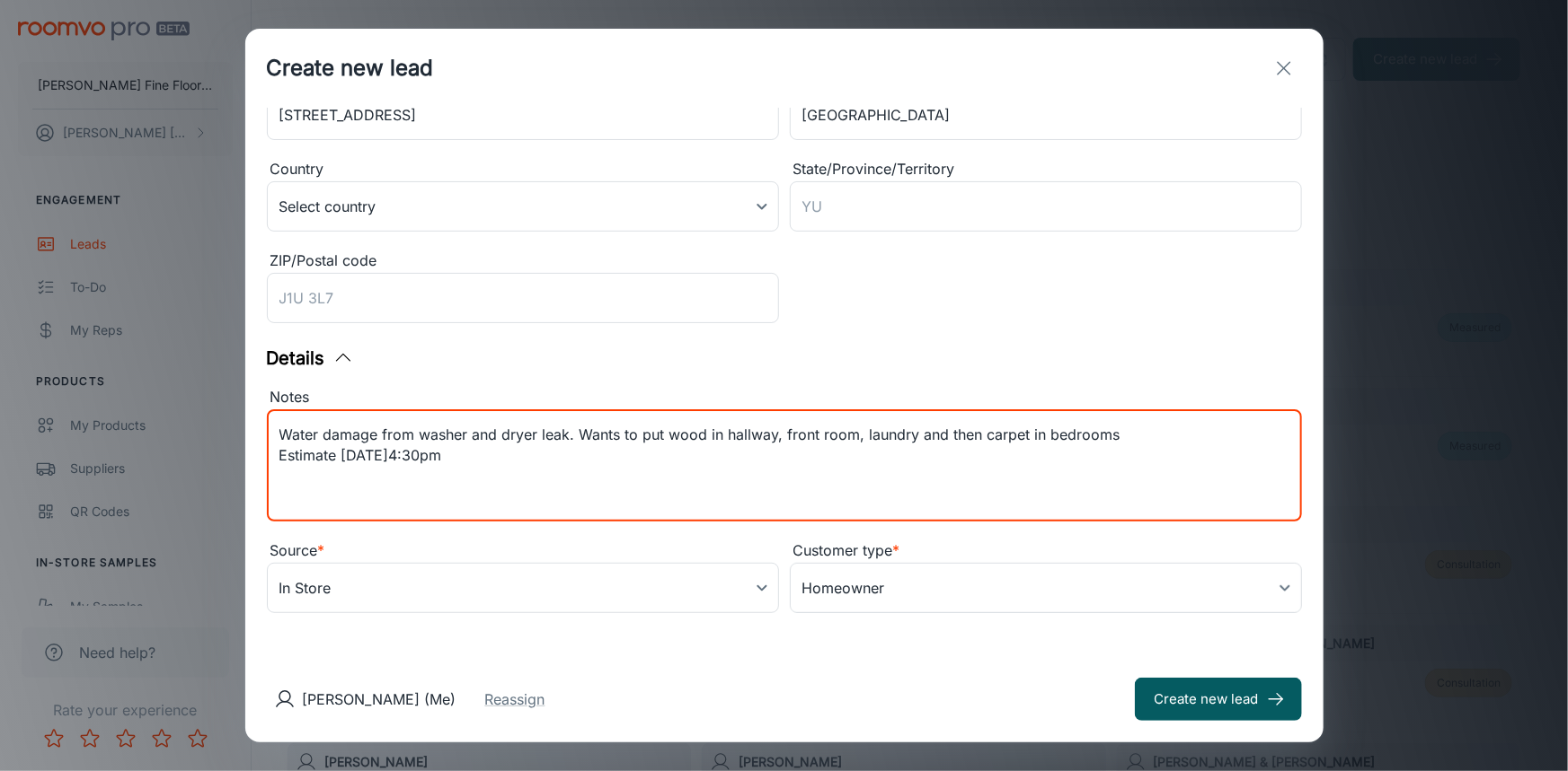
click at [504, 455] on textarea "Water damage from washer and dryer leak. Wants to put wood in hallway, front ro…" at bounding box center [784, 467] width 1010 height 83
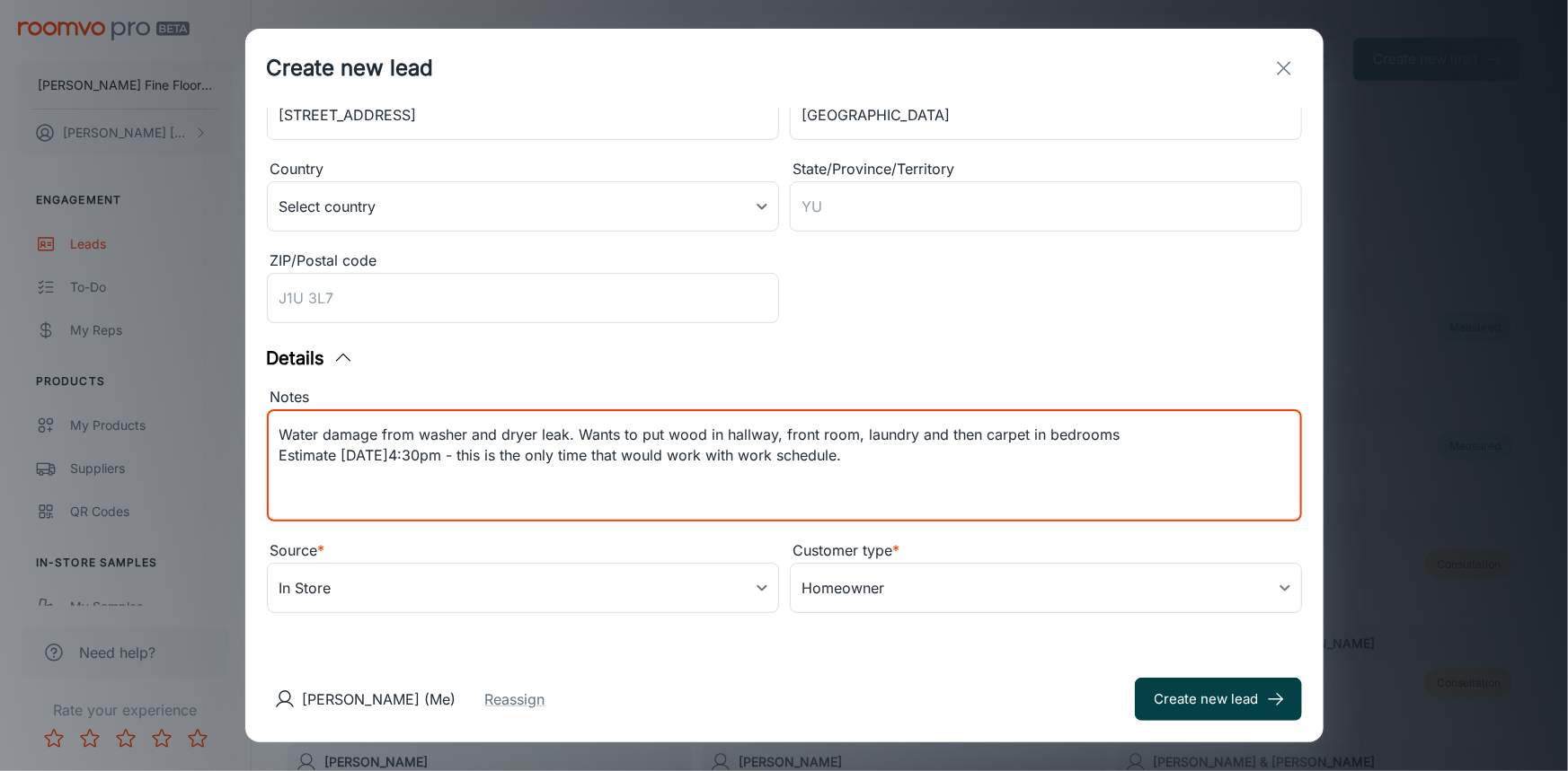
type textarea "Water damage from washer and dryer leak. Wants to put wood in hallway, front ro…"
click at [1195, 699] on button "Create new lead" at bounding box center [1218, 700] width 167 height 43
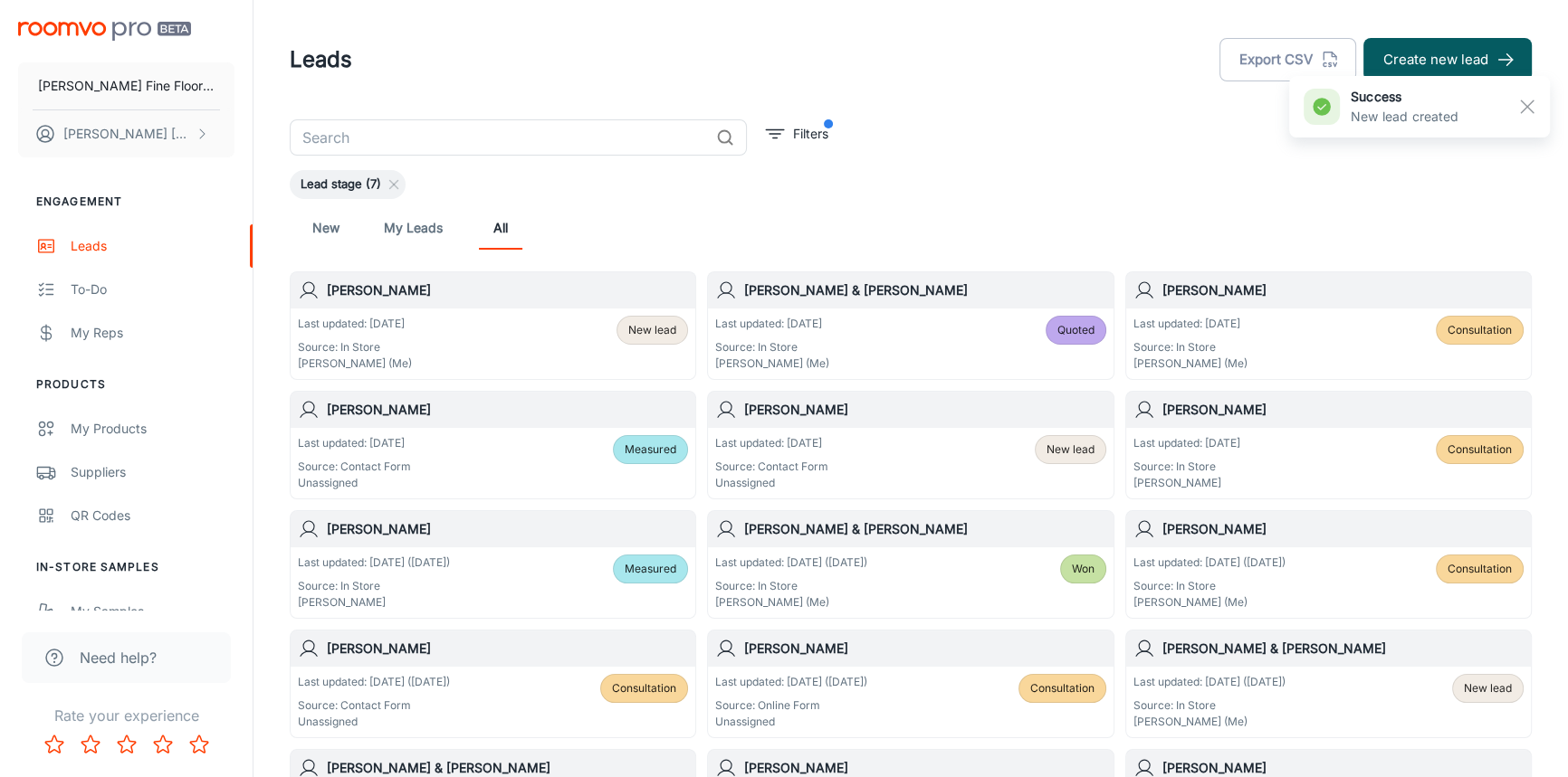
click at [477, 299] on h6 "[PERSON_NAME]" at bounding box center [507, 290] width 361 height 19
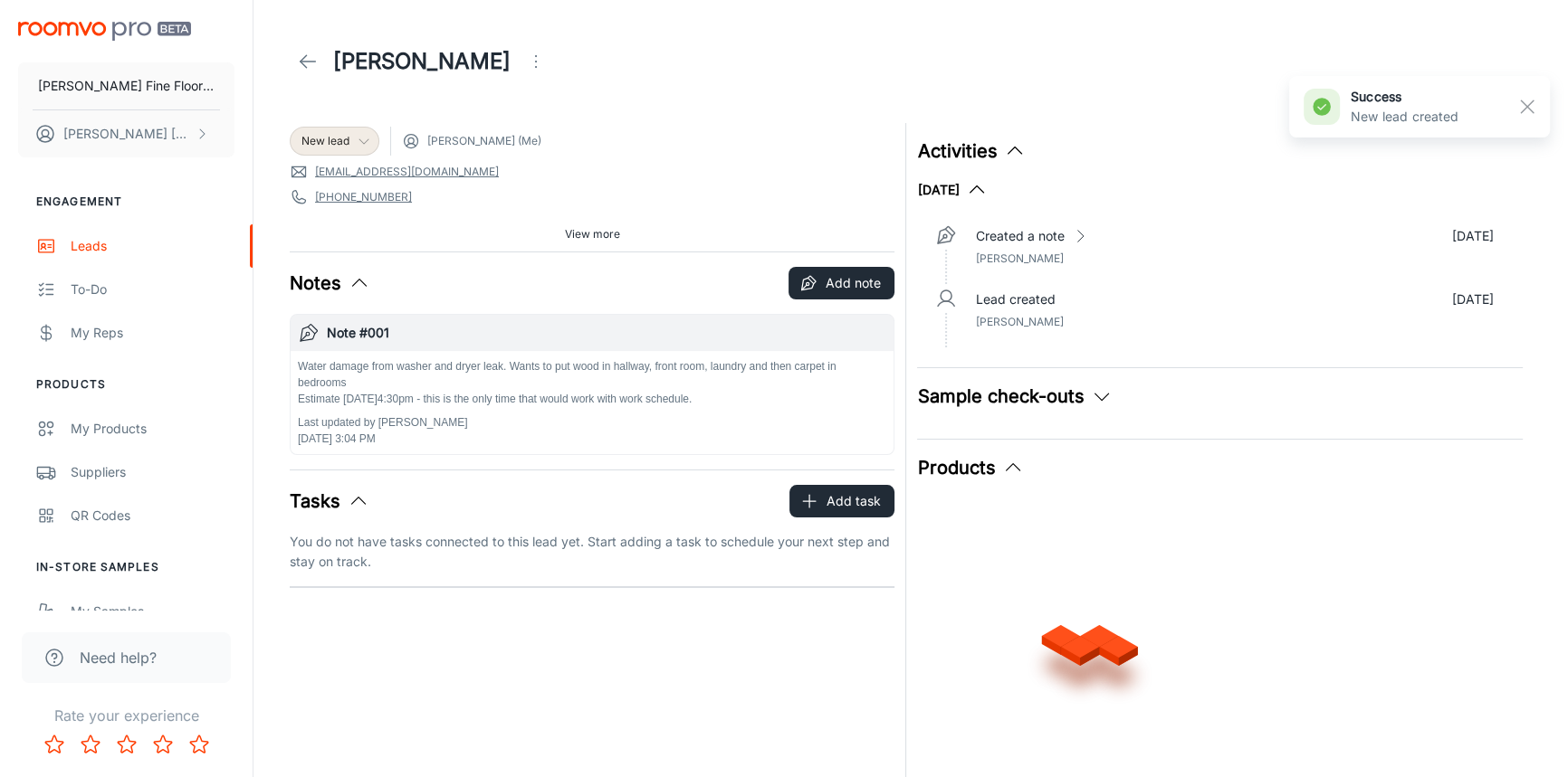
click at [346, 127] on div "New lead" at bounding box center [334, 141] width 90 height 29
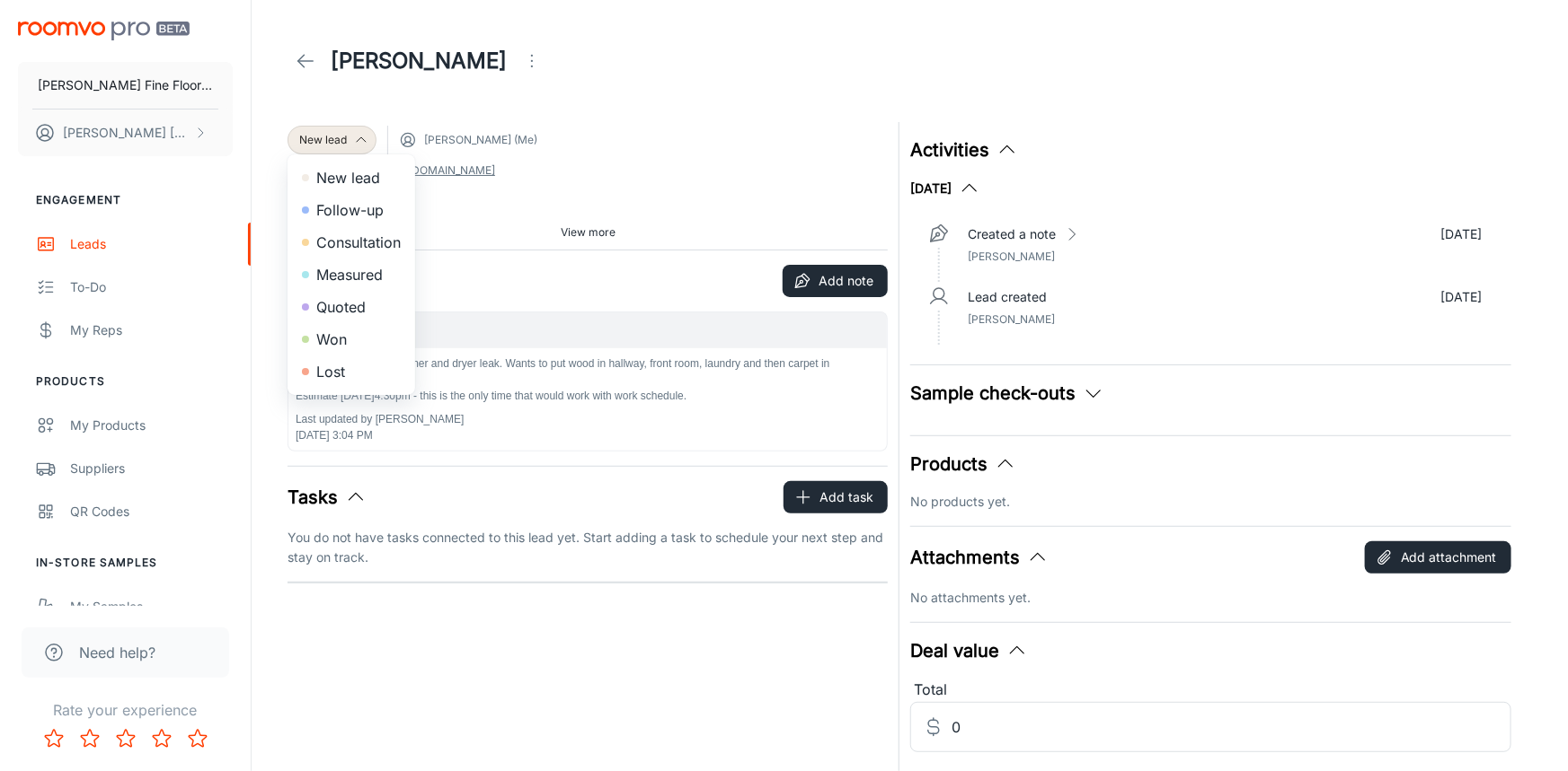
click at [363, 235] on li "Consultation" at bounding box center [351, 242] width 128 height 32
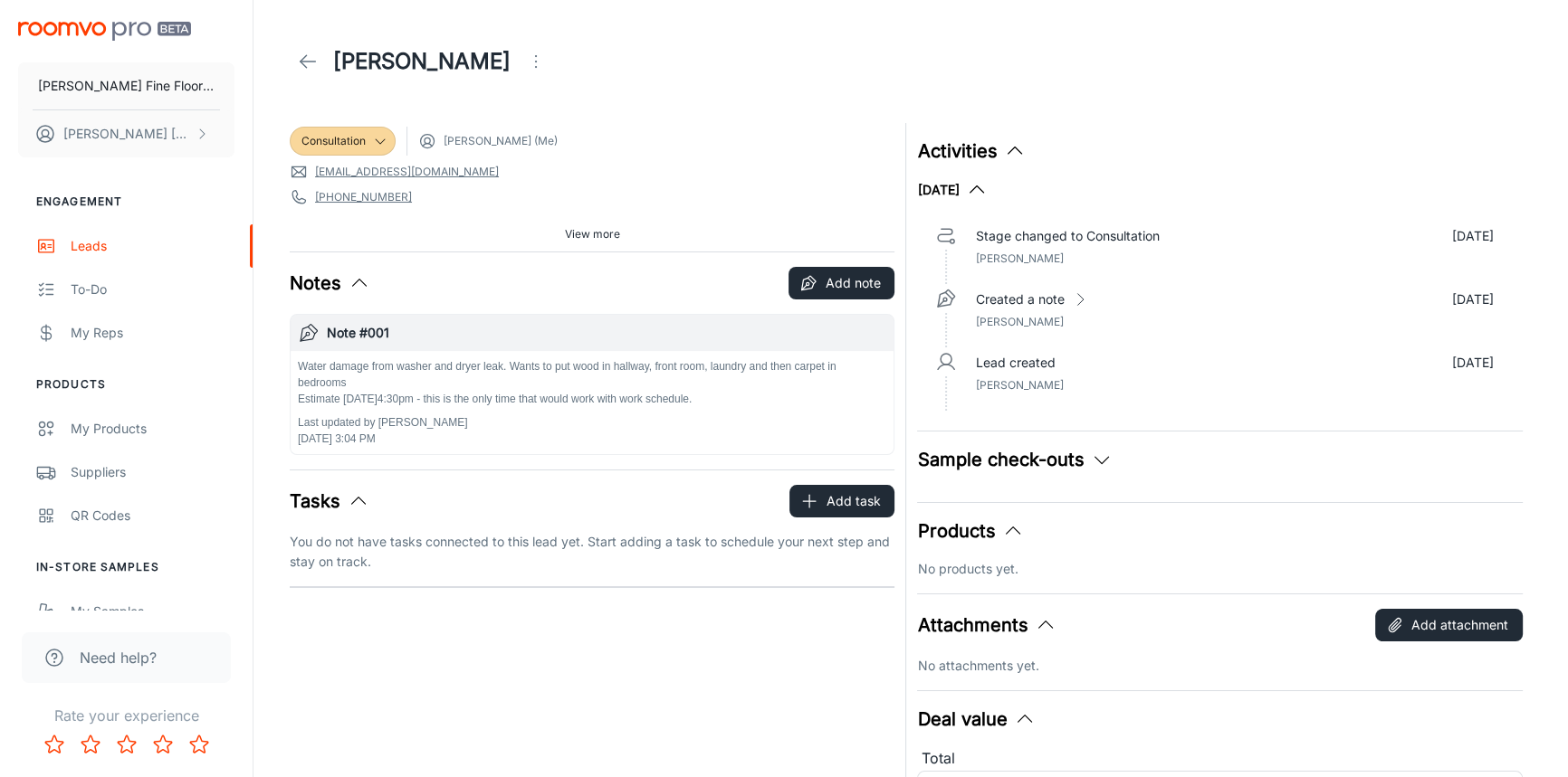
click at [578, 234] on span "View more" at bounding box center [592, 234] width 56 height 17
click at [309, 54] on icon at bounding box center [308, 61] width 21 height 21
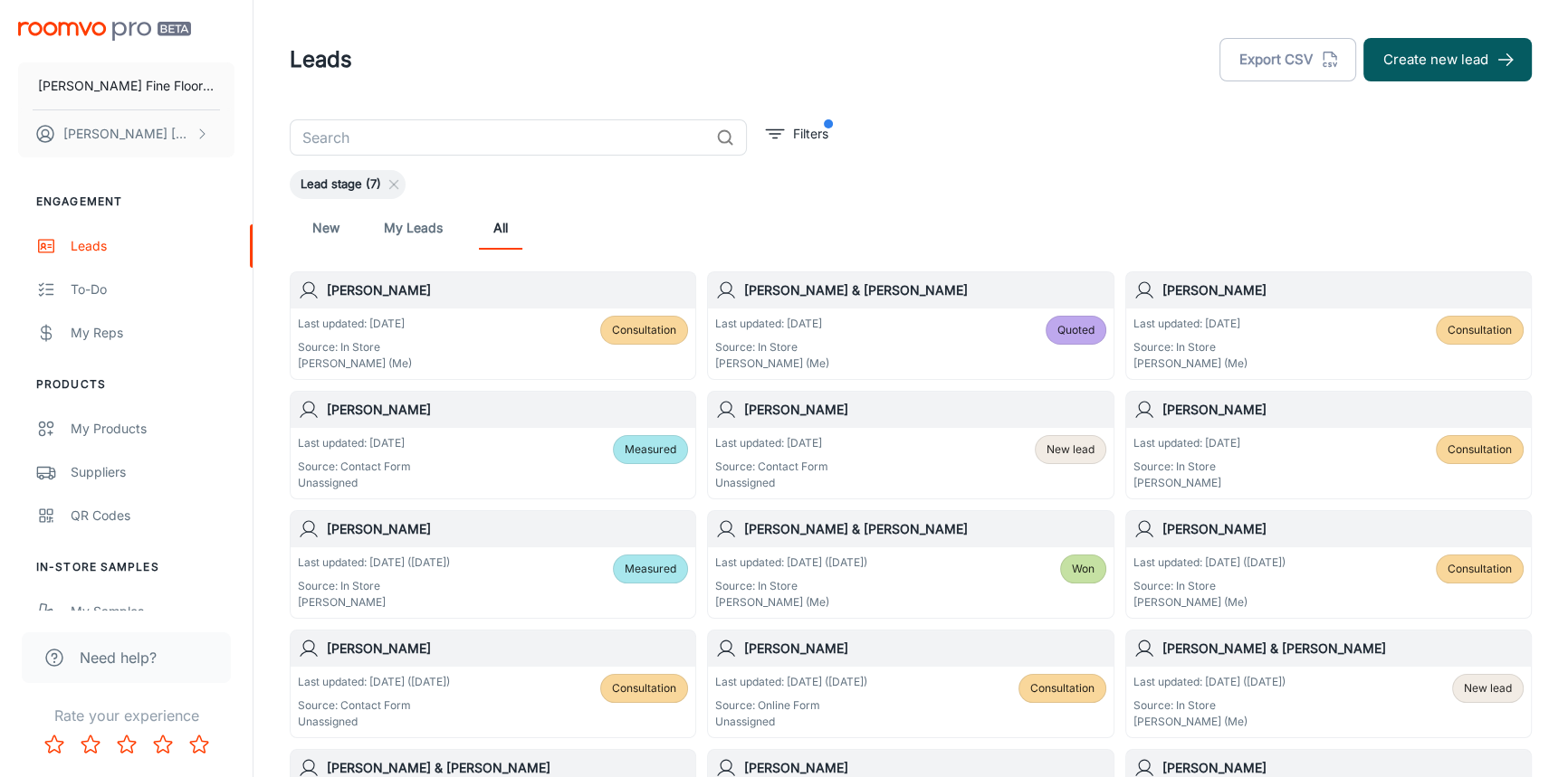
click at [1288, 304] on div "[PERSON_NAME]" at bounding box center [1327, 290] width 404 height 36
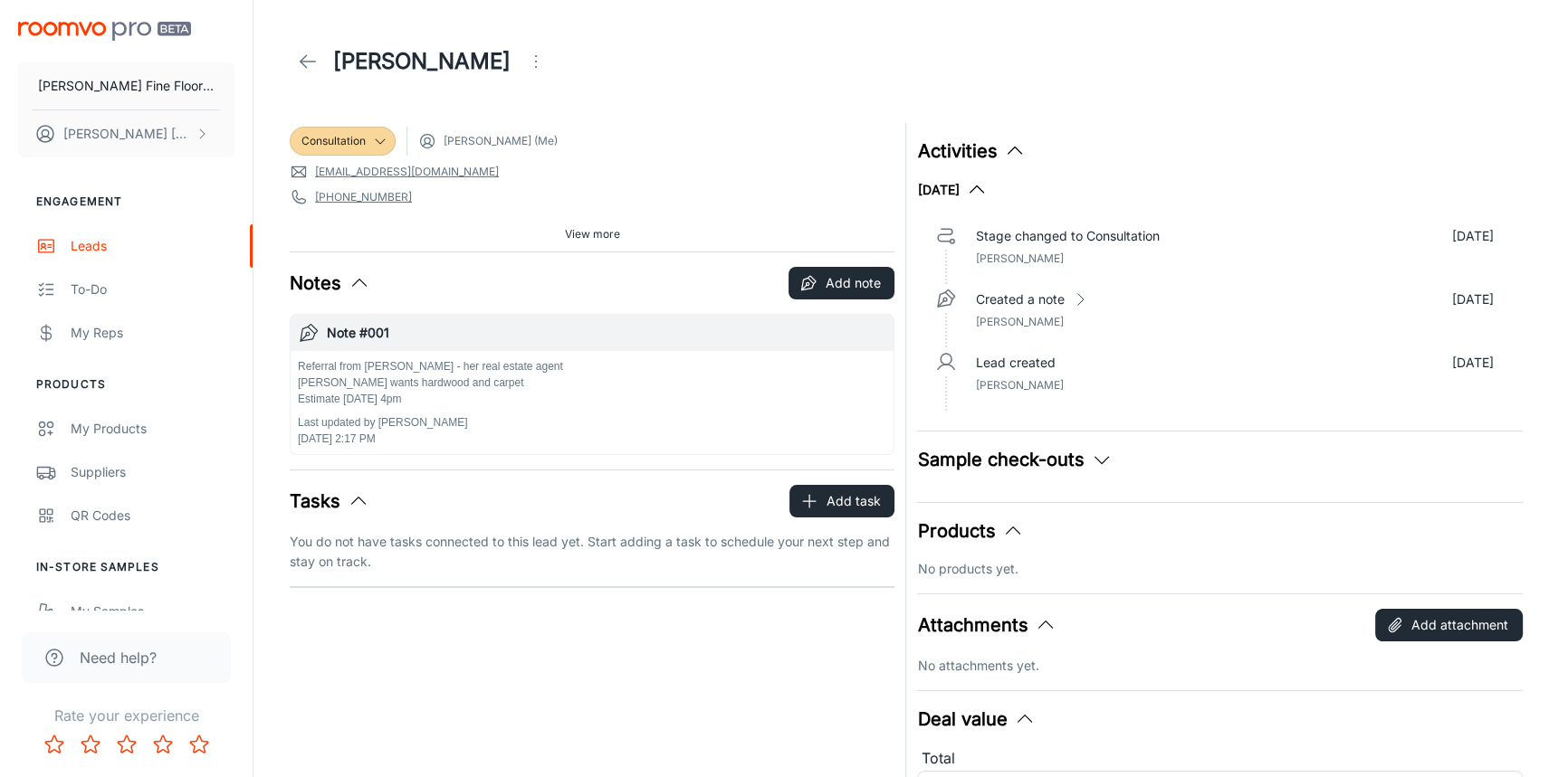
drag, startPoint x: 626, startPoint y: 173, endPoint x: 608, endPoint y: 85, distance: 89.8
click at [636, 92] on header "[PERSON_NAME]" at bounding box center [911, 61] width 1286 height 123
click at [525, 63] on icon "Open menu" at bounding box center [536, 61] width 21 height 21
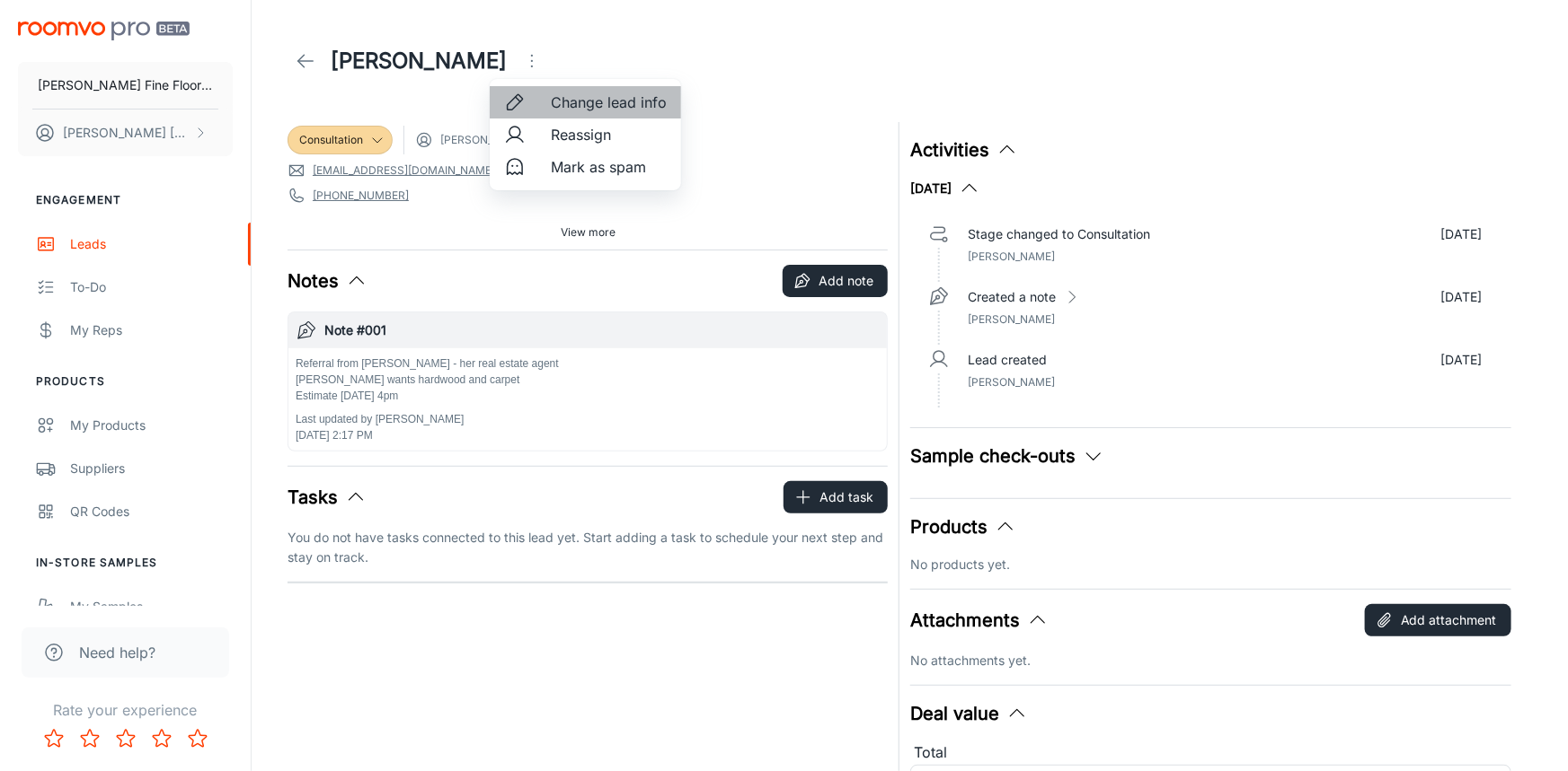
click at [592, 104] on span "Change lead info" at bounding box center [609, 102] width 116 height 21
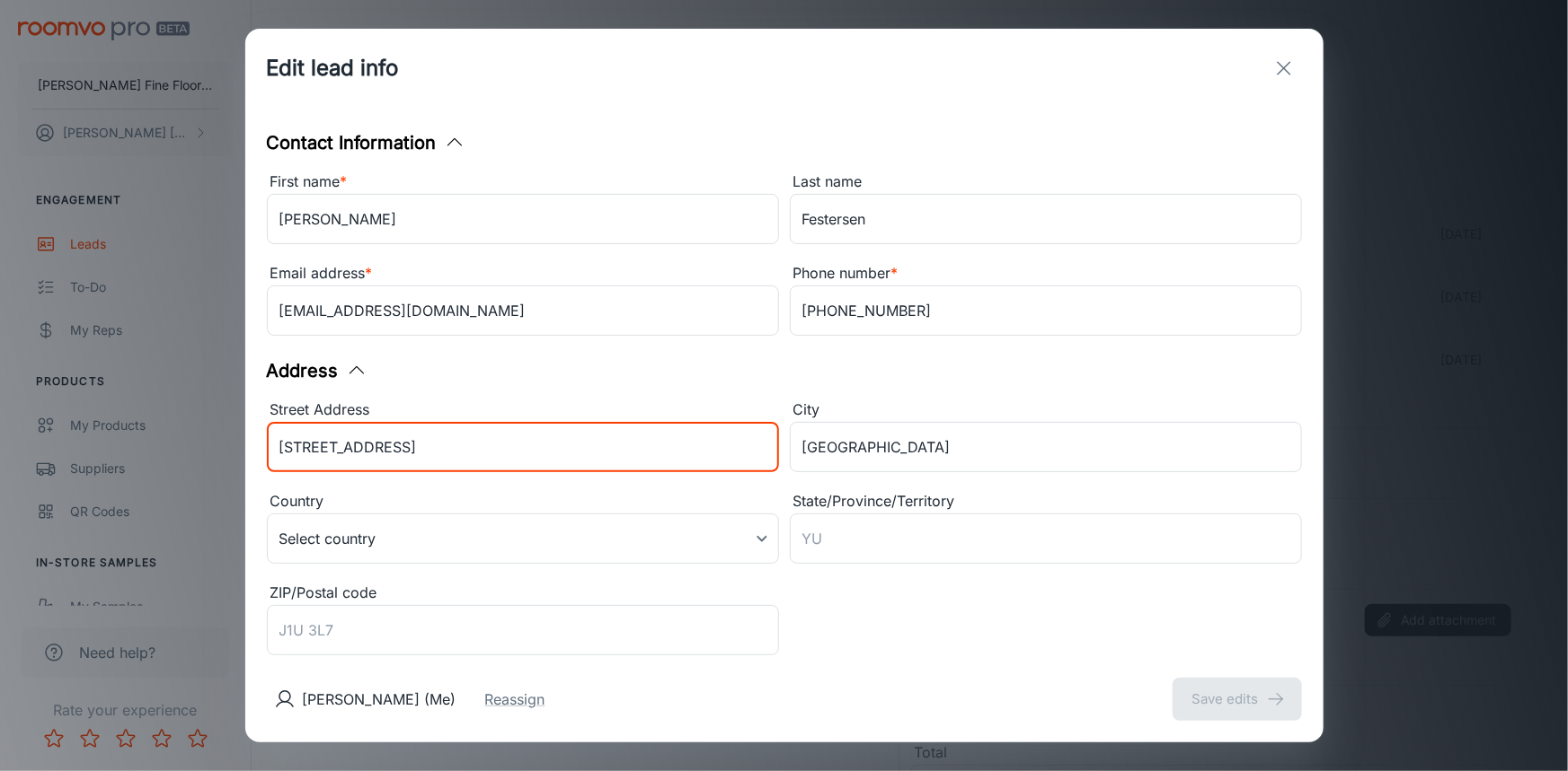
drag, startPoint x: 414, startPoint y: 447, endPoint x: 156, endPoint y: 462, distance: 258.4
click at [156, 462] on div "Edit lead info Contact Information First name * [PERSON_NAME] ​ Last name [PERS…" at bounding box center [784, 386] width 1568 height 771
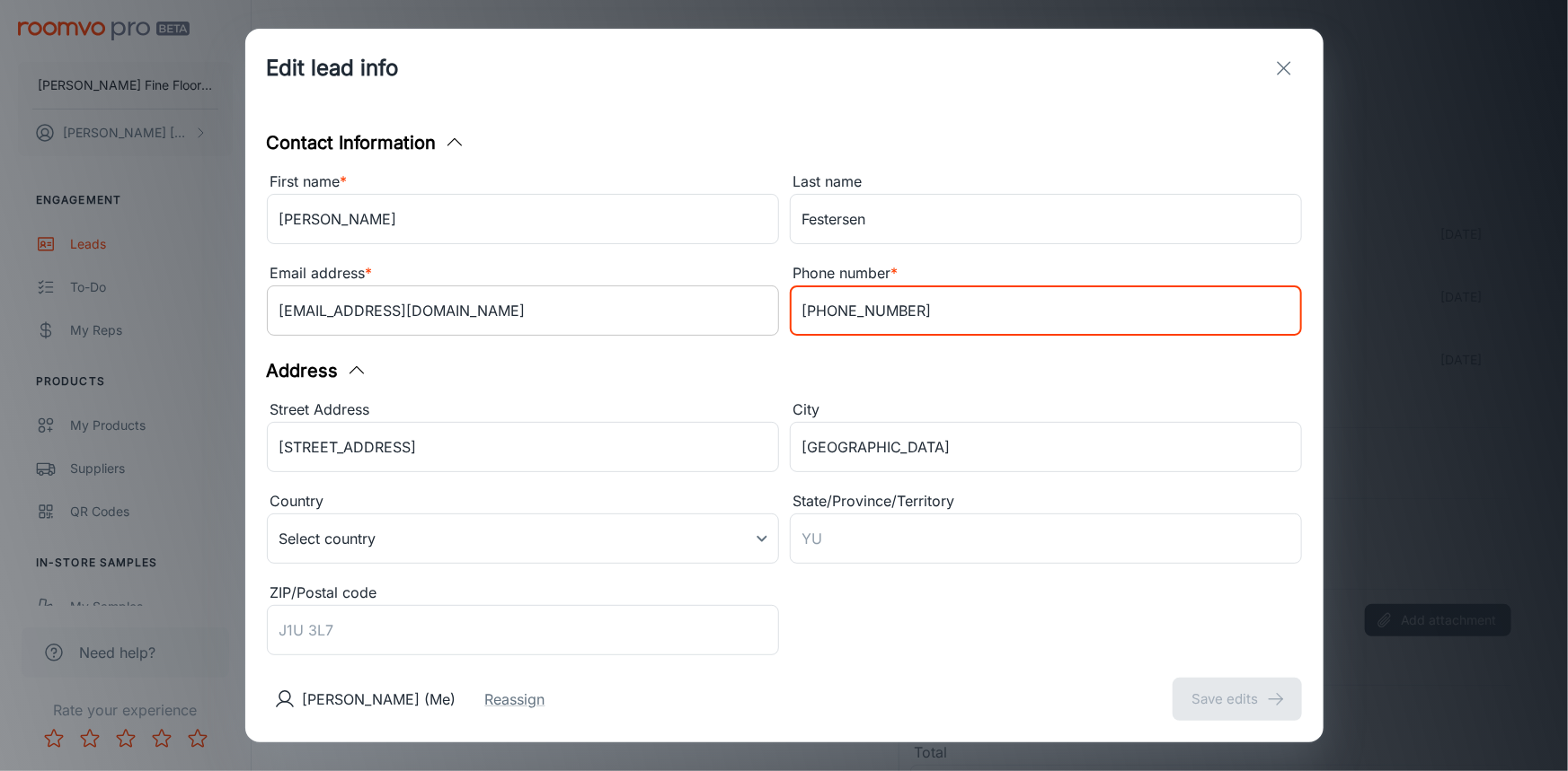
drag, startPoint x: 860, startPoint y: 331, endPoint x: 687, endPoint y: 331, distance: 173.0
click at [692, 333] on div "First name * [PERSON_NAME] ​ Last name [PERSON_NAME] ​ Email address * [EMAIL_A…" at bounding box center [779, 251] width 1046 height 184
click at [1283, 71] on icon "exit" at bounding box center [1284, 68] width 21 height 21
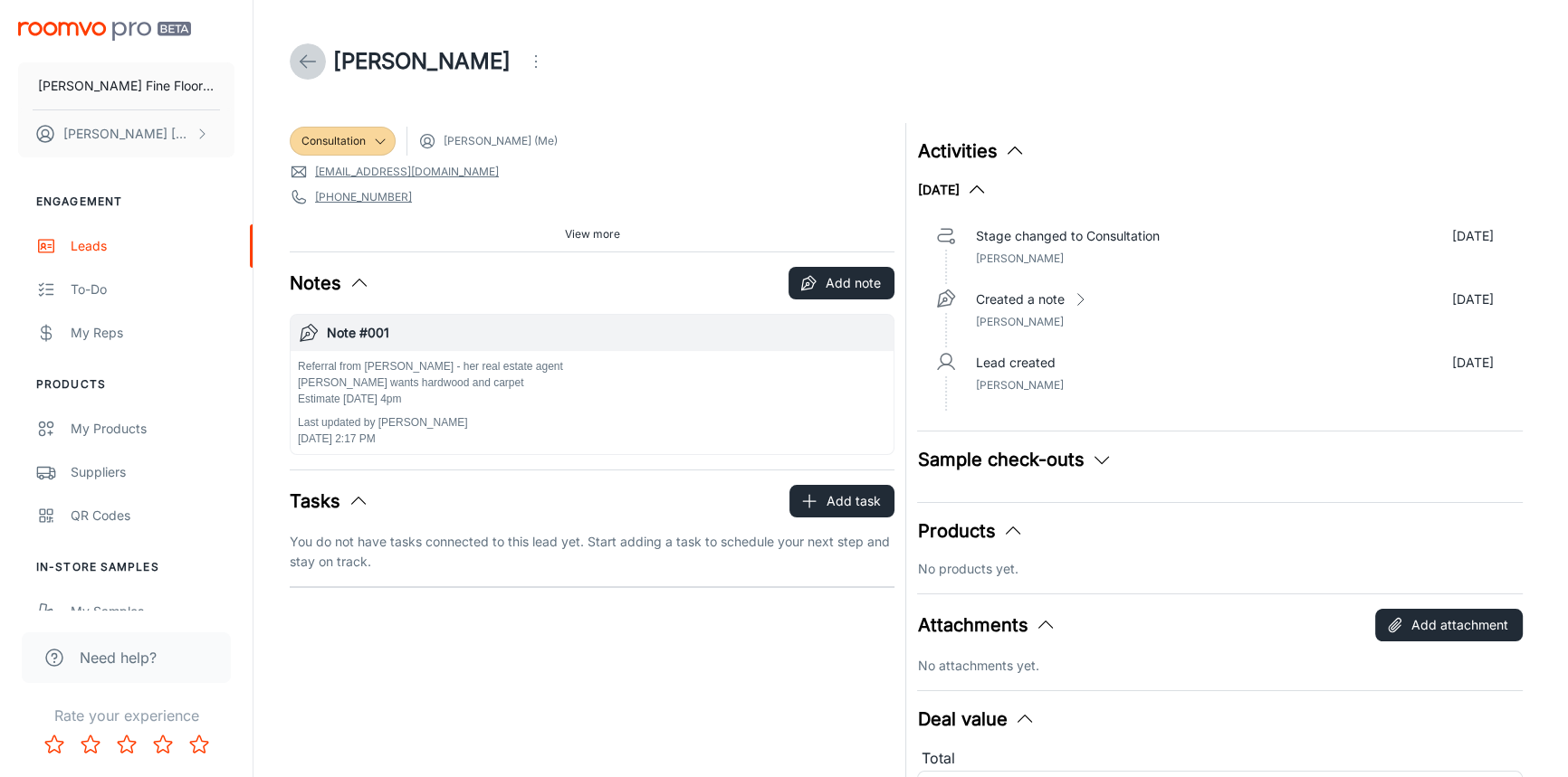
click at [301, 65] on icon at bounding box center [308, 61] width 21 height 21
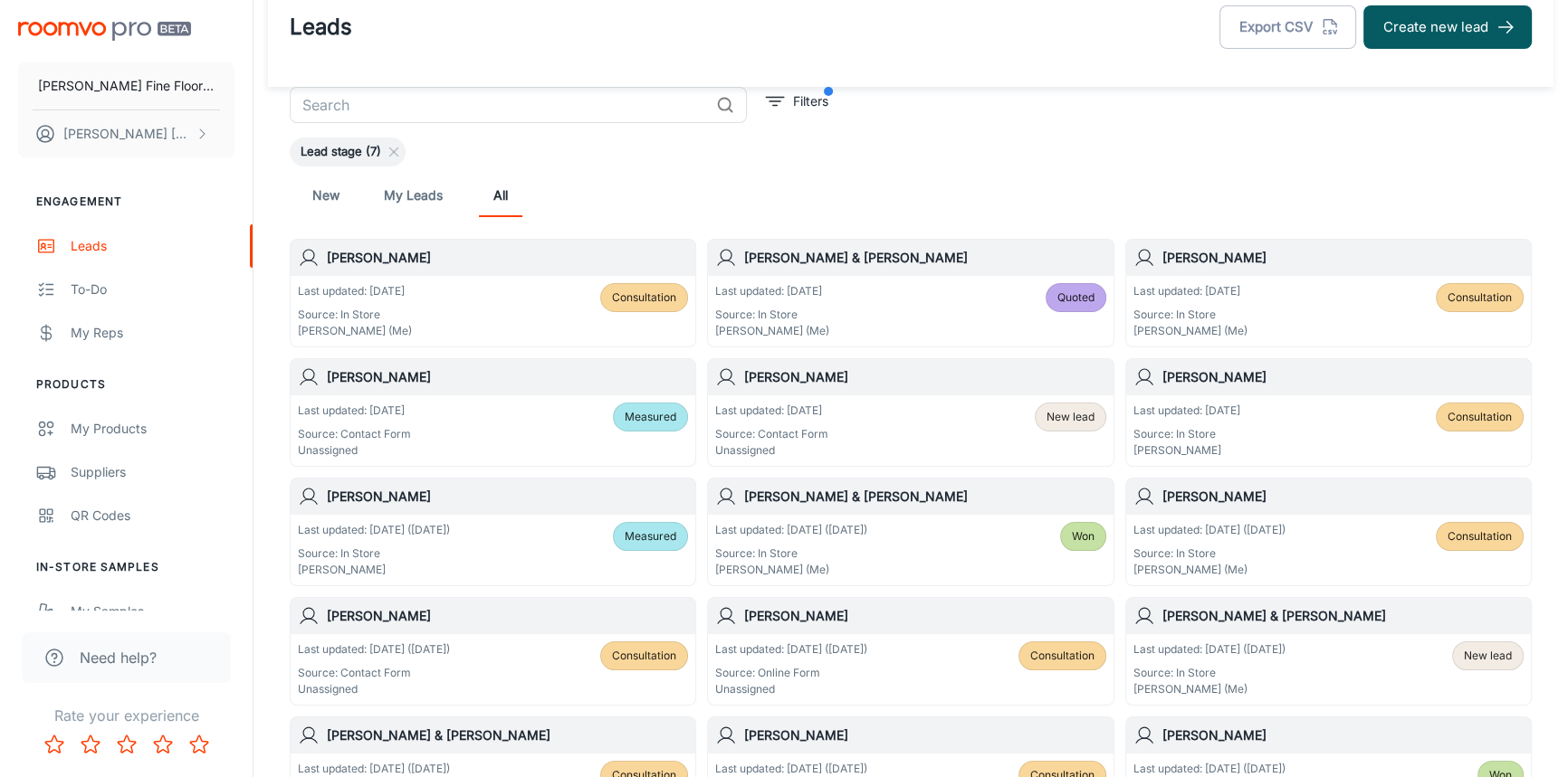
scroll to position [65, 0]
